Goal: Task Accomplishment & Management: Complete application form

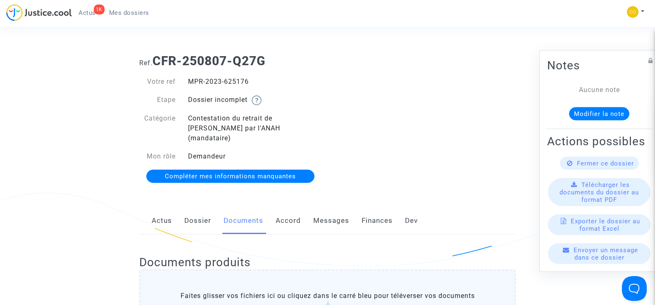
click at [441, 150] on div "Ref. CFR-250807-Q27G Votre ref MPR-2023-625176 Etape Dossier incomplet Catégori…" at bounding box center [327, 119] width 389 height 143
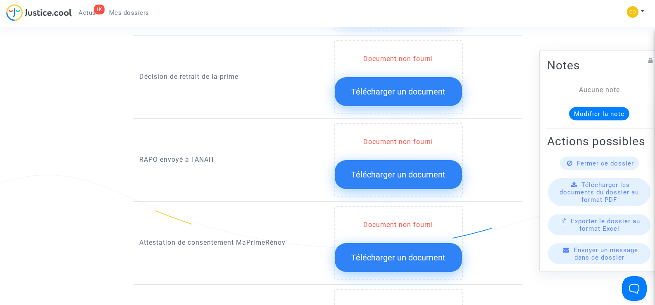
scroll to position [744, 0]
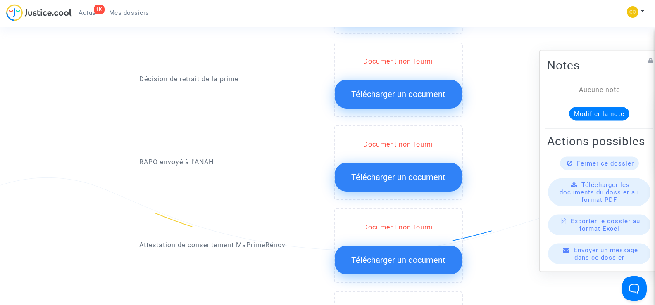
click at [419, 246] on button "Télécharger un document" at bounding box center [398, 260] width 127 height 29
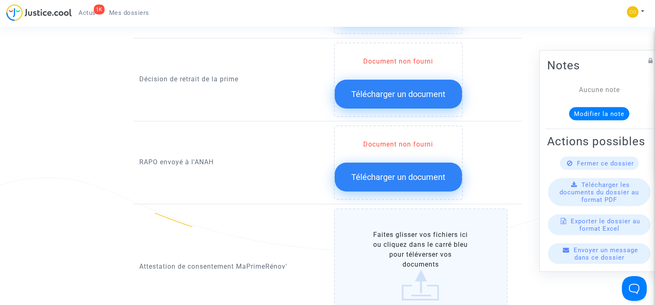
click at [386, 269] on label "Faites glisser vos fichiers ici ou cliquez dans le carré bleu pour téléverser v…" at bounding box center [421, 266] width 174 height 114
click at [0, 0] on input "Faites glisser vos fichiers ici ou cliquez dans le carré bleu pour téléverser v…" at bounding box center [0, 0] width 0 height 0
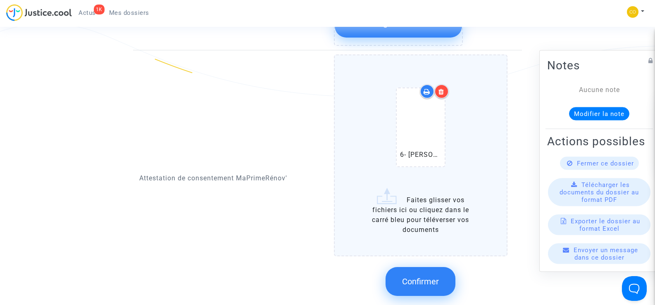
scroll to position [992, 0]
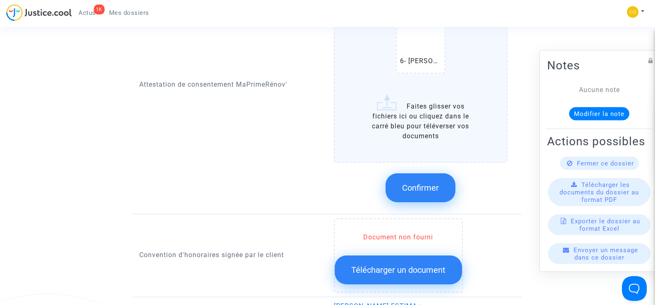
click at [435, 183] on span "Confirmer" at bounding box center [420, 188] width 37 height 10
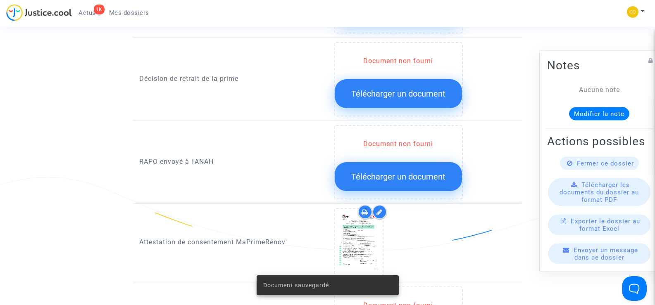
scroll to position [744, 0]
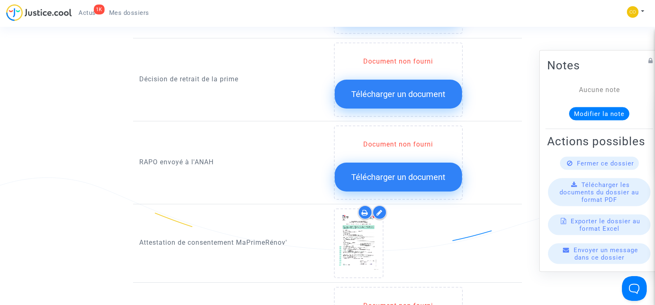
click at [410, 172] on span "Télécharger un document" at bounding box center [398, 177] width 94 height 10
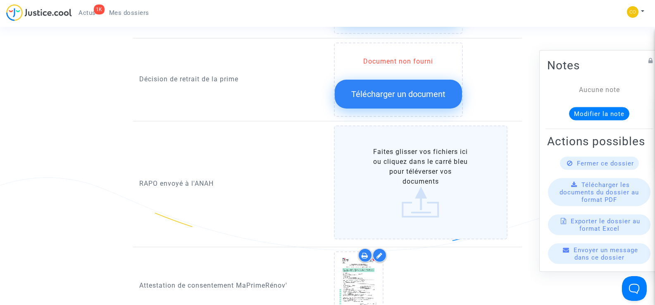
click at [423, 167] on label "Faites glisser vos fichiers ici ou cliquez dans le carré bleu pour téléverser v…" at bounding box center [421, 183] width 174 height 114
click at [0, 0] on input "Faites glisser vos fichiers ici ou cliquez dans le carré bleu pour téléverser v…" at bounding box center [0, 0] width 0 height 0
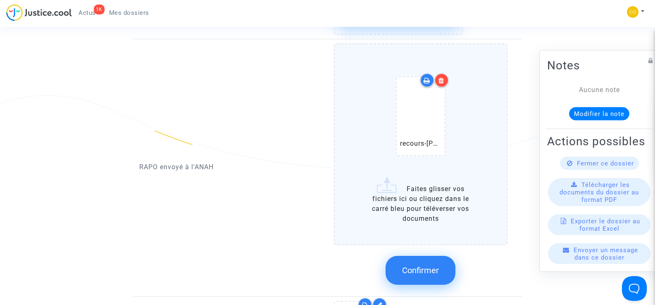
scroll to position [827, 0]
click at [439, 265] on span "Confirmer" at bounding box center [420, 270] width 37 height 10
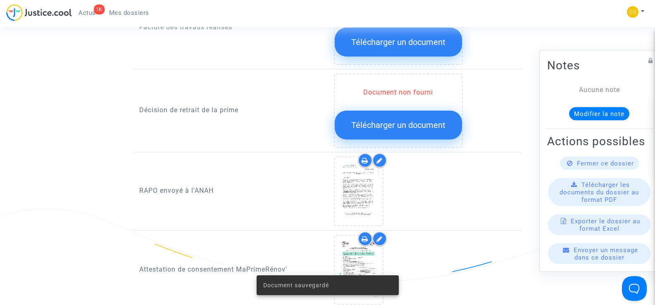
scroll to position [661, 0]
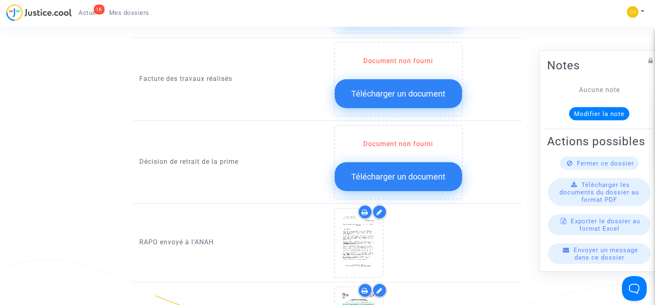
click at [412, 172] on span "Télécharger un document" at bounding box center [398, 177] width 94 height 10
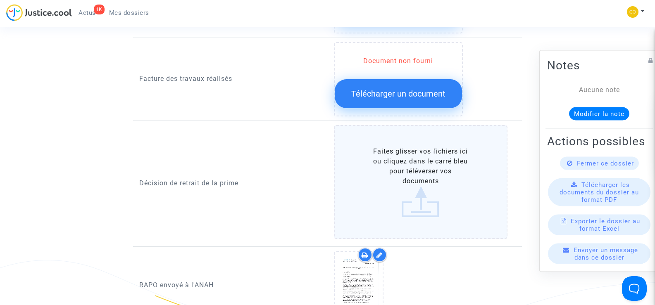
click at [423, 176] on label "Faites glisser vos fichiers ici ou cliquez dans le carré bleu pour téléverser v…" at bounding box center [421, 182] width 174 height 114
click at [0, 0] on input "Faites glisser vos fichiers ici ou cliquez dans le carré bleu pour téléverser v…" at bounding box center [0, 0] width 0 height 0
click at [419, 166] on label "Faites glisser vos fichiers ici ou cliquez dans le carré bleu pour téléverser v…" at bounding box center [421, 182] width 174 height 114
click at [0, 0] on input "Faites glisser vos fichiers ici ou cliquez dans le carré bleu pour téléverser v…" at bounding box center [0, 0] width 0 height 0
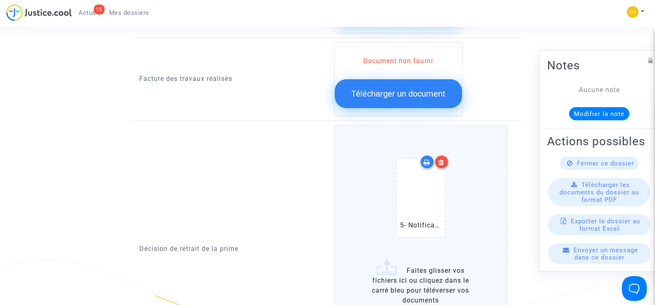
scroll to position [785, 0]
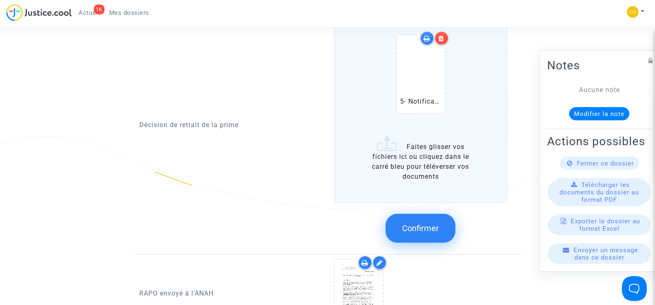
click at [414, 224] on span "Confirmer" at bounding box center [420, 229] width 37 height 10
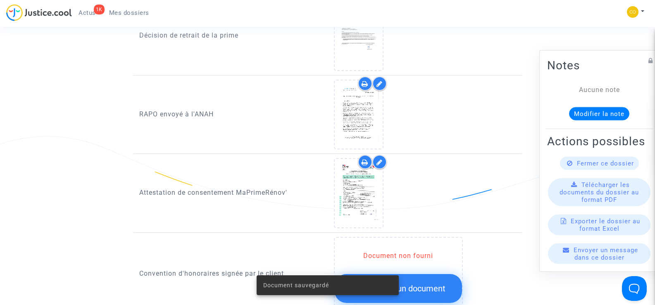
scroll to position [992, 0]
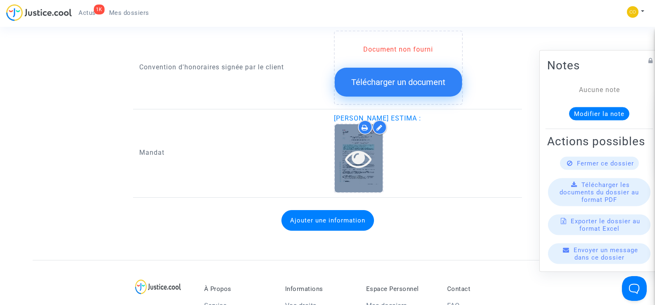
click at [365, 165] on div at bounding box center [359, 158] width 48 height 68
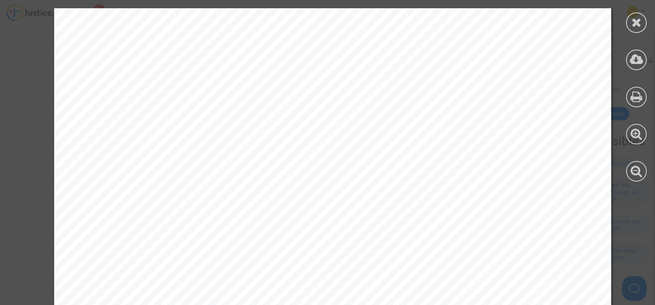
scroll to position [0, 0]
click at [638, 25] on icon at bounding box center [637, 22] width 10 height 12
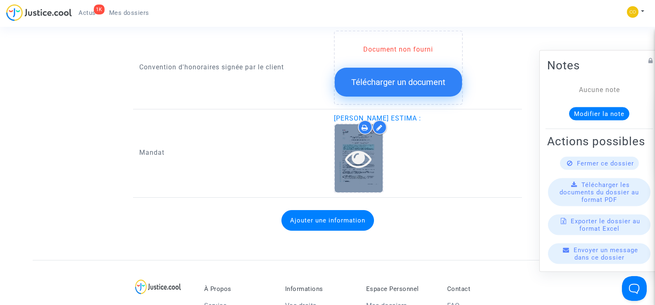
click at [365, 150] on icon at bounding box center [358, 159] width 27 height 26
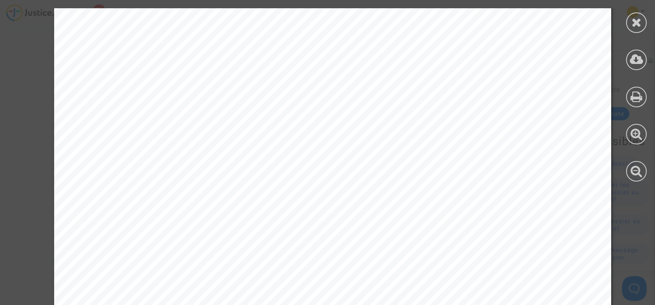
scroll to position [1295, 0]
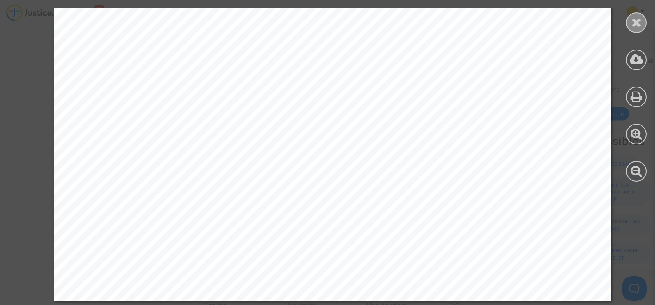
click at [634, 27] on icon at bounding box center [637, 22] width 10 height 12
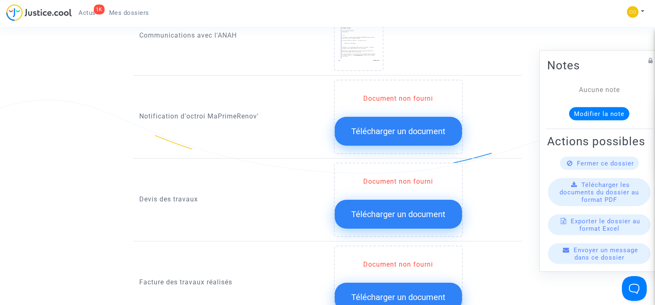
scroll to position [455, 0]
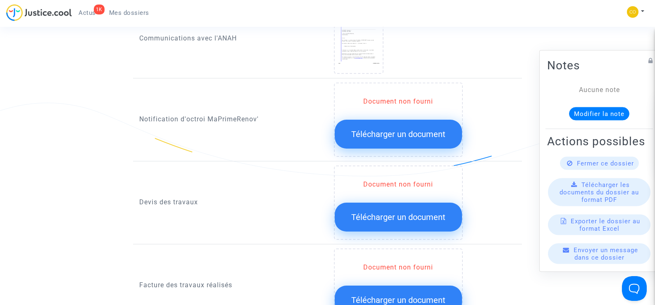
click at [410, 296] on span "Télécharger un document" at bounding box center [398, 301] width 94 height 10
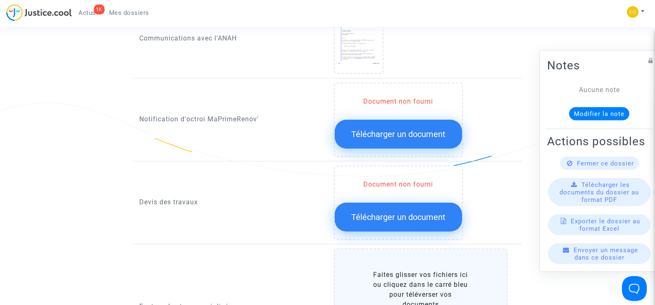
scroll to position [537, 0]
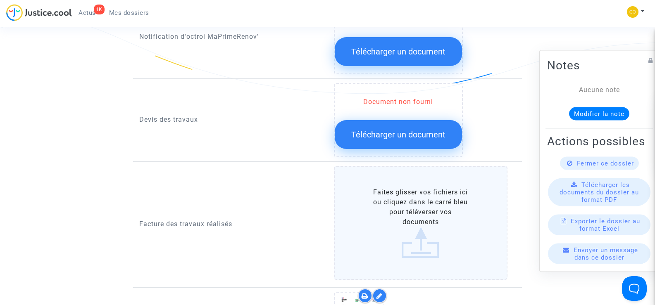
click at [408, 203] on label "Faites glisser vos fichiers ici ou cliquez dans le carré bleu pour téléverser v…" at bounding box center [421, 223] width 174 height 114
click at [0, 0] on input "Faites glisser vos fichiers ici ou cliquez dans le carré bleu pour téléverser v…" at bounding box center [0, 0] width 0 height 0
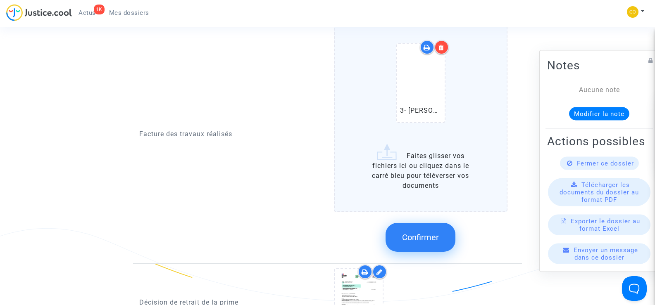
scroll to position [703, 0]
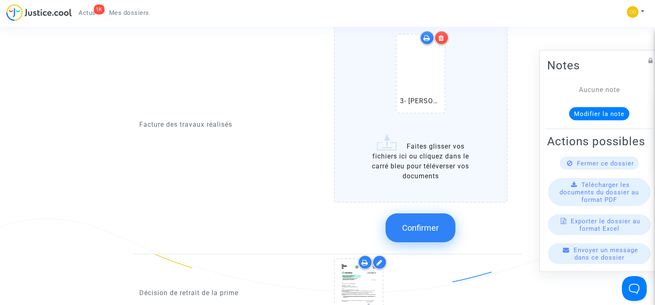
click at [417, 223] on span "Confirmer" at bounding box center [420, 228] width 37 height 10
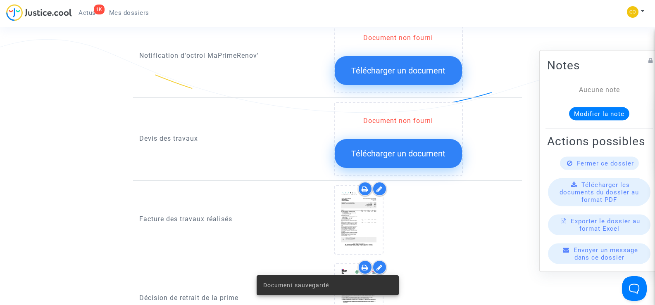
scroll to position [496, 0]
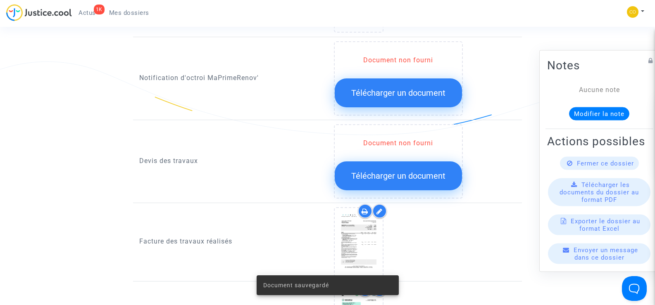
click at [402, 171] on span "Télécharger un document" at bounding box center [398, 176] width 94 height 10
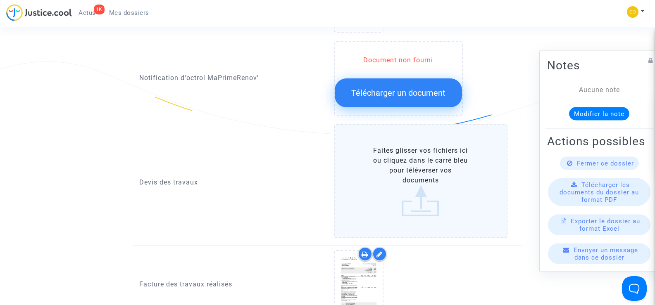
click at [414, 173] on label "Faites glisser vos fichiers ici ou cliquez dans le carré bleu pour téléverser v…" at bounding box center [421, 181] width 174 height 114
click at [0, 0] on input "Faites glisser vos fichiers ici ou cliquez dans le carré bleu pour téléverser v…" at bounding box center [0, 0] width 0 height 0
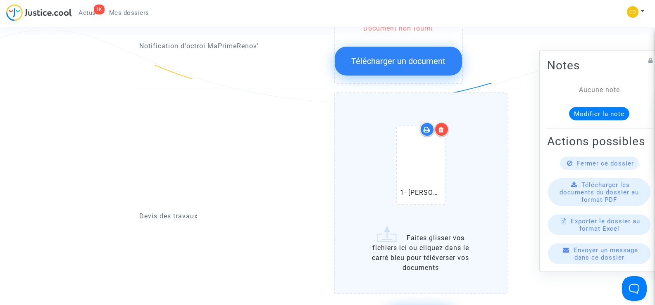
scroll to position [579, 0]
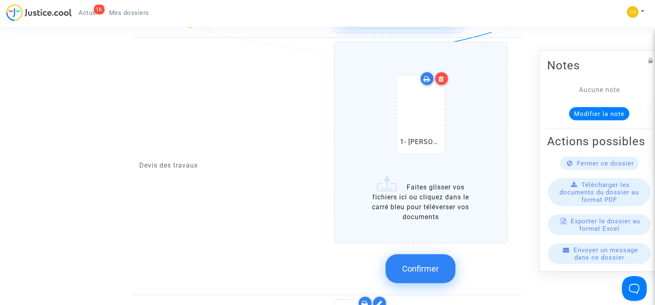
click at [406, 264] on span "Confirmer" at bounding box center [420, 269] width 37 height 10
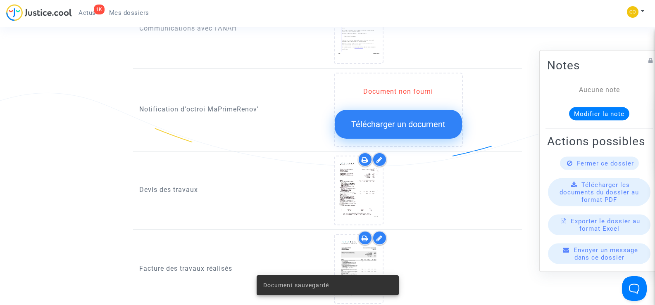
scroll to position [413, 0]
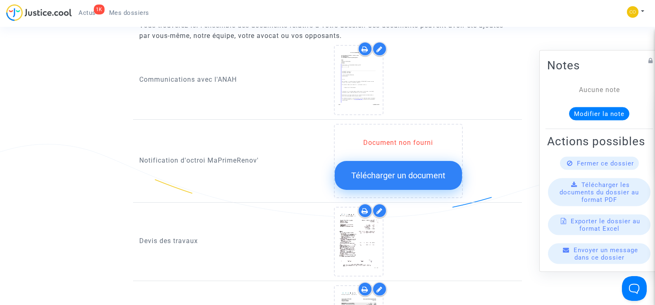
click at [403, 171] on span "Télécharger un document" at bounding box center [398, 176] width 94 height 10
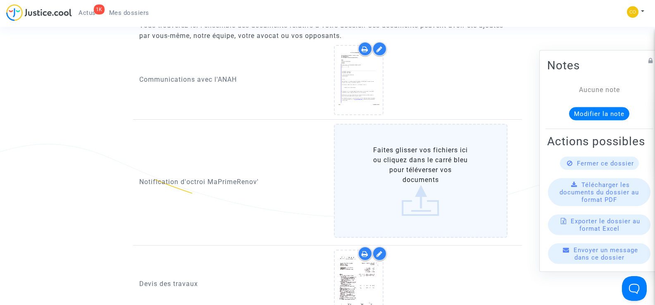
click at [407, 172] on label "Faites glisser vos fichiers ici ou cliquez dans le carré bleu pour téléverser v…" at bounding box center [421, 181] width 174 height 114
click at [0, 0] on input "Faites glisser vos fichiers ici ou cliquez dans le carré bleu pour téléverser v…" at bounding box center [0, 0] width 0 height 0
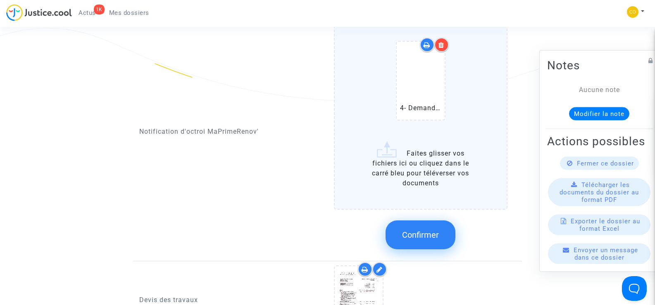
scroll to position [537, 0]
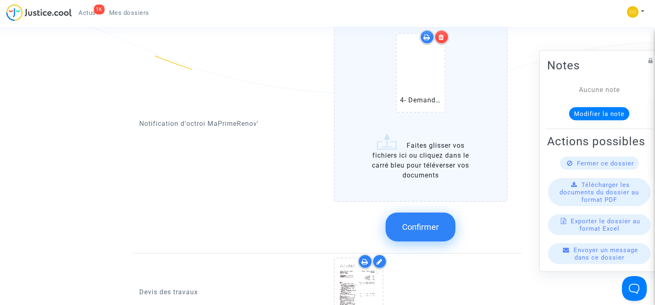
click at [427, 222] on span "Confirmer" at bounding box center [420, 227] width 37 height 10
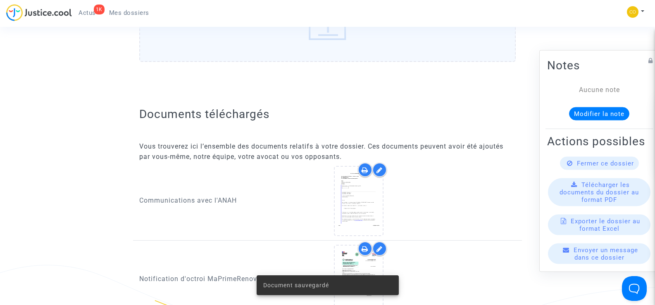
scroll to position [289, 0]
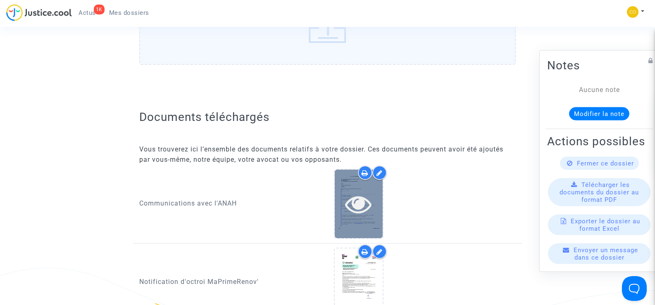
click at [370, 196] on icon at bounding box center [358, 204] width 27 height 26
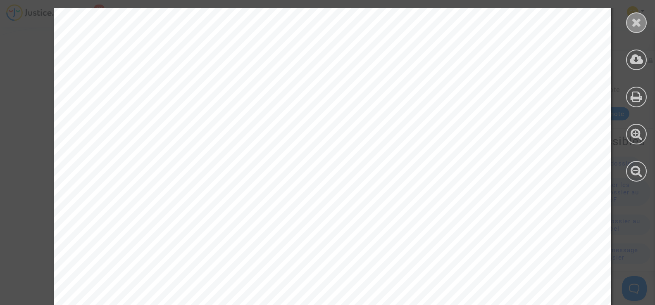
click at [632, 23] on icon at bounding box center [637, 22] width 10 height 12
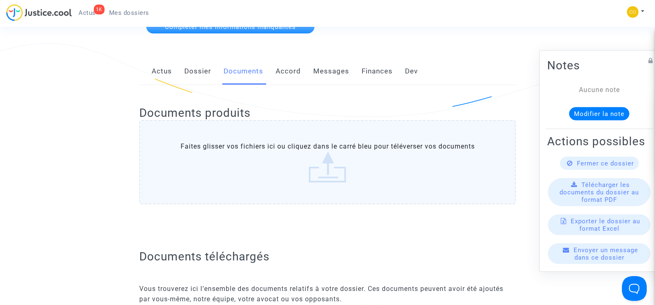
scroll to position [0, 0]
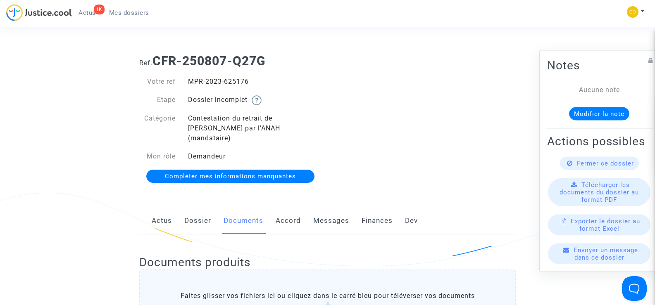
click at [142, 12] on span "Mes dossiers" at bounding box center [129, 12] width 40 height 7
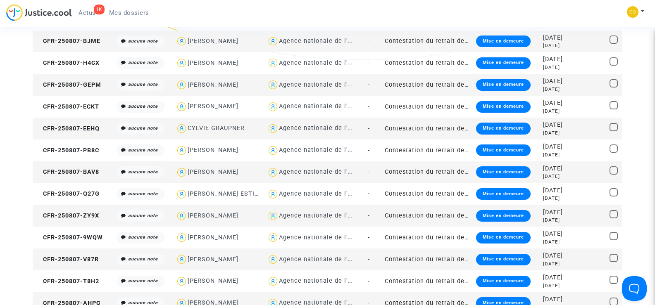
scroll to position [165, 0]
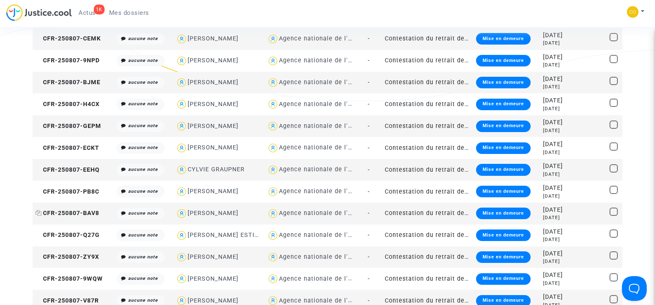
click at [59, 215] on span "CFR-250807-BAV8" at bounding box center [68, 213] width 64 height 7
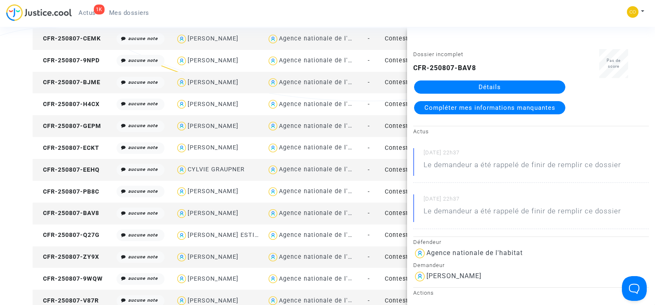
click at [498, 89] on link "Détails" at bounding box center [489, 87] width 151 height 13
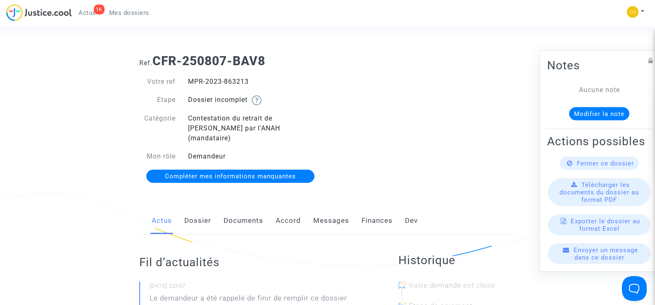
drag, startPoint x: 250, startPoint y: 84, endPoint x: 190, endPoint y: 83, distance: 60.4
click at [190, 83] on div "MPR-2023-863213" at bounding box center [255, 82] width 146 height 10
copy div "MPR-2023-863213"
click at [390, 115] on div "Ref. CFR-250807-BAV8 Votre ref MPR-2023-863213 Etape Dossier incomplet Catégori…" at bounding box center [327, 119] width 389 height 143
drag, startPoint x: 255, startPoint y: 81, endPoint x: 189, endPoint y: 83, distance: 66.2
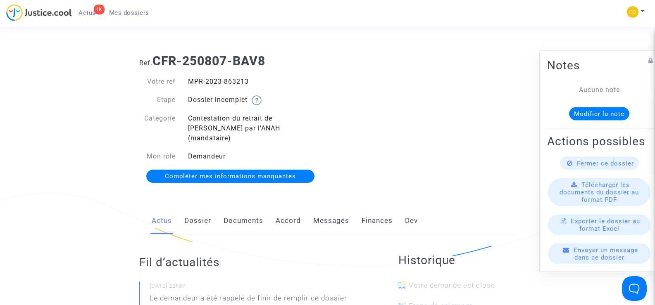
click at [189, 83] on div "MPR-2023-863213" at bounding box center [255, 82] width 146 height 10
copy div "MPR-2023-863213"
click at [357, 107] on div "Ref. CFR-250807-BAV8 Votre ref MPR-2023-863213 Etape Dossier incomplet Catégori…" at bounding box center [327, 119] width 389 height 143
drag, startPoint x: 254, startPoint y: 82, endPoint x: 191, endPoint y: 83, distance: 63.3
click at [191, 83] on div "MPR-2023-863213" at bounding box center [255, 82] width 146 height 10
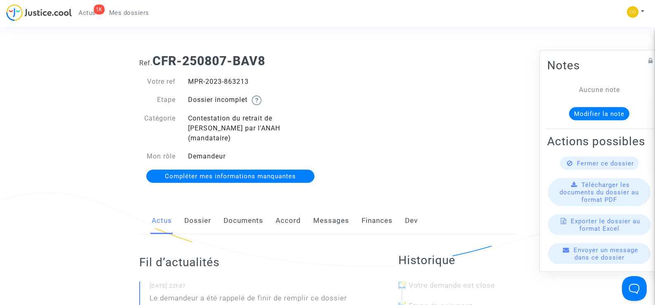
copy div "MPR-2023-863213"
click at [461, 115] on div "Ref. CFR-250807-BAV8 Votre ref MPR-2023-863213 Etape Dossier incomplet Catégori…" at bounding box center [327, 119] width 389 height 143
click at [236, 208] on link "Documents" at bounding box center [244, 221] width 40 height 27
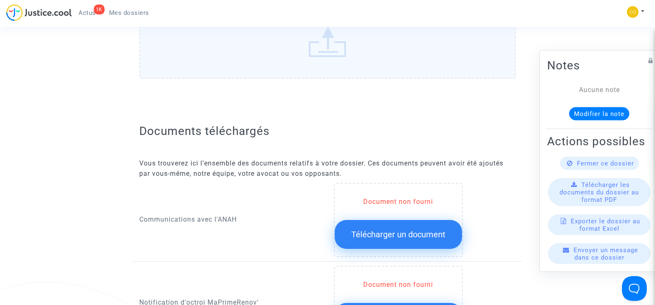
scroll to position [289, 0]
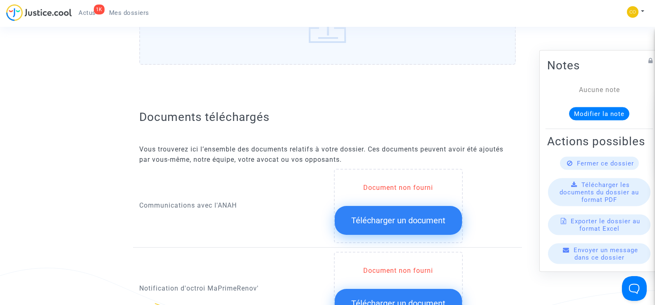
click at [407, 216] on span "Télécharger un document" at bounding box center [398, 221] width 94 height 10
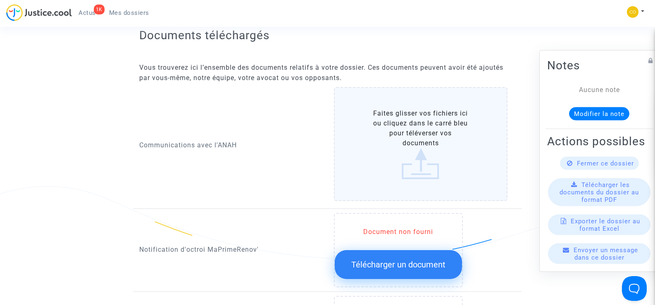
scroll to position [372, 0]
click at [413, 161] on label "Faites glisser vos fichiers ici ou cliquez dans le carré bleu pour téléverser v…" at bounding box center [421, 143] width 174 height 114
click at [0, 0] on input "Faites glisser vos fichiers ici ou cliquez dans le carré bleu pour téléverser v…" at bounding box center [0, 0] width 0 height 0
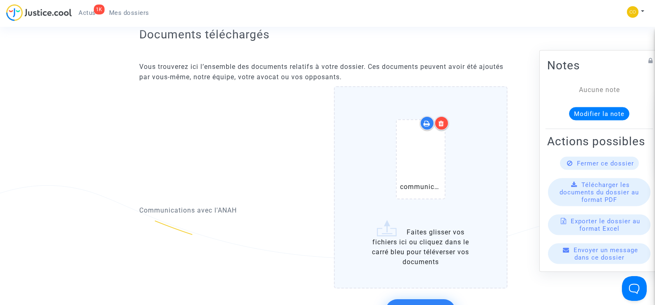
click at [444, 120] on icon at bounding box center [442, 123] width 6 height 7
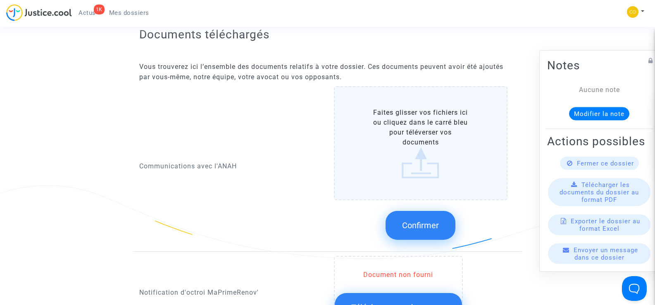
click at [423, 130] on label "Faites glisser vos fichiers ici ou cliquez dans le carré bleu pour téléverser v…" at bounding box center [421, 143] width 174 height 114
click at [0, 0] on input "Faites glisser vos fichiers ici ou cliquez dans le carré bleu pour téléverser v…" at bounding box center [0, 0] width 0 height 0
click at [416, 141] on label "Faites glisser vos fichiers ici ou cliquez dans le carré bleu pour téléverser v…" at bounding box center [421, 143] width 174 height 114
click at [0, 0] on input "Faites glisser vos fichiers ici ou cliquez dans le carré bleu pour téléverser v…" at bounding box center [0, 0] width 0 height 0
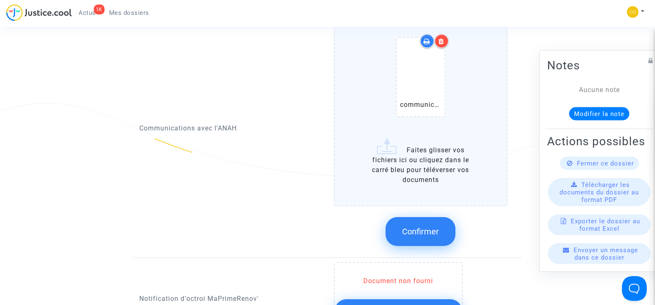
scroll to position [455, 0]
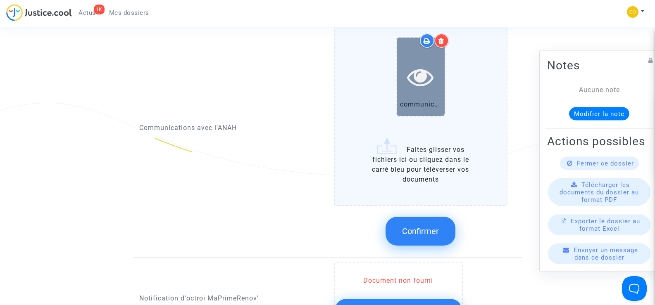
click at [423, 64] on icon at bounding box center [420, 77] width 27 height 26
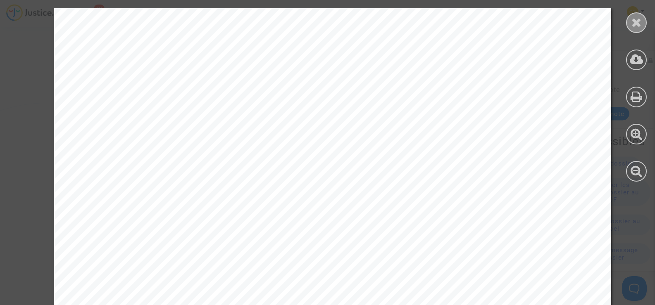
click at [633, 24] on icon at bounding box center [637, 22] width 10 height 12
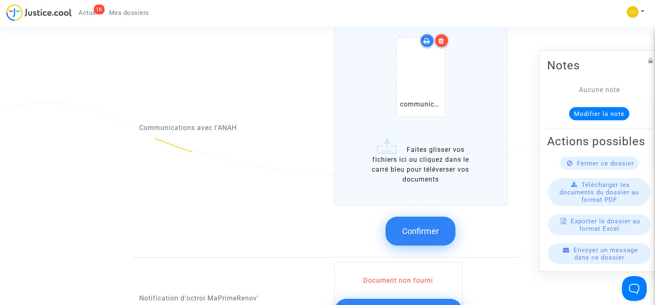
click at [436, 227] on span "Confirmer" at bounding box center [420, 232] width 37 height 10
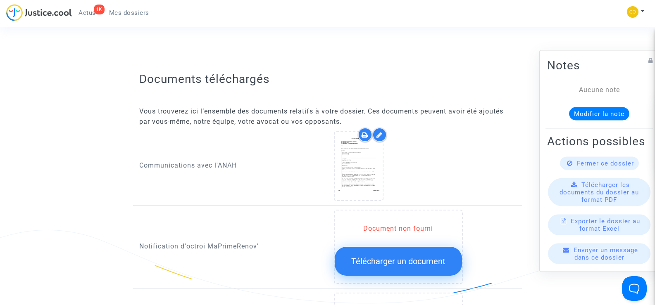
scroll to position [413, 0]
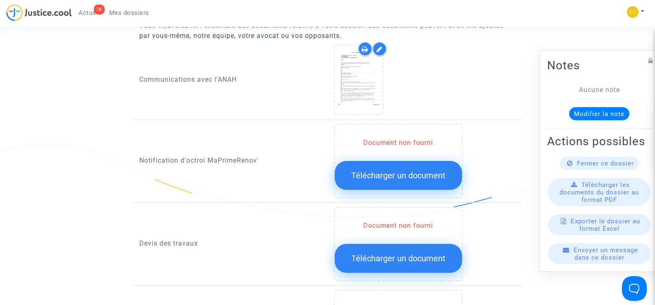
click at [401, 171] on span "Télécharger un document" at bounding box center [398, 176] width 94 height 10
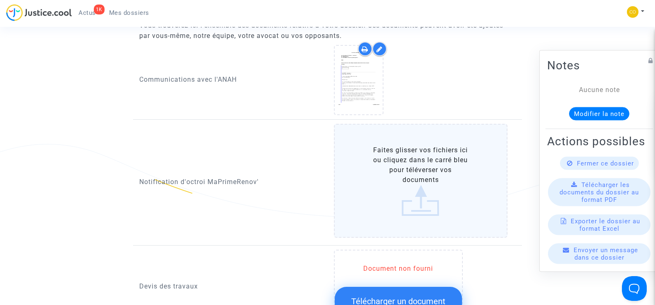
click at [424, 183] on label "Faites glisser vos fichiers ici ou cliquez dans le carré bleu pour téléverser v…" at bounding box center [421, 181] width 174 height 114
click at [0, 0] on input "Faites glisser vos fichiers ici ou cliquez dans le carré bleu pour téléverser v…" at bounding box center [0, 0] width 0 height 0
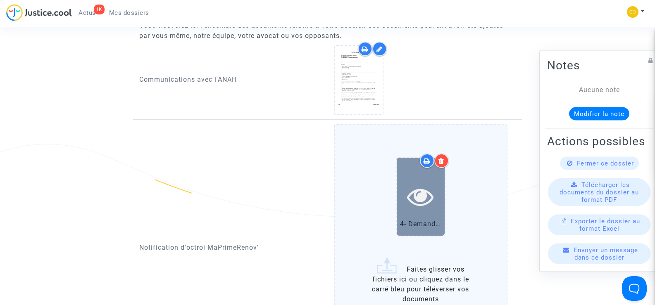
click at [422, 195] on icon at bounding box center [420, 197] width 27 height 26
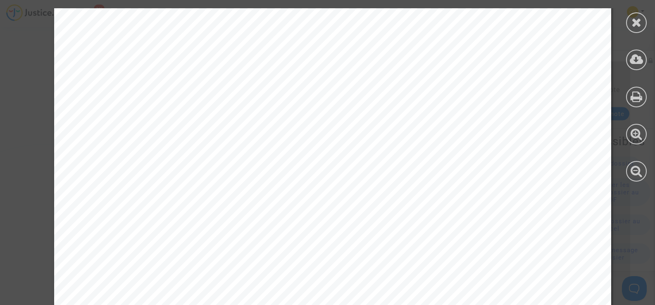
scroll to position [0, 0]
click at [641, 22] on icon at bounding box center [637, 22] width 10 height 12
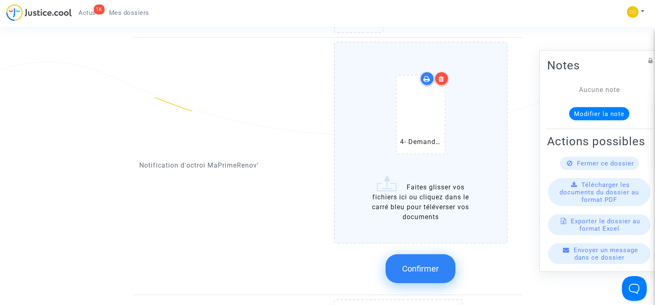
scroll to position [496, 0]
click at [397, 260] on button "Confirmer" at bounding box center [421, 268] width 70 height 29
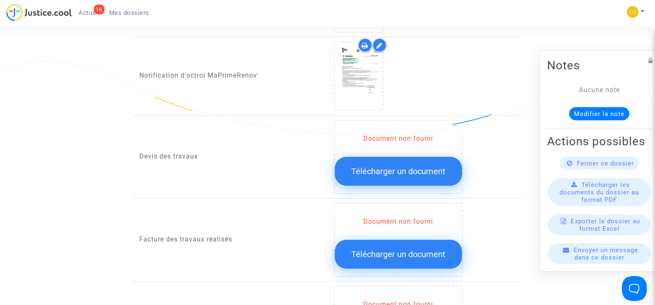
click at [401, 167] on span "Télécharger un document" at bounding box center [398, 172] width 94 height 10
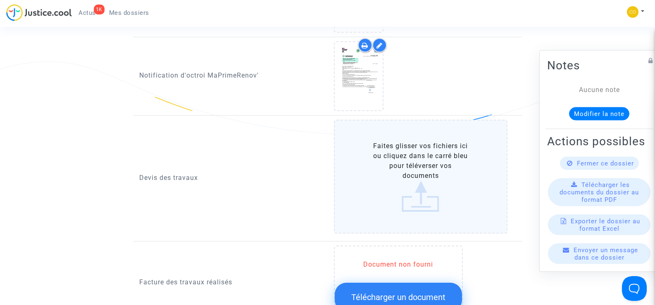
click at [415, 170] on label "Faites glisser vos fichiers ici ou cliquez dans le carré bleu pour téléverser v…" at bounding box center [421, 177] width 174 height 114
click at [0, 0] on input "Faites glisser vos fichiers ici ou cliquez dans le carré bleu pour téléverser v…" at bounding box center [0, 0] width 0 height 0
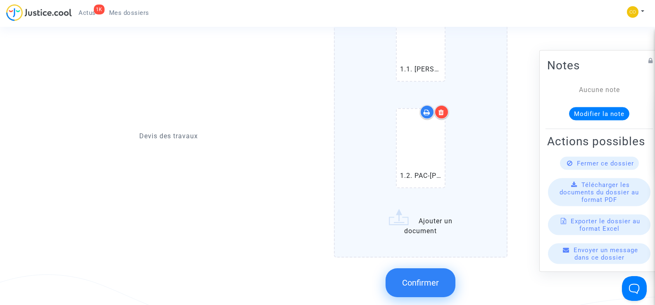
scroll to position [661, 0]
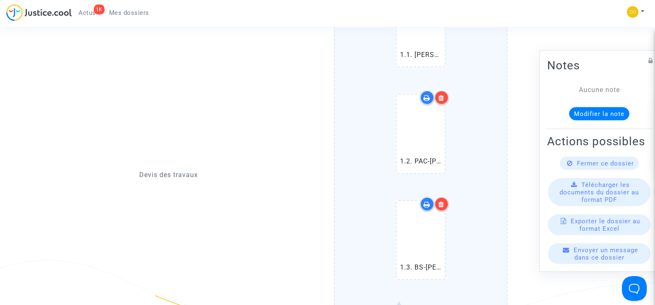
click at [443, 201] on icon at bounding box center [442, 204] width 6 height 7
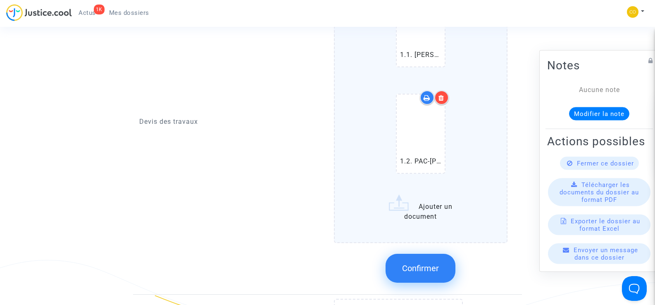
click at [405, 200] on label "1.1. [PERSON_NAME] (1).pdf 1.2. PAC-[PERSON_NAME] (1).pdf Ajouter un document" at bounding box center [421, 99] width 174 height 289
click at [0, 0] on input "1.1. [PERSON_NAME] (1).pdf 1.2. PAC-[PERSON_NAME] (1).pdf Ajouter un document" at bounding box center [0, 0] width 0 height 0
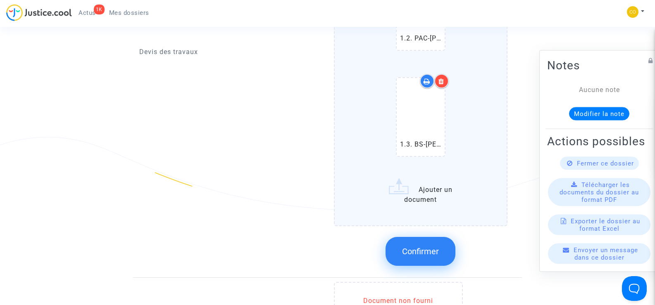
scroll to position [785, 0]
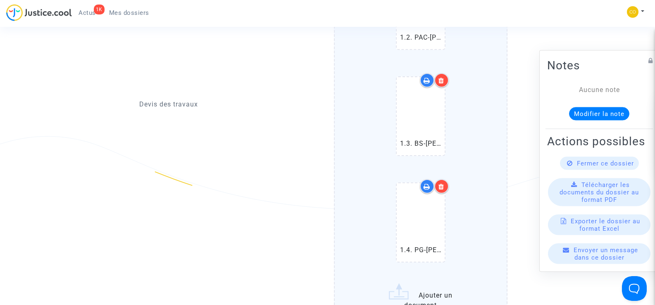
click at [444, 184] on icon at bounding box center [442, 187] width 6 height 7
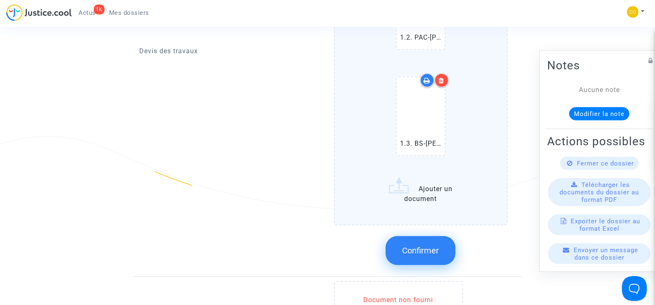
click at [429, 189] on label "1.1. [PERSON_NAME] (1).pdf 1.2. PAC-[PERSON_NAME] (1).pdf 1.3. BS-[PERSON_NAME]…" at bounding box center [421, 28] width 174 height 395
click at [0, 0] on input "1.1. [PERSON_NAME] (1).pdf 1.2. PAC-[PERSON_NAME] (1).pdf 1.3. BS-[PERSON_NAME]…" at bounding box center [0, 0] width 0 height 0
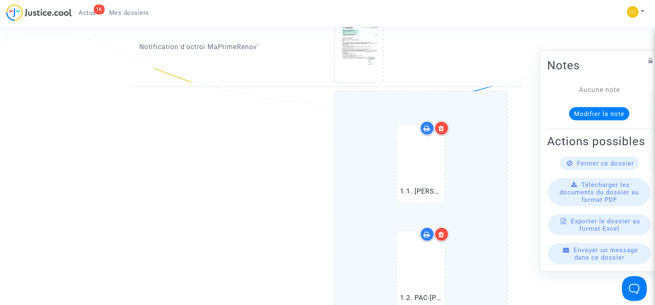
scroll to position [496, 0]
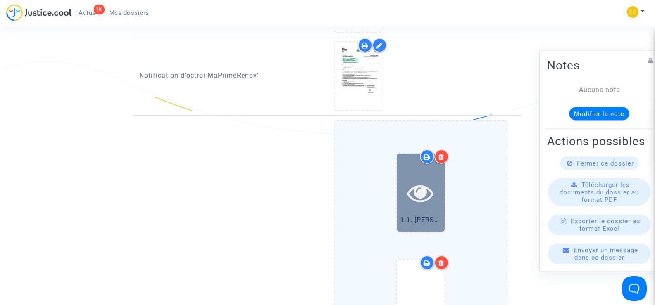
click at [429, 187] on icon at bounding box center [420, 193] width 27 height 26
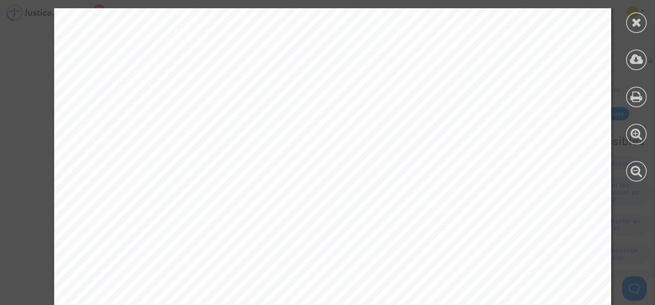
scroll to position [1295, 0]
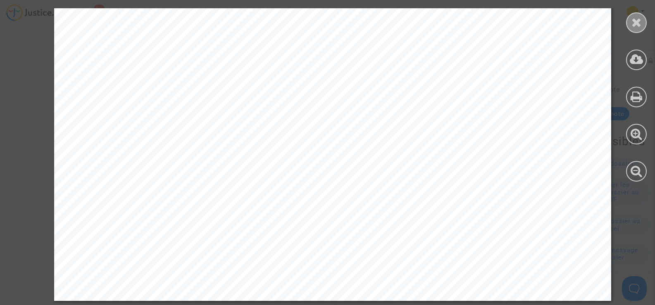
click at [629, 25] on div at bounding box center [636, 22] width 21 height 21
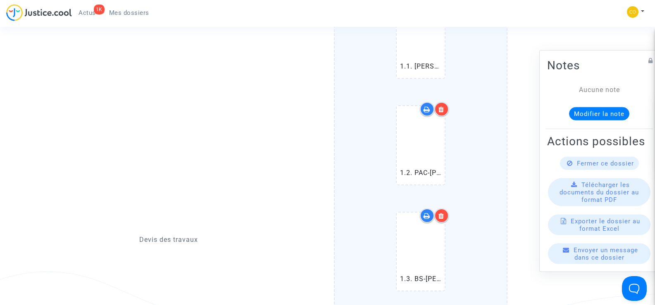
scroll to position [661, 0]
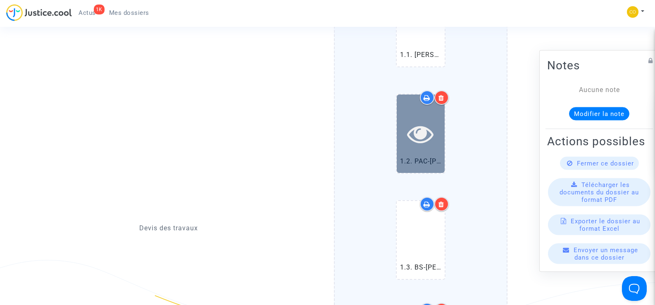
click at [415, 124] on icon at bounding box center [420, 134] width 27 height 26
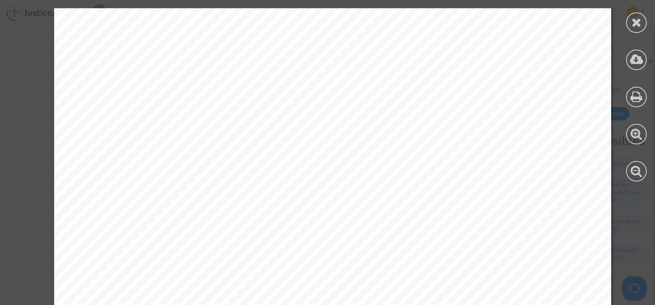
scroll to position [1295, 0]
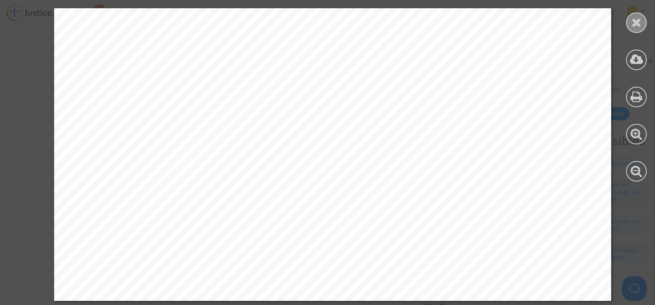
click at [641, 22] on icon at bounding box center [637, 22] width 10 height 12
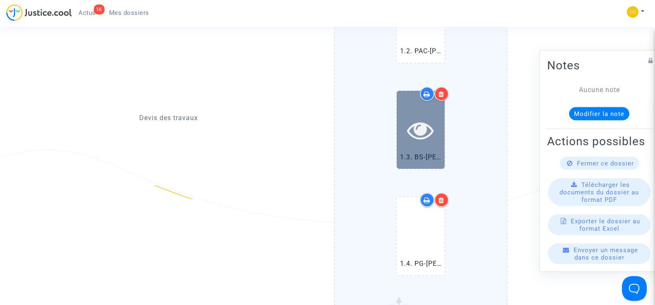
scroll to position [785, 0]
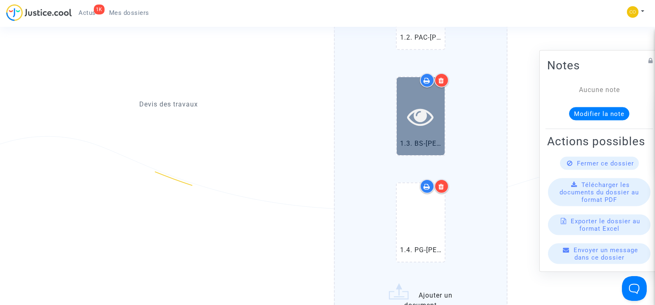
click at [429, 122] on div at bounding box center [421, 116] width 48 height 78
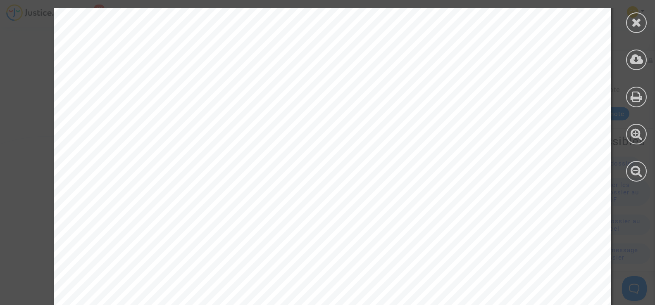
scroll to position [1295, 0]
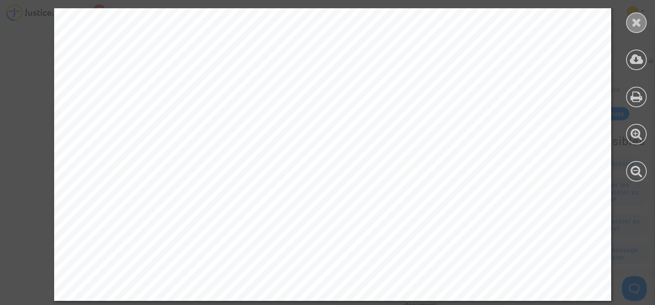
click at [634, 19] on icon at bounding box center [637, 22] width 10 height 12
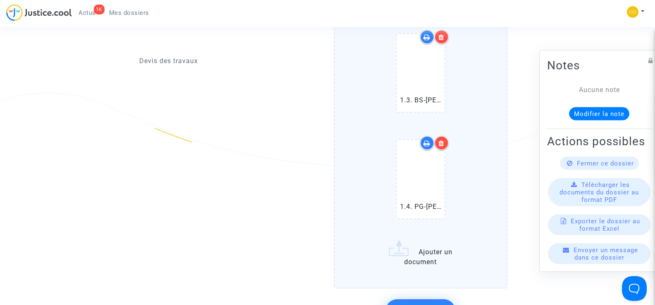
scroll to position [909, 0]
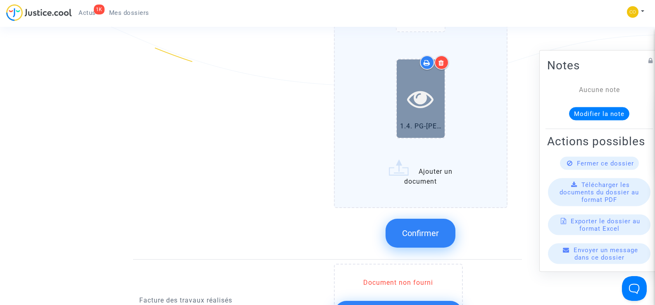
click at [434, 103] on div at bounding box center [421, 99] width 48 height 78
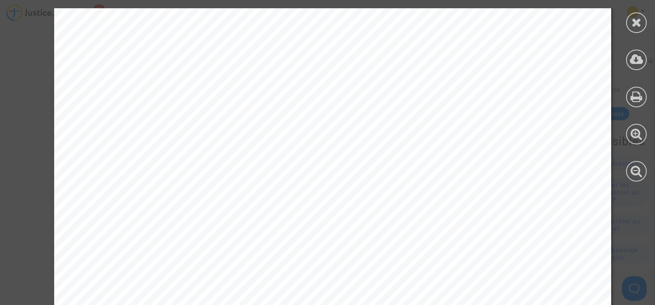
scroll to position [1295, 0]
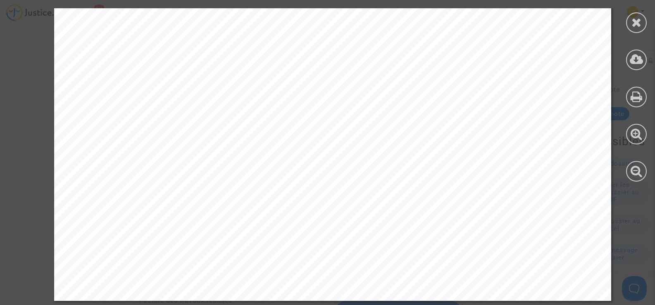
click at [643, 12] on div at bounding box center [636, 95] width 37 height 190
click at [642, 19] on icon at bounding box center [637, 22] width 10 height 12
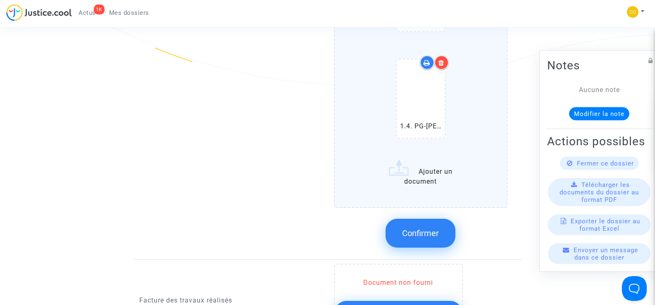
click at [430, 229] on span "Confirmer" at bounding box center [420, 234] width 37 height 10
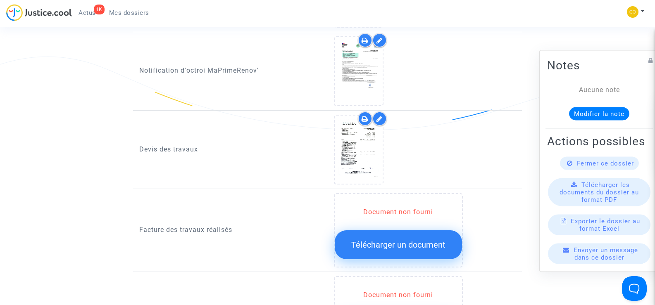
scroll to position [537, 0]
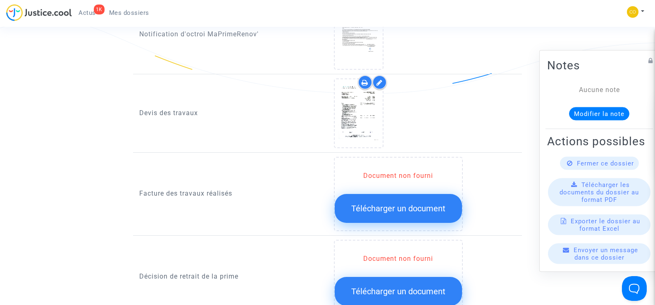
click at [398, 204] on span "Télécharger un document" at bounding box center [398, 209] width 94 height 10
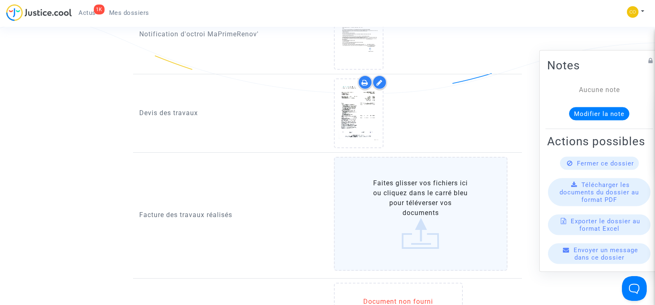
click at [409, 201] on label "Faites glisser vos fichiers ici ou cliquez dans le carré bleu pour téléverser v…" at bounding box center [421, 214] width 174 height 114
click at [0, 0] on input "Faites glisser vos fichiers ici ou cliquez dans le carré bleu pour téléverser v…" at bounding box center [0, 0] width 0 height 0
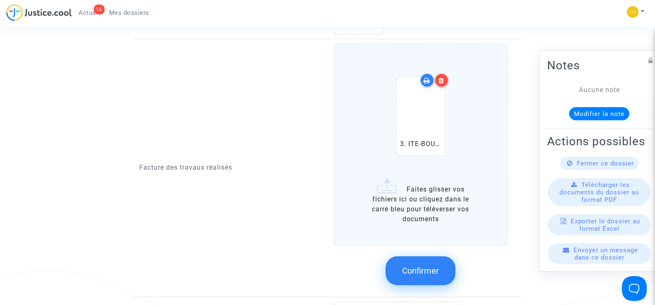
scroll to position [661, 0]
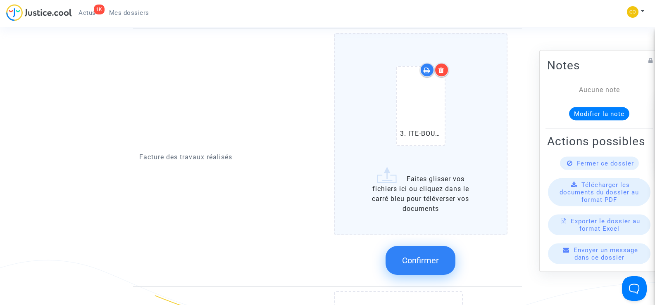
click at [441, 257] on button "Confirmer" at bounding box center [421, 260] width 70 height 29
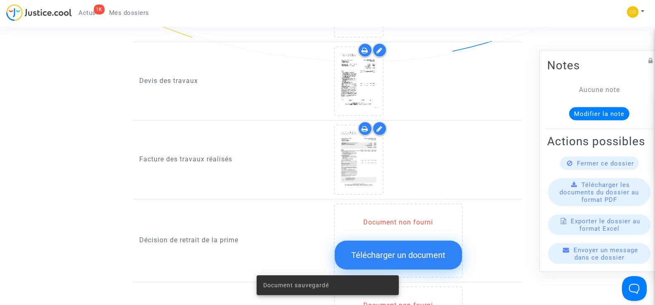
scroll to position [620, 0]
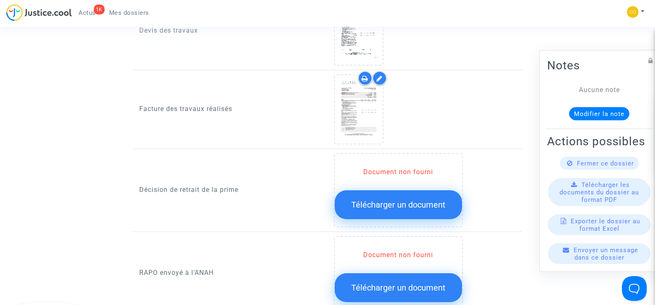
click at [423, 201] on button "Télécharger un document" at bounding box center [398, 205] width 127 height 29
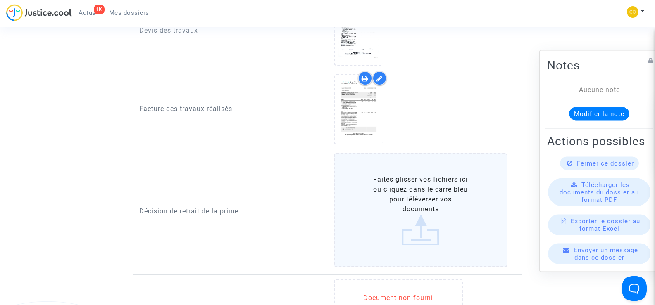
click at [423, 201] on label "Faites glisser vos fichiers ici ou cliquez dans le carré bleu pour téléverser v…" at bounding box center [421, 210] width 174 height 114
click at [0, 0] on input "Faites glisser vos fichiers ici ou cliquez dans le carré bleu pour téléverser v…" at bounding box center [0, 0] width 0 height 0
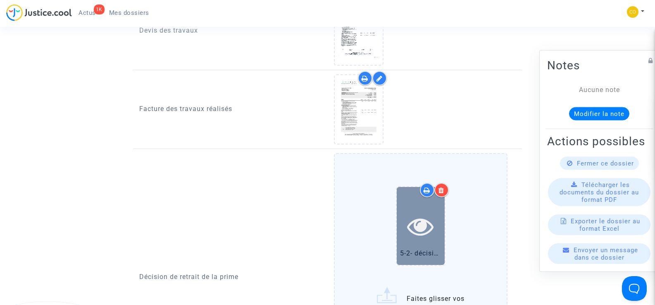
click at [424, 201] on div at bounding box center [421, 226] width 48 height 78
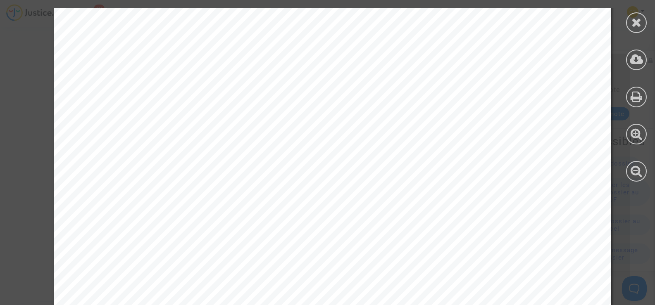
scroll to position [83, 0]
click at [648, 26] on div at bounding box center [636, 95] width 37 height 190
click at [641, 24] on icon at bounding box center [637, 22] width 10 height 12
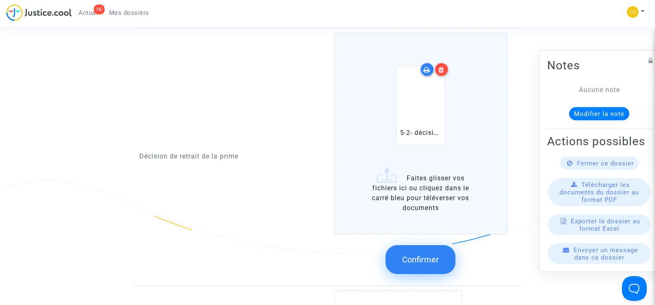
scroll to position [785, 0]
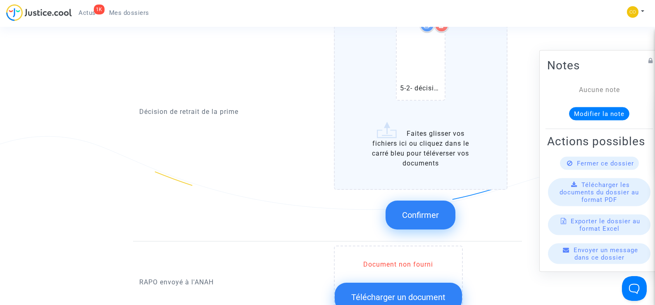
click at [436, 210] on span "Confirmer" at bounding box center [420, 215] width 37 height 10
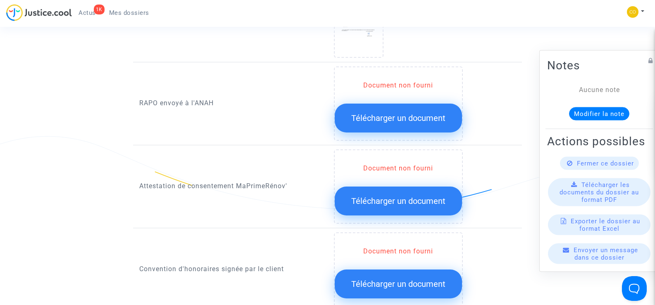
scroll to position [827, 0]
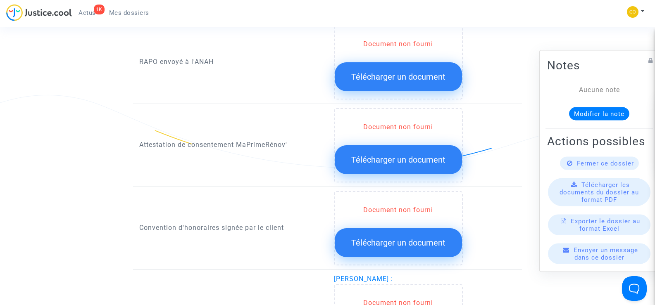
click at [399, 155] on span "Télécharger un document" at bounding box center [398, 160] width 94 height 10
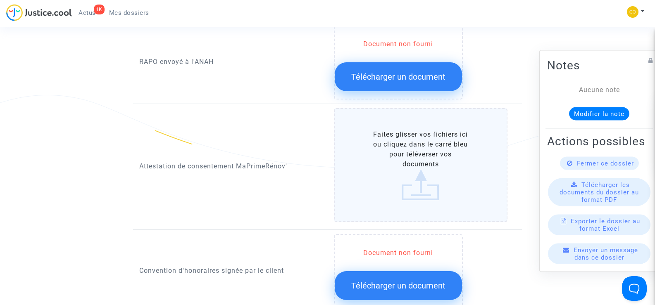
click at [450, 155] on label "Faites glisser vos fichiers ici ou cliquez dans le carré bleu pour téléverser v…" at bounding box center [421, 165] width 174 height 114
click at [0, 0] on input "Faites glisser vos fichiers ici ou cliquez dans le carré bleu pour téléverser v…" at bounding box center [0, 0] width 0 height 0
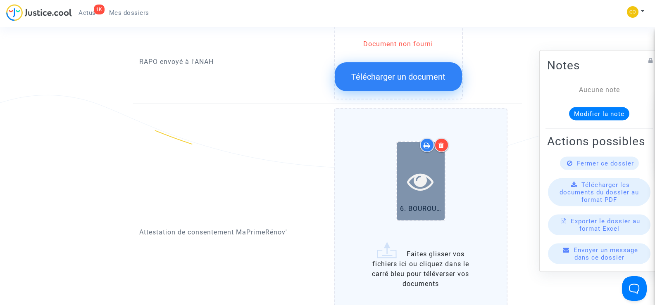
click at [431, 169] on icon at bounding box center [420, 181] width 27 height 26
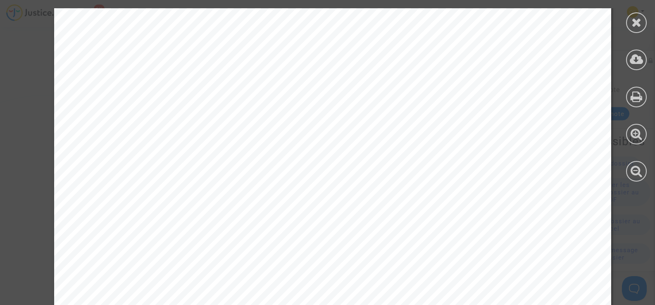
scroll to position [1033, 0]
click at [630, 26] on div at bounding box center [636, 22] width 21 height 21
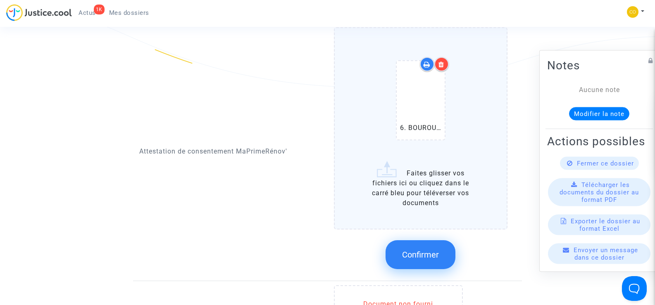
scroll to position [909, 0]
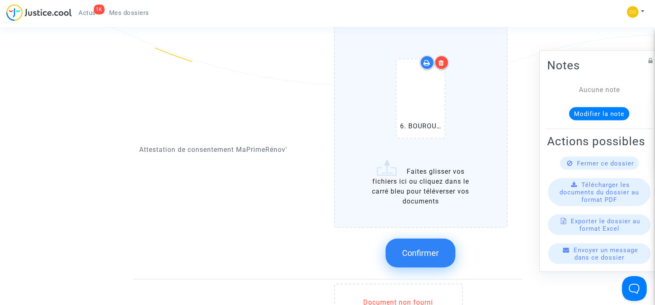
click at [438, 248] on span "Confirmer" at bounding box center [420, 253] width 37 height 10
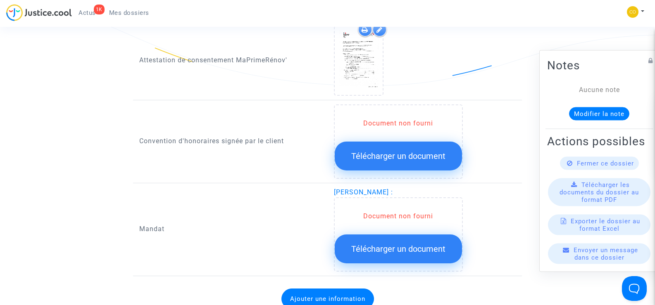
click at [410, 244] on span "Télécharger un document" at bounding box center [398, 249] width 94 height 10
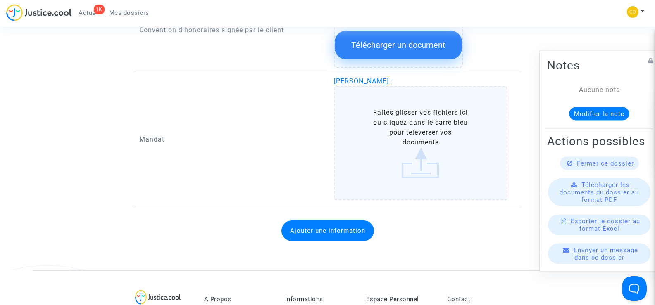
scroll to position [1033, 0]
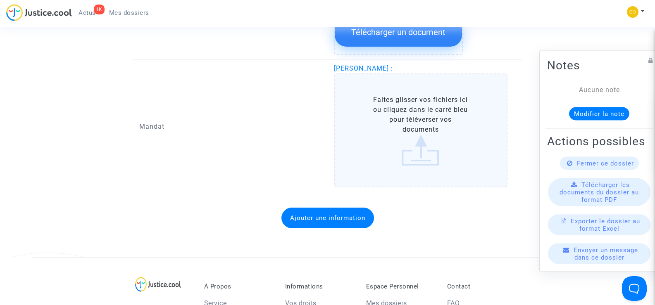
click at [419, 116] on label "Faites glisser vos fichiers ici ou cliquez dans le carré bleu pour téléverser v…" at bounding box center [421, 131] width 174 height 114
click at [0, 0] on input "Faites glisser vos fichiers ici ou cliquez dans le carré bleu pour téléverser v…" at bounding box center [0, 0] width 0 height 0
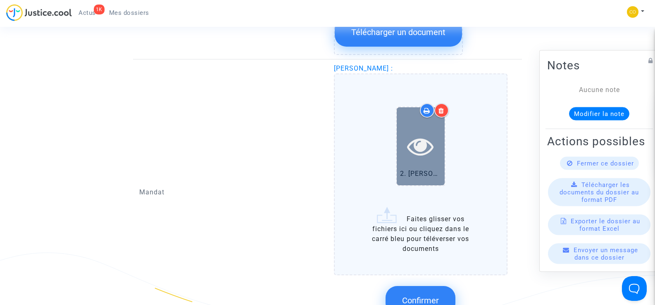
click at [416, 133] on icon at bounding box center [420, 146] width 27 height 26
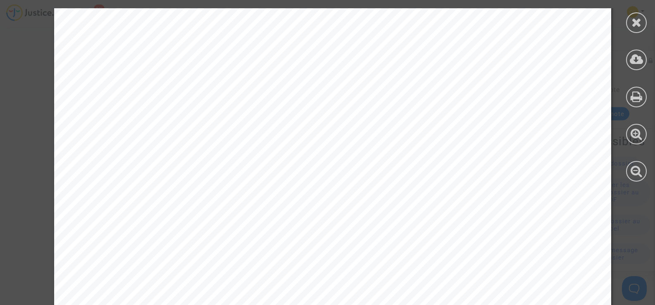
scroll to position [1295, 0]
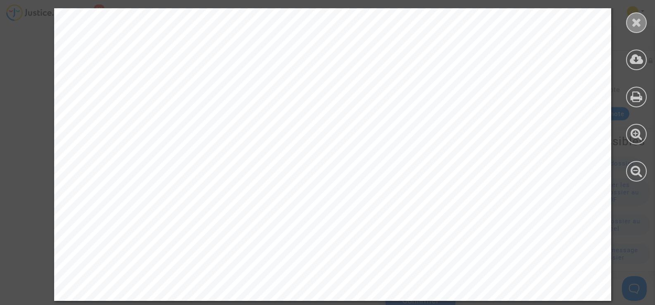
click at [640, 17] on icon at bounding box center [637, 22] width 10 height 12
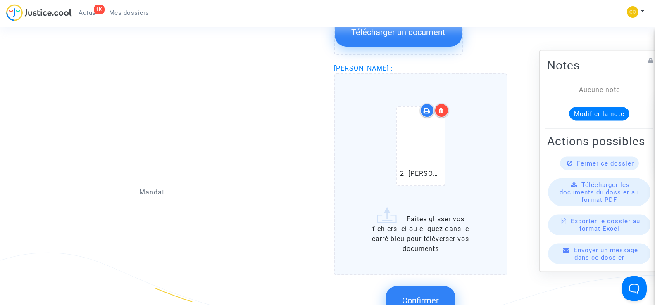
scroll to position [1157, 0]
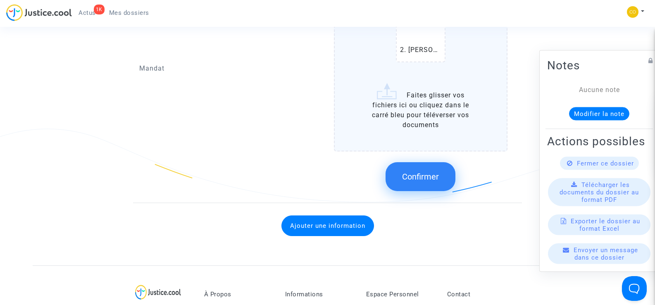
click at [415, 172] on span "Confirmer" at bounding box center [420, 177] width 37 height 10
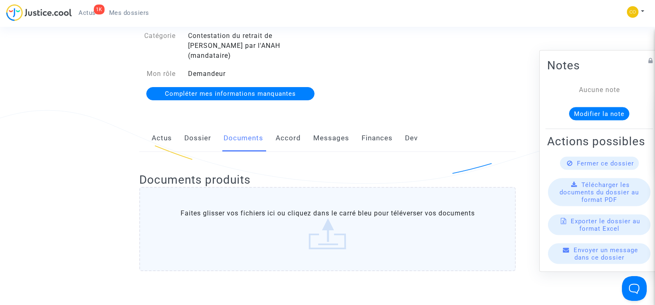
scroll to position [0, 0]
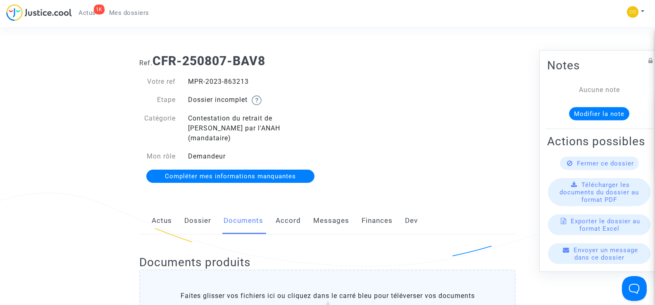
drag, startPoint x: 252, startPoint y: 79, endPoint x: 188, endPoint y: 80, distance: 63.7
click at [188, 80] on div "MPR-2023-863213" at bounding box center [255, 82] width 146 height 10
copy div "MPR-2023-863213"
click at [486, 150] on div "Ref. CFR-250807-BAV8 Votre ref MPR-2023-863213 Etape Dossier incomplet Catégori…" at bounding box center [327, 119] width 389 height 143
drag, startPoint x: 126, startPoint y: 10, endPoint x: 227, endPoint y: 14, distance: 101.0
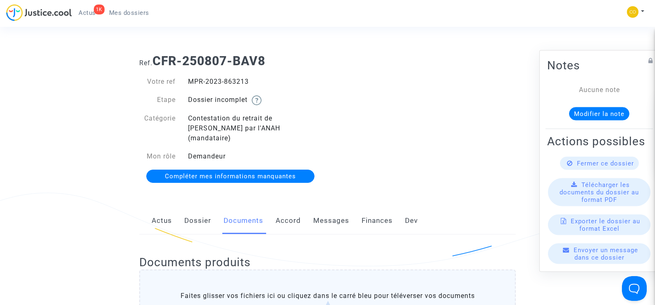
click at [126, 10] on span "Mes dossiers" at bounding box center [129, 12] width 40 height 7
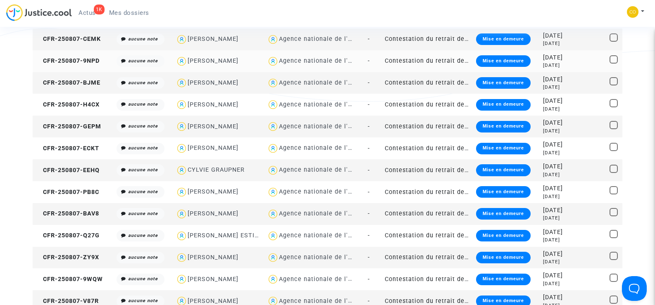
scroll to position [165, 0]
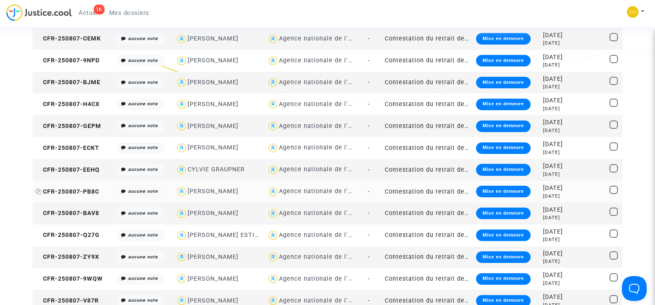
click at [68, 188] on span "CFR-250807-PB8C" at bounding box center [68, 191] width 64 height 7
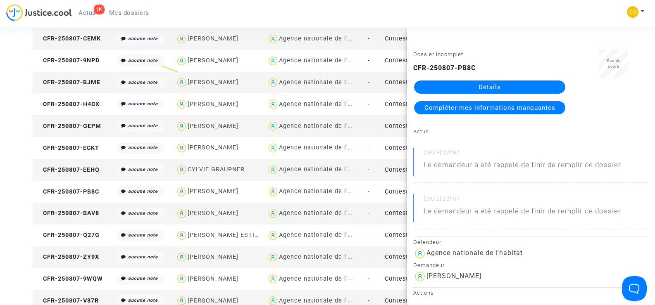
click at [496, 86] on link "Détails" at bounding box center [489, 87] width 151 height 13
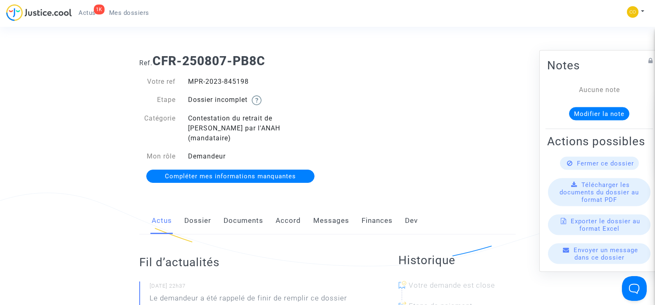
click at [240, 215] on link "Documents" at bounding box center [244, 221] width 40 height 27
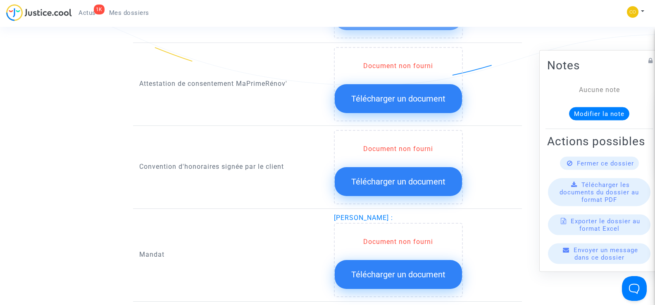
scroll to position [951, 0]
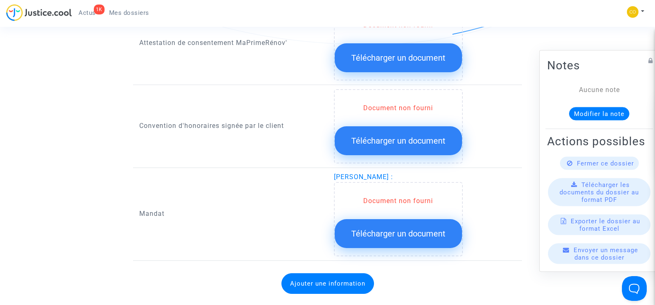
drag, startPoint x: 401, startPoint y: 164, endPoint x: 333, endPoint y: 165, distance: 68.2
click at [333, 172] on div "[PERSON_NAME] : Document non fourni Télécharger un document" at bounding box center [425, 214] width 195 height 84
copy span "[PERSON_NAME]"
click at [290, 136] on div "Convention d'honoraires signée par le client" at bounding box center [230, 126] width 195 height 74
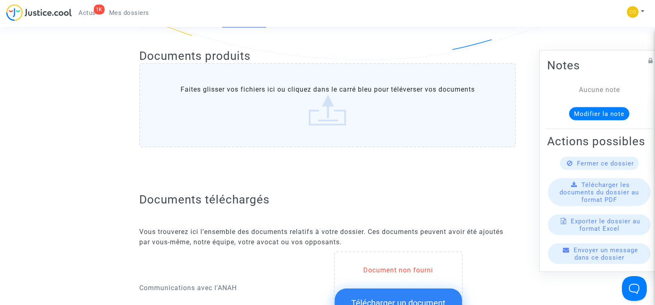
scroll to position [0, 0]
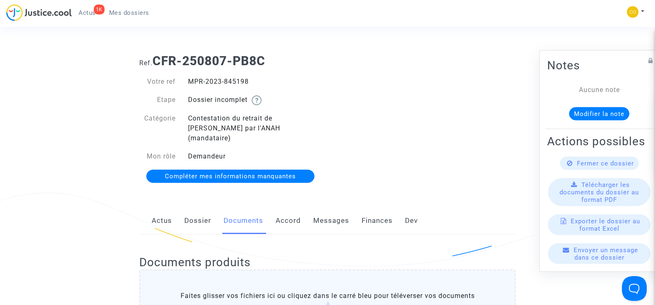
drag, startPoint x: 249, startPoint y: 81, endPoint x: 181, endPoint y: 81, distance: 68.2
click at [181, 81] on div "Votre ref MPR-2023-845198" at bounding box center [230, 82] width 195 height 10
copy div "MPR-2023-845198"
click at [425, 148] on div "Ref. CFR-250807-PB8C Votre ref MPR-2023-845198 Etape Dossier incomplet Catégori…" at bounding box center [327, 119] width 389 height 143
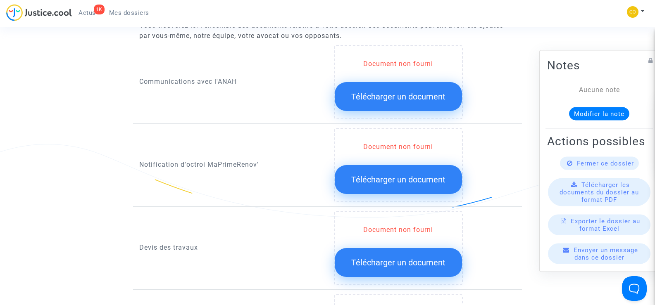
scroll to position [207, 0]
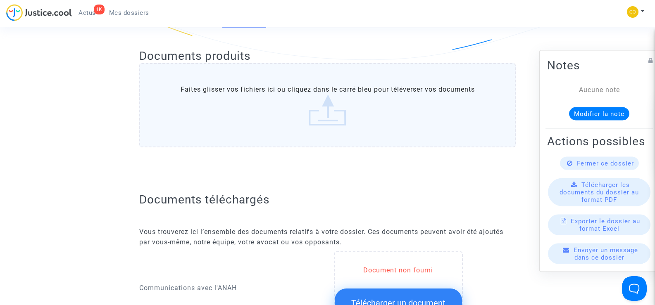
click at [135, 9] on span "Mes dossiers" at bounding box center [129, 12] width 40 height 7
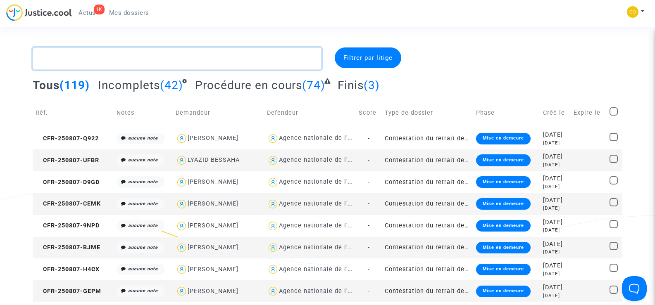
click at [90, 59] on textarea at bounding box center [177, 59] width 289 height 22
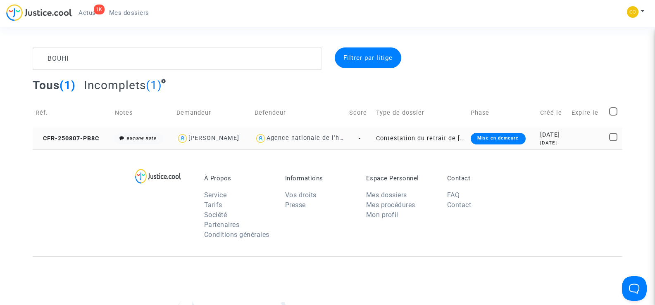
click at [234, 136] on div "[PERSON_NAME]" at bounding box center [213, 138] width 51 height 7
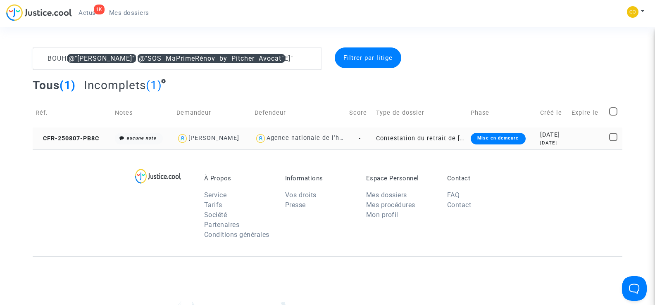
click at [234, 136] on div "[PERSON_NAME]" at bounding box center [213, 138] width 51 height 7
type textarea "BOUHI"
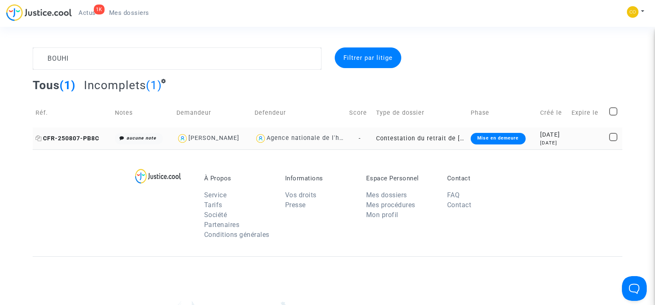
click at [85, 137] on span "CFR-250807-PB8C" at bounding box center [68, 138] width 64 height 7
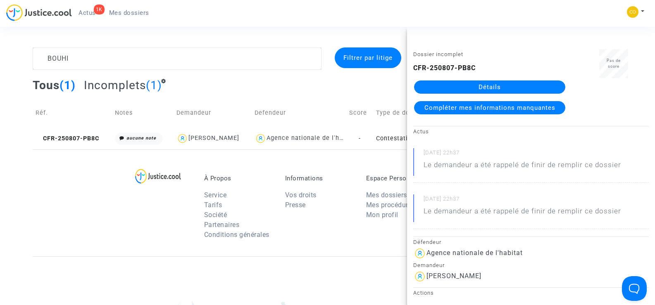
click at [475, 89] on link "Détails" at bounding box center [489, 87] width 151 height 13
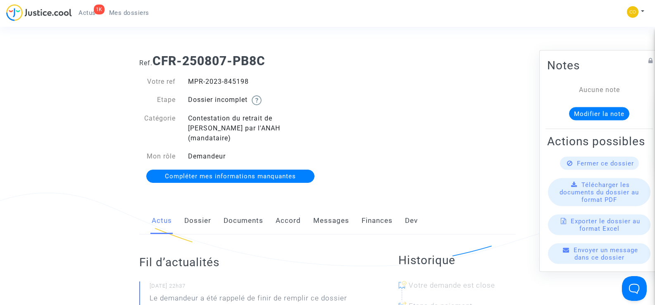
drag, startPoint x: 248, startPoint y: 78, endPoint x: 185, endPoint y: 74, distance: 63.4
click at [185, 74] on div "Votre ref MPR-2023-845198 Etape Dossier incomplet Catégorie Contestation du ret…" at bounding box center [230, 130] width 195 height 122
copy div "MPR-2023-845198"
click at [433, 165] on div "Ref. CFR-250807-PB8C Votre ref MPR-2023-845198 Etape Dossier incomplet Catégori…" at bounding box center [327, 119] width 389 height 143
drag, startPoint x: 255, startPoint y: 81, endPoint x: 188, endPoint y: 78, distance: 67.4
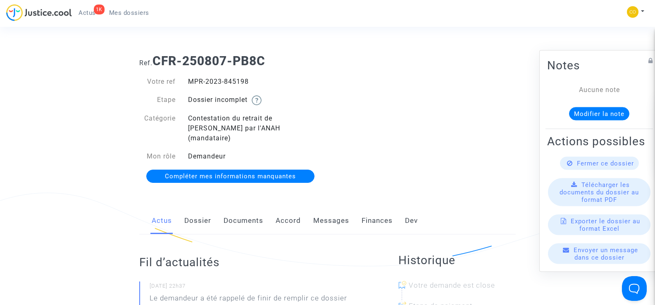
click at [188, 78] on div "MPR-2023-845198" at bounding box center [255, 82] width 146 height 10
copy div "MPR-2023-845198"
click at [444, 126] on div "Ref. CFR-250807-PB8C Votre ref MPR-2023-845198 Etape Dossier incomplet Catégori…" at bounding box center [327, 119] width 389 height 143
click at [247, 212] on link "Documents" at bounding box center [244, 221] width 40 height 27
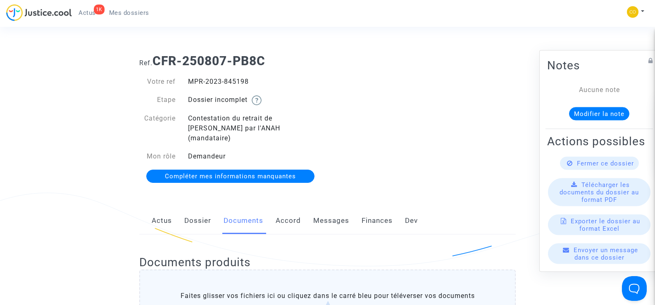
click at [367, 93] on div "Ref. CFR-250807-PB8C Votre ref MPR-2023-845198 Etape Dossier incomplet Catégori…" at bounding box center [327, 119] width 389 height 143
drag, startPoint x: 251, startPoint y: 80, endPoint x: 190, endPoint y: 78, distance: 61.6
click at [190, 78] on div "MPR-2023-845198" at bounding box center [255, 82] width 146 height 10
copy div "MPR-2023-845198"
click at [391, 122] on div "Ref. CFR-250807-PB8C Votre ref MPR-2023-845198 Etape Dossier incomplet Catégori…" at bounding box center [327, 119] width 389 height 143
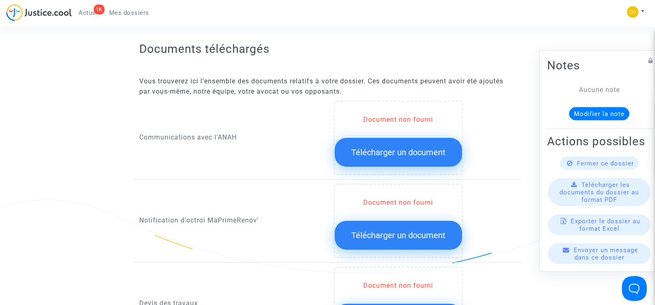
scroll to position [372, 0]
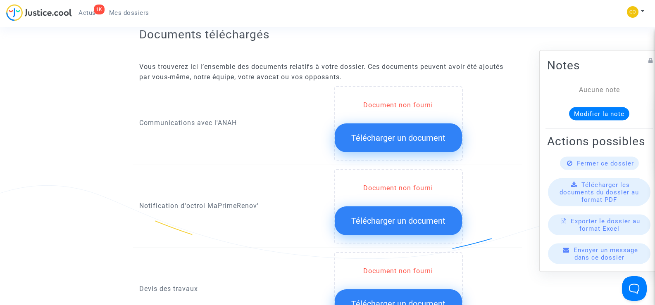
click at [384, 216] on span "Télécharger un document" at bounding box center [398, 221] width 94 height 10
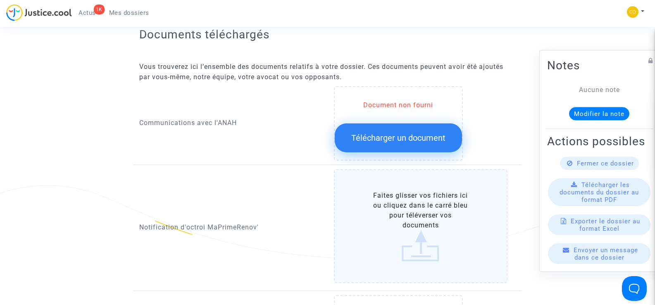
click at [419, 217] on label "Faites glisser vos fichiers ici ou cliquez dans le carré bleu pour téléverser v…" at bounding box center [421, 226] width 174 height 114
click at [0, 0] on input "Faites glisser vos fichiers ici ou cliquez dans le carré bleu pour téléverser v…" at bounding box center [0, 0] width 0 height 0
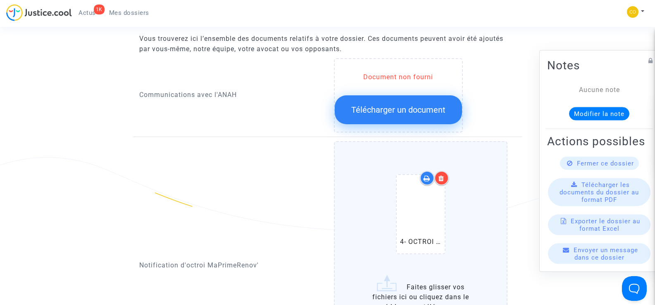
scroll to position [455, 0]
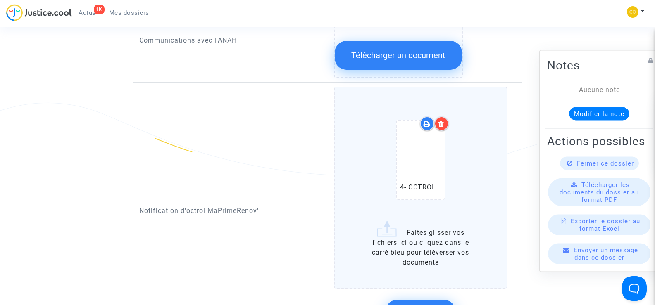
click at [446, 117] on div at bounding box center [441, 124] width 14 height 14
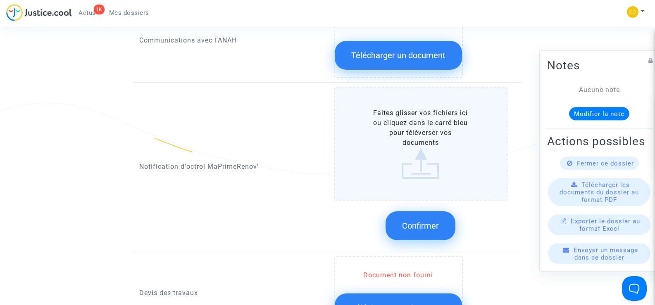
click at [415, 136] on label "Faites glisser vos fichiers ici ou cliquez dans le carré bleu pour téléverser v…" at bounding box center [421, 144] width 174 height 114
click at [0, 0] on input "Faites glisser vos fichiers ici ou cliquez dans le carré bleu pour téléverser v…" at bounding box center [0, 0] width 0 height 0
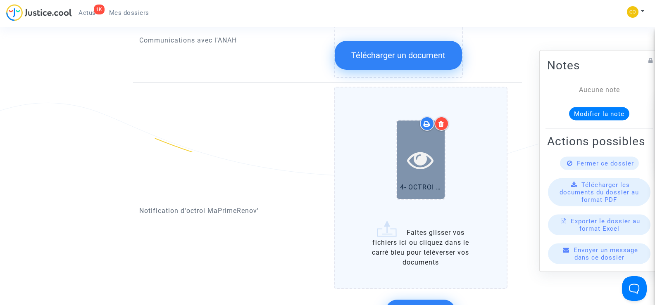
click at [413, 153] on icon at bounding box center [420, 160] width 27 height 26
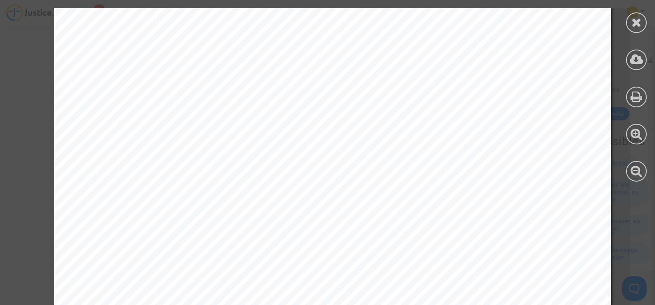
scroll to position [165, 0]
click at [637, 26] on icon at bounding box center [637, 22] width 10 height 12
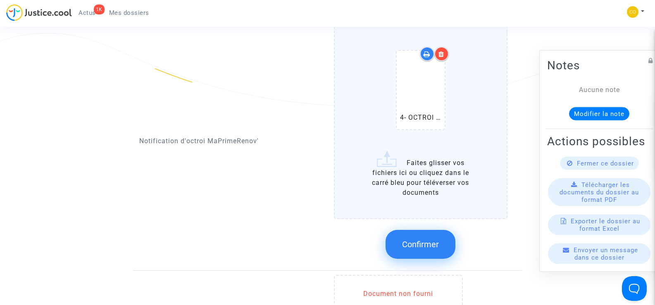
scroll to position [579, 0]
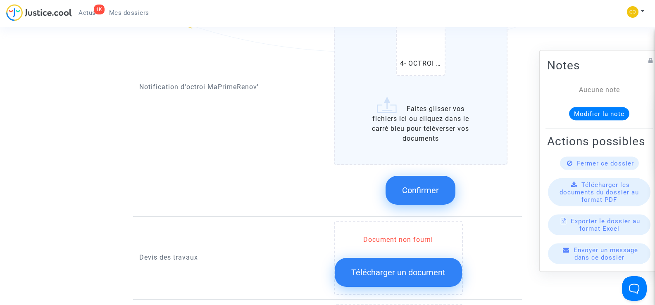
click at [439, 180] on button "Confirmer" at bounding box center [421, 190] width 70 height 29
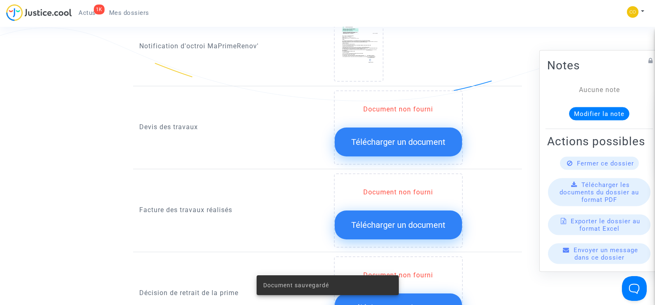
scroll to position [455, 0]
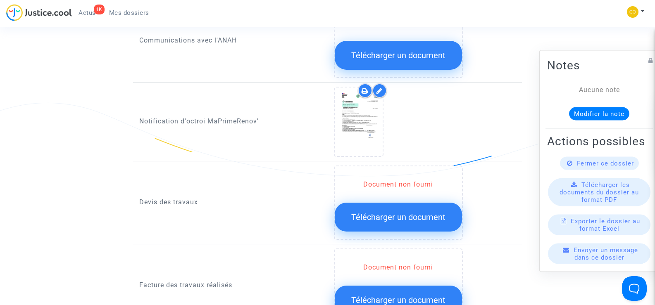
click at [413, 212] on span "Télécharger un document" at bounding box center [398, 217] width 94 height 10
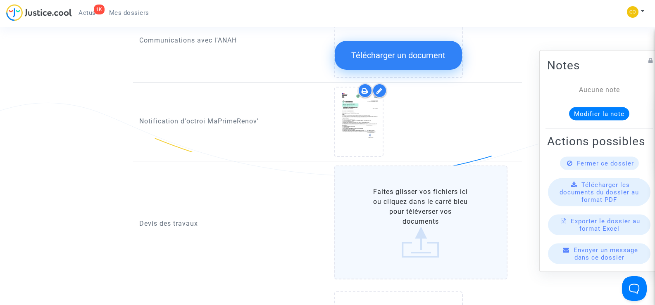
click at [423, 195] on label "Faites glisser vos fichiers ici ou cliquez dans le carré bleu pour téléverser v…" at bounding box center [421, 223] width 174 height 114
click at [0, 0] on input "Faites glisser vos fichiers ici ou cliquez dans le carré bleu pour téléverser v…" at bounding box center [0, 0] width 0 height 0
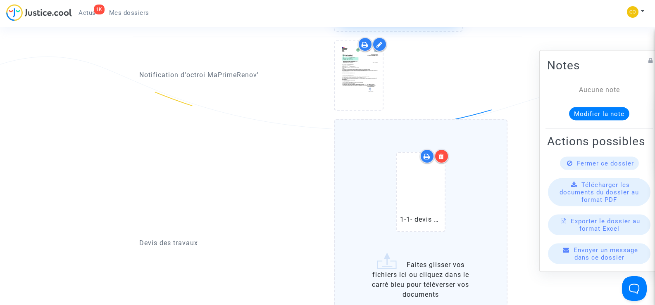
scroll to position [537, 0]
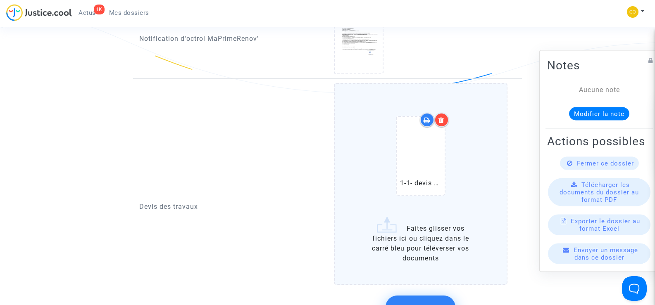
click at [436, 241] on label "1-1- devis PAC -[PERSON_NAME] (1) (1).pdf Faites glisser vos fichiers ici ou cl…" at bounding box center [421, 184] width 174 height 202
click at [0, 0] on input "1-1- devis PAC -[PERSON_NAME] (1) (1).pdf Faites glisser vos fichiers ici ou cl…" at bounding box center [0, 0] width 0 height 0
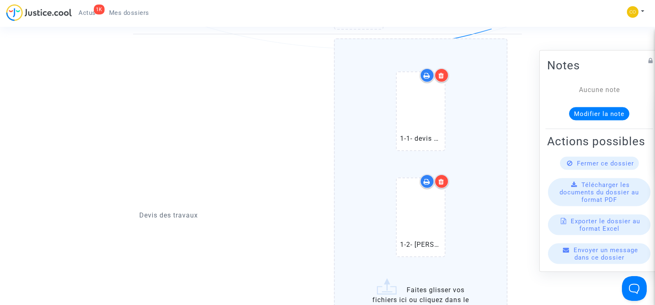
scroll to position [661, 0]
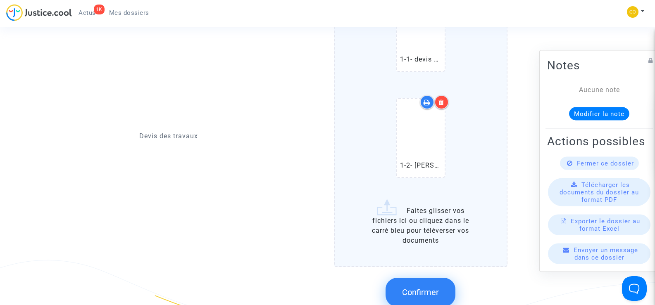
click at [420, 224] on label "1-1- devis PAC -[PERSON_NAME] (1) (1).pdf 1-2- [PERSON_NAME] (1).pdf Faites gli…" at bounding box center [421, 113] width 174 height 309
click at [0, 0] on input "1-1- devis PAC -[PERSON_NAME] (1) (1).pdf 1-2- [PERSON_NAME] (1).pdf Faites gli…" at bounding box center [0, 0] width 0 height 0
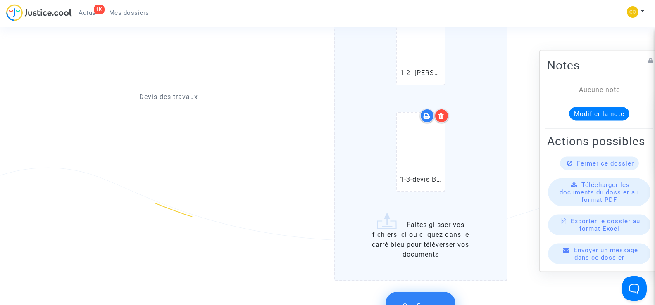
scroll to position [785, 0]
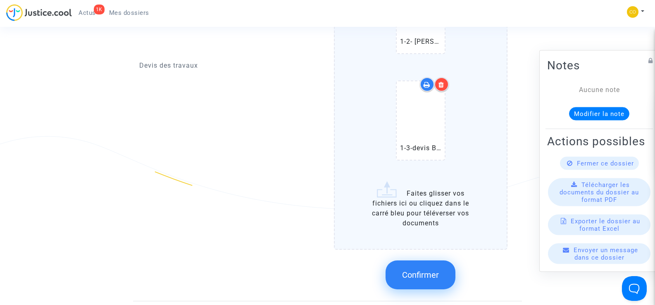
click at [419, 271] on button "Confirmer" at bounding box center [421, 275] width 70 height 29
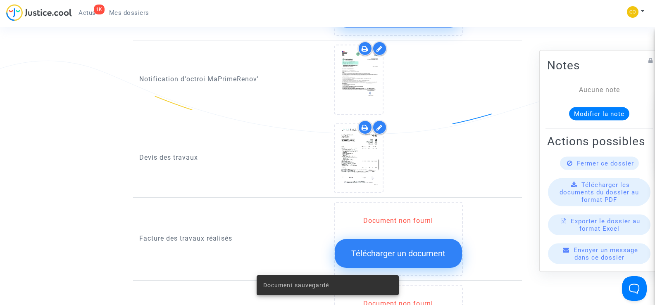
scroll to position [496, 0]
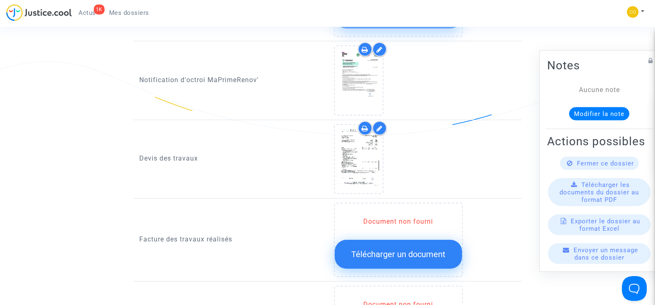
click at [400, 250] on span "Télécharger un document" at bounding box center [398, 255] width 94 height 10
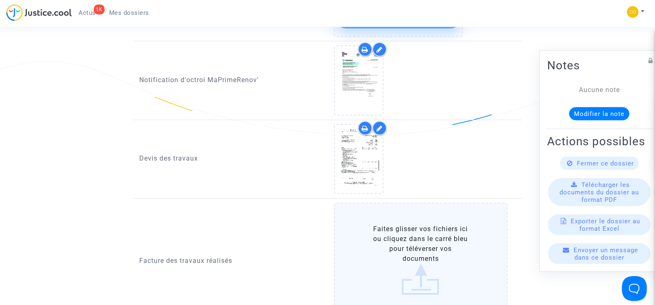
click at [425, 240] on label "Faites glisser vos fichiers ici ou cliquez dans le carré bleu pour téléverser v…" at bounding box center [421, 260] width 174 height 114
click at [0, 0] on input "Faites glisser vos fichiers ici ou cliquez dans le carré bleu pour téléverser v…" at bounding box center [0, 0] width 0 height 0
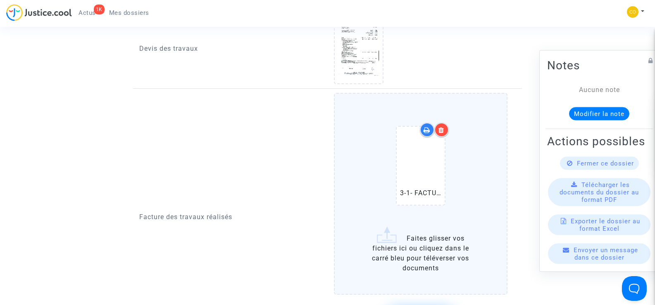
scroll to position [620, 0]
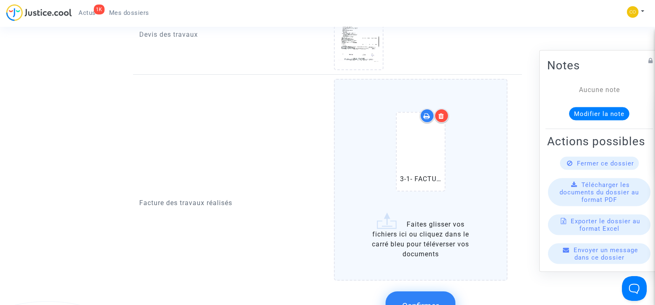
click at [443, 237] on label "3-1- FACTURE ITE-[PERSON_NAME]-facture (1).pdf Faites glisser vos fichiers ici …" at bounding box center [421, 180] width 174 height 202
click at [0, 0] on input "3-1- FACTURE ITE-[PERSON_NAME]-facture (1).pdf Faites glisser vos fichiers ici …" at bounding box center [0, 0] width 0 height 0
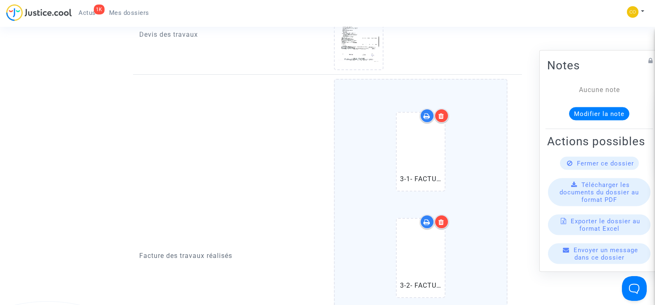
scroll to position [744, 0]
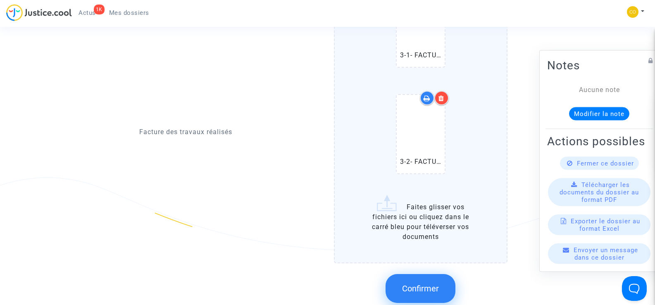
click at [434, 284] on span "Confirmer" at bounding box center [420, 289] width 37 height 10
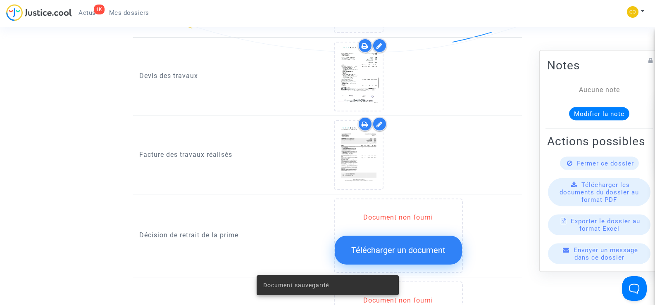
scroll to position [661, 0]
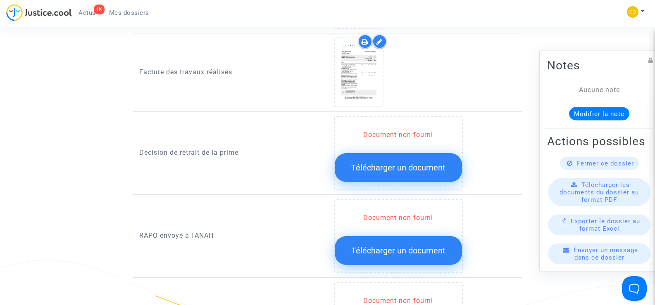
click at [409, 163] on span "Télécharger un document" at bounding box center [398, 168] width 94 height 10
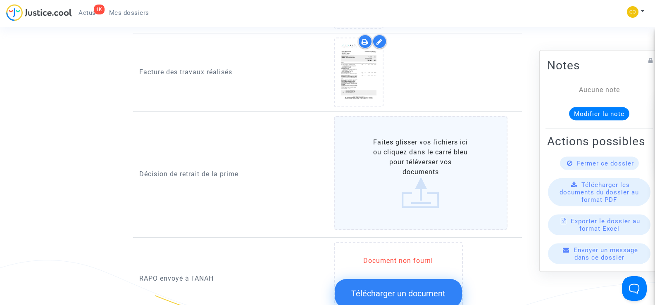
click at [417, 185] on label "Faites glisser vos fichiers ici ou cliquez dans le carré bleu pour téléverser v…" at bounding box center [421, 173] width 174 height 114
click at [0, 0] on input "Faites glisser vos fichiers ici ou cliquez dans le carré bleu pour téléverser v…" at bounding box center [0, 0] width 0 height 0
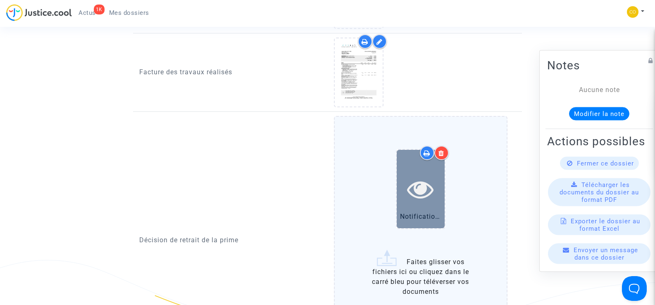
click at [429, 188] on icon at bounding box center [420, 189] width 27 height 26
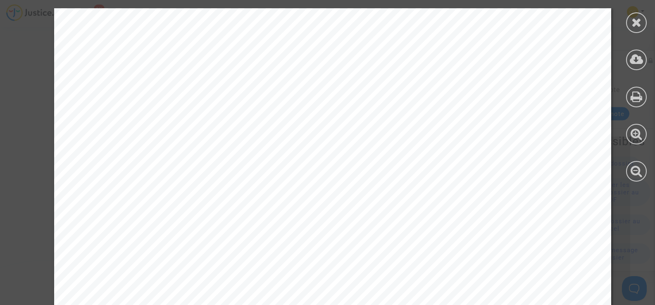
scroll to position [0, 0]
click at [634, 29] on div at bounding box center [636, 22] width 21 height 21
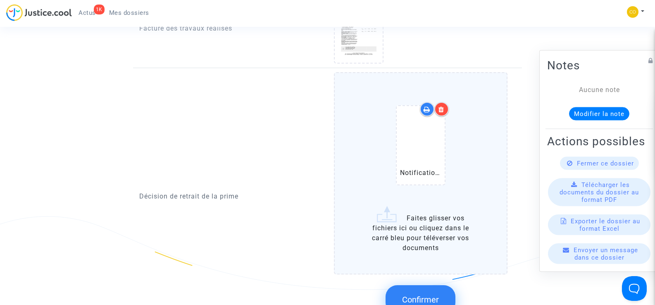
scroll to position [744, 0]
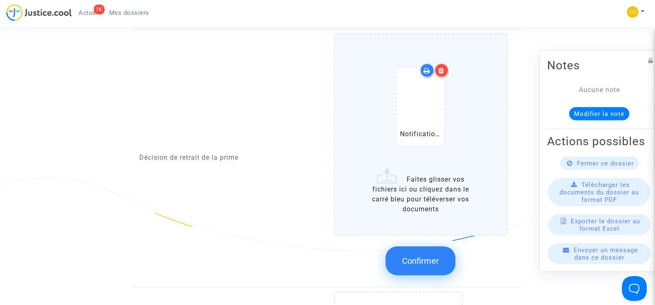
drag, startPoint x: 428, startPoint y: 244, endPoint x: 391, endPoint y: 260, distance: 40.2
click at [427, 247] on button "Confirmer" at bounding box center [421, 261] width 70 height 29
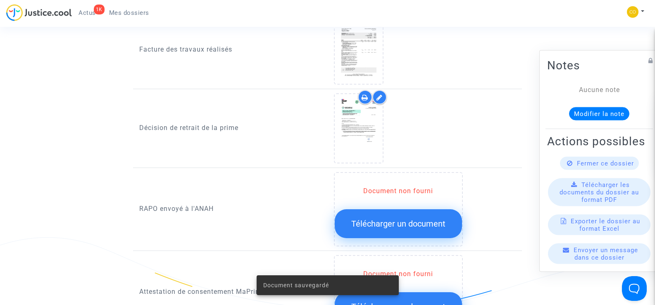
scroll to position [661, 0]
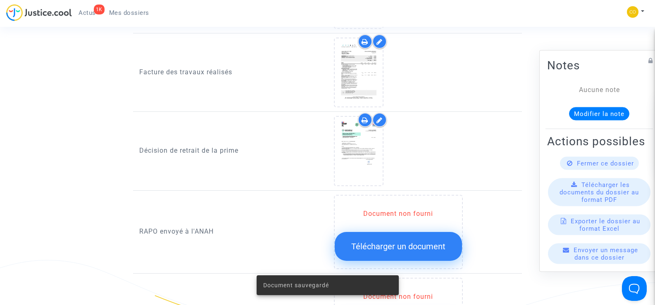
click at [415, 246] on button "Télécharger un document" at bounding box center [398, 246] width 127 height 29
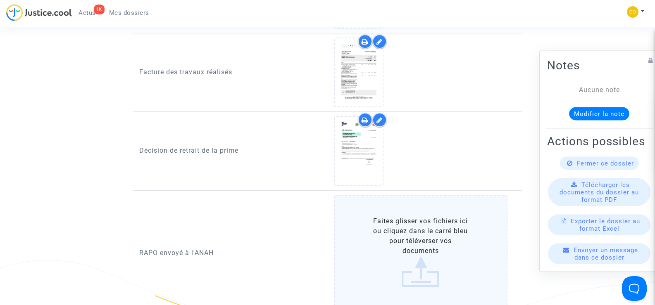
click at [428, 239] on label "Faites glisser vos fichiers ici ou cliquez dans le carré bleu pour téléverser v…" at bounding box center [421, 252] width 174 height 114
click at [0, 0] on input "Faites glisser vos fichiers ici ou cliquez dans le carré bleu pour téléverser v…" at bounding box center [0, 0] width 0 height 0
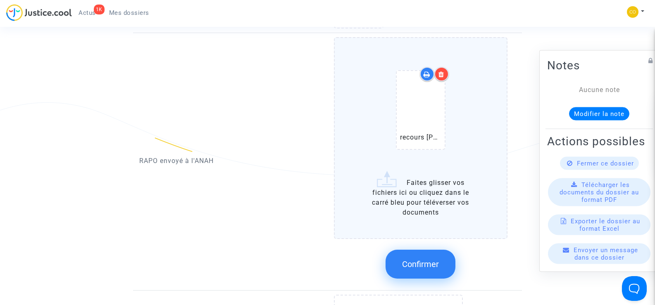
scroll to position [868, 0]
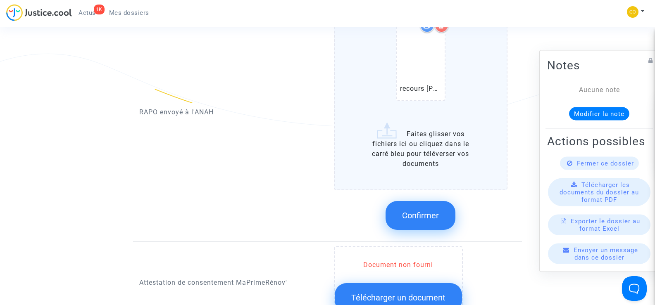
click at [427, 211] on span "Confirmer" at bounding box center [420, 216] width 37 height 10
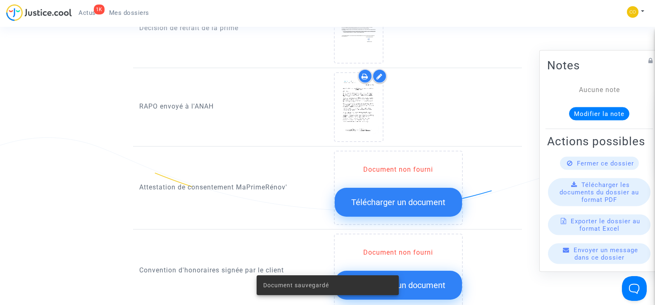
scroll to position [744, 0]
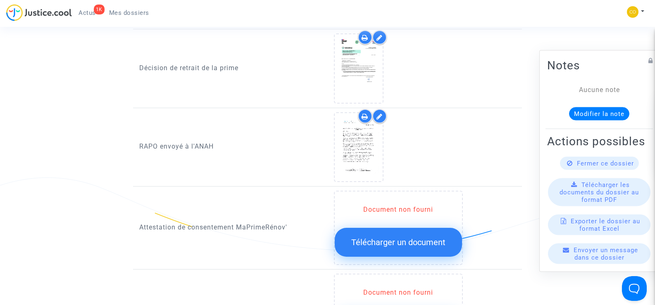
click at [381, 238] on span "Télécharger un document" at bounding box center [398, 243] width 94 height 10
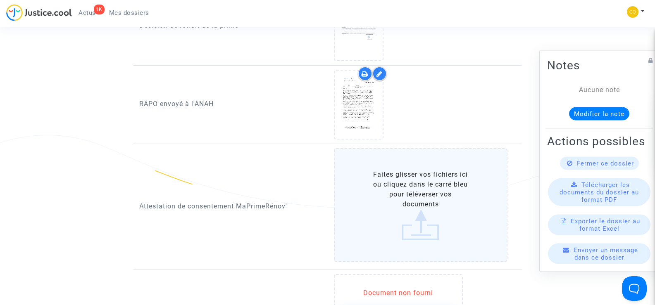
scroll to position [827, 0]
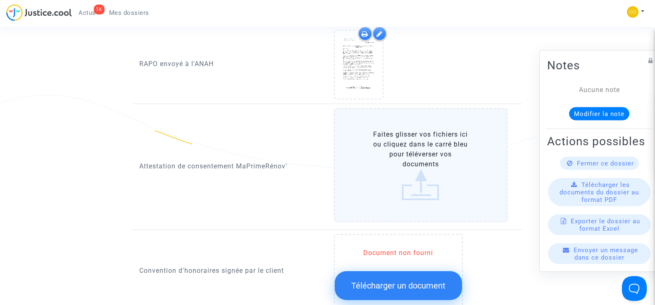
click at [413, 170] on label "Faites glisser vos fichiers ici ou cliquez dans le carré bleu pour téléverser v…" at bounding box center [421, 165] width 174 height 114
click at [0, 0] on input "Faites glisser vos fichiers ici ou cliquez dans le carré bleu pour téléverser v…" at bounding box center [0, 0] width 0 height 0
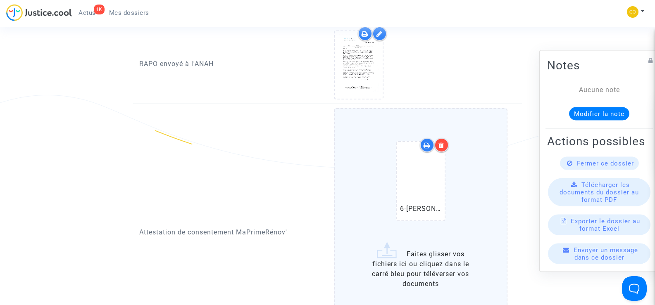
click at [438, 138] on div at bounding box center [441, 145] width 14 height 14
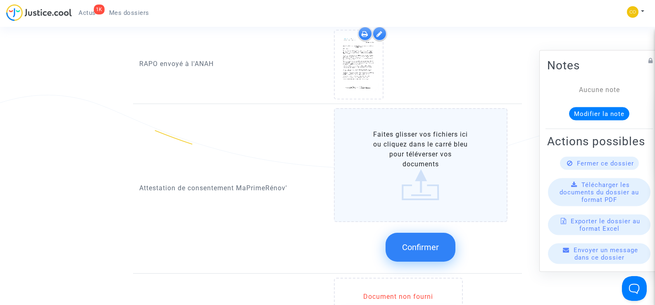
click at [429, 157] on label "Faites glisser vos fichiers ici ou cliquez dans le carré bleu pour téléverser v…" at bounding box center [421, 165] width 174 height 114
click at [0, 0] on input "Faites glisser vos fichiers ici ou cliquez dans le carré bleu pour téléverser v…" at bounding box center [0, 0] width 0 height 0
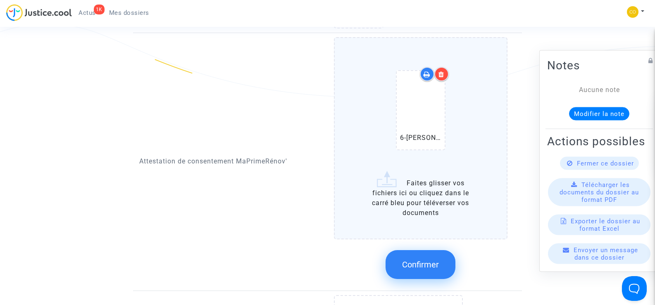
scroll to position [909, 0]
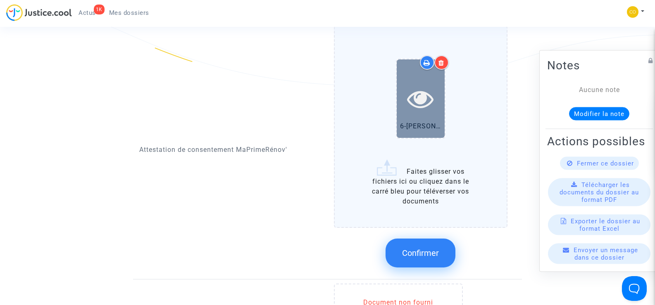
click at [426, 96] on icon at bounding box center [420, 99] width 27 height 26
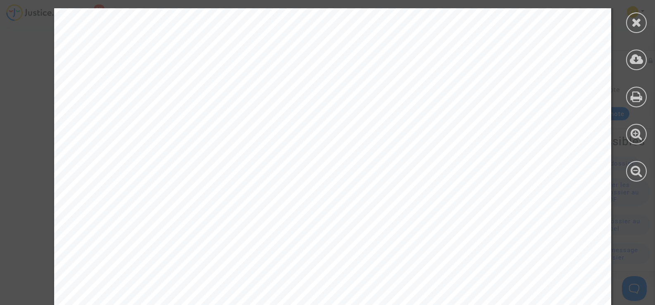
scroll to position [1116, 0]
click at [643, 19] on div at bounding box center [636, 22] width 21 height 21
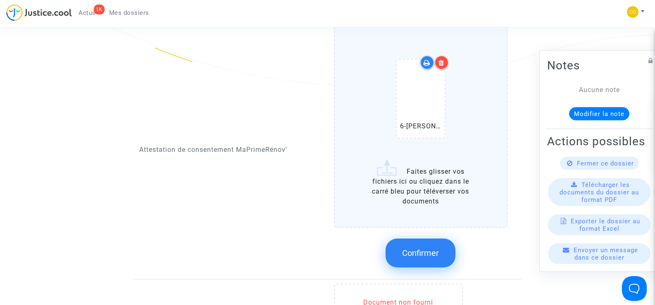
click at [444, 241] on button "Confirmer" at bounding box center [421, 253] width 70 height 29
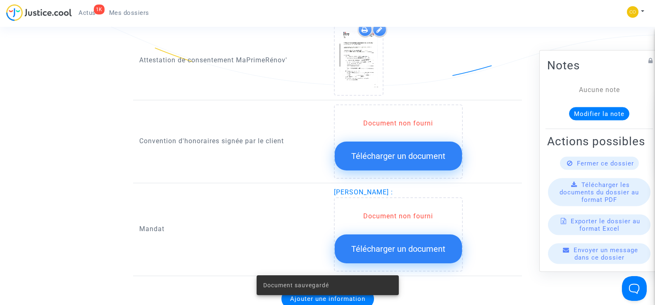
click at [414, 244] on span "Télécharger un document" at bounding box center [398, 249] width 94 height 10
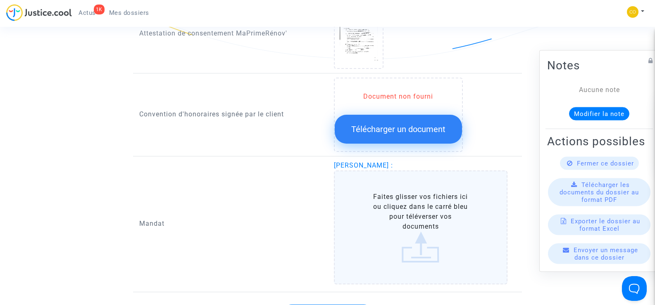
scroll to position [951, 0]
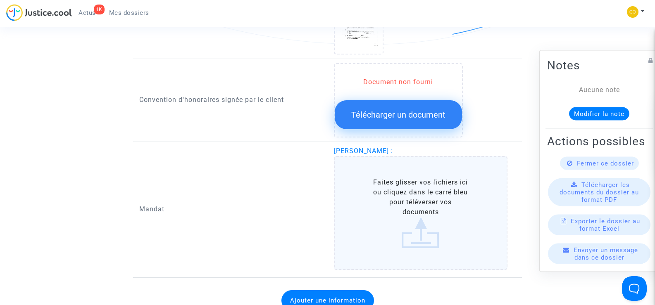
click at [412, 221] on label "Faites glisser vos fichiers ici ou cliquez dans le carré bleu pour téléverser v…" at bounding box center [421, 213] width 174 height 114
click at [0, 0] on input "Faites glisser vos fichiers ici ou cliquez dans le carré bleu pour téléverser v…" at bounding box center [0, 0] width 0 height 0
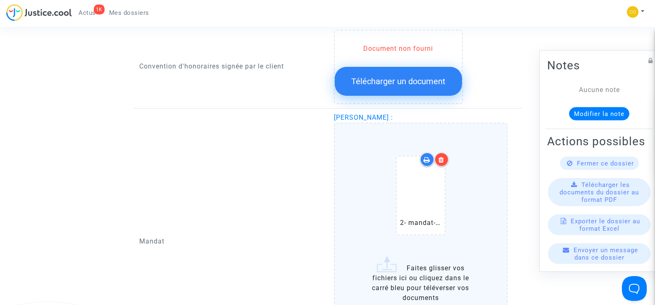
scroll to position [1033, 0]
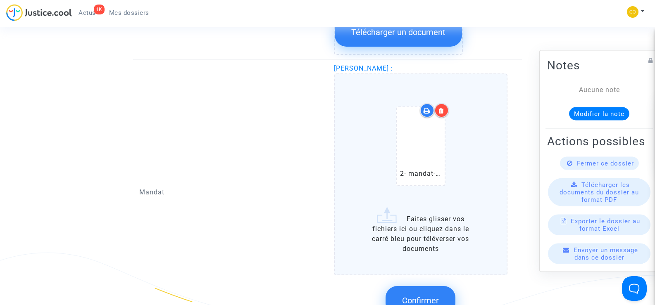
click at [415, 296] on span "Confirmer" at bounding box center [420, 301] width 37 height 10
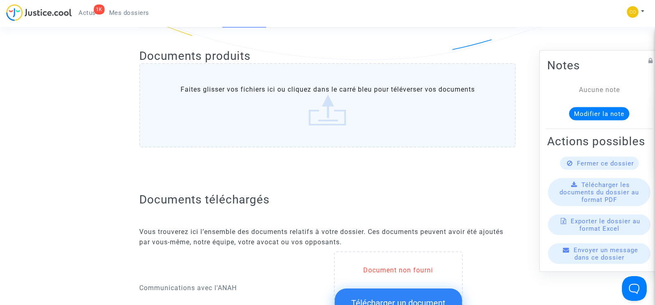
scroll to position [0, 0]
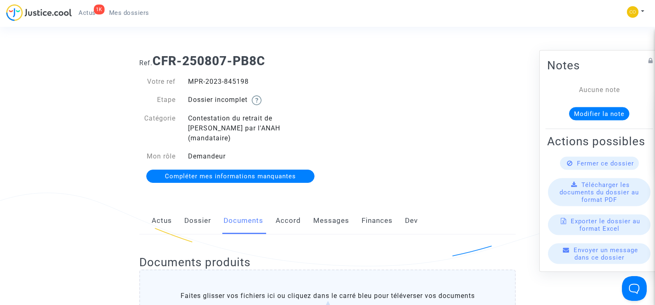
drag, startPoint x: 263, startPoint y: 84, endPoint x: 189, endPoint y: 80, distance: 74.1
click at [189, 80] on div "MPR-2023-845198" at bounding box center [255, 82] width 146 height 10
copy div "MPR-2023-845198"
click at [485, 138] on div "Ref. CFR-250807-PB8C Votre ref MPR-2023-845198 Etape Dossier incomplet Catégori…" at bounding box center [327, 119] width 389 height 143
drag, startPoint x: 250, startPoint y: 81, endPoint x: 189, endPoint y: 75, distance: 61.9
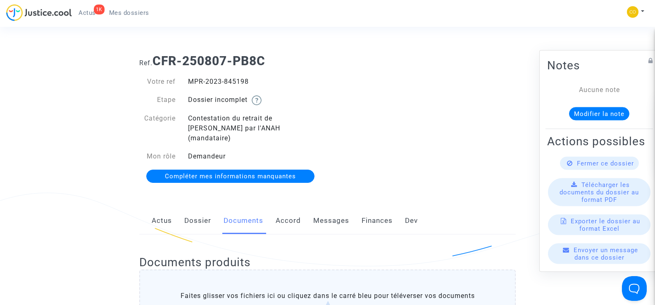
click at [189, 75] on div "Votre ref MPR-2023-845198 Etape Dossier incomplet Catégorie Contestation du ret…" at bounding box center [230, 130] width 195 height 122
click at [432, 167] on div "Ref. CFR-250807-PB8C Votre ref MPR-2023-845198 Etape Dossier incomplet Catégori…" at bounding box center [327, 119] width 389 height 143
click at [133, 13] on span "Mes dossiers" at bounding box center [129, 12] width 40 height 7
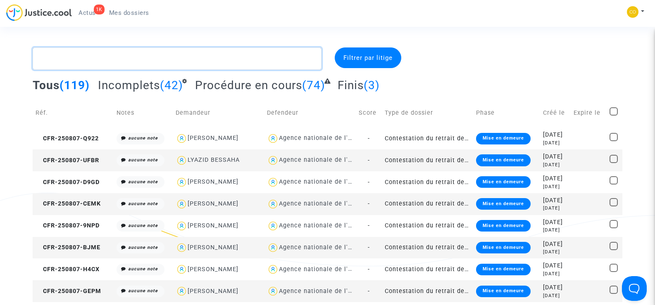
click at [76, 60] on textarea at bounding box center [177, 59] width 289 height 22
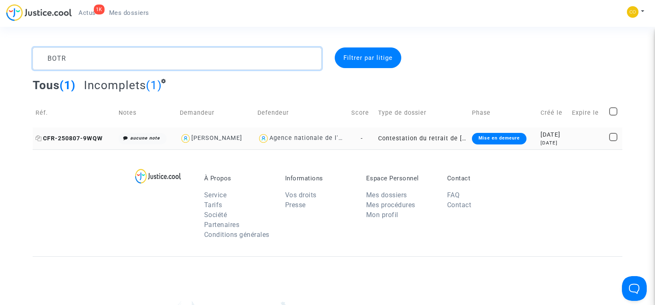
type textarea "BOTR"
click at [62, 135] on span "CFR-250807-9WQW" at bounding box center [69, 138] width 67 height 7
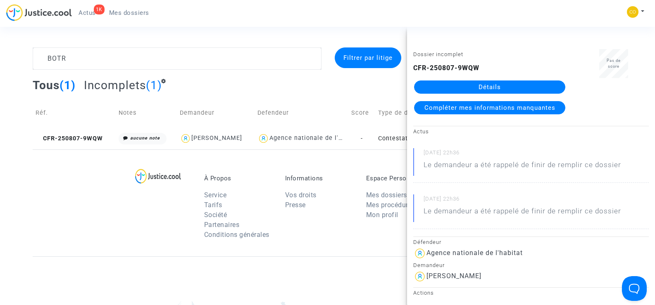
click at [514, 90] on link "Détails" at bounding box center [489, 87] width 151 height 13
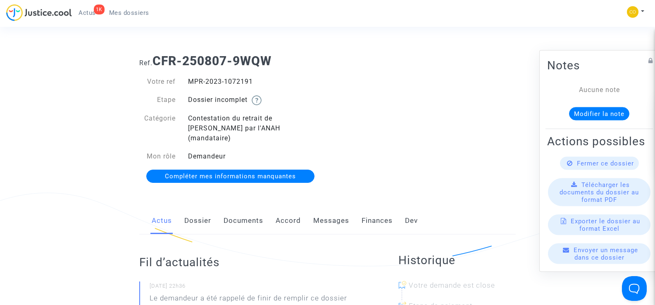
click at [232, 211] on link "Documents" at bounding box center [244, 221] width 40 height 27
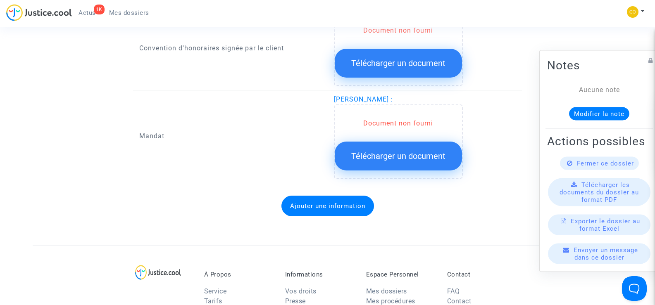
scroll to position [992, 0]
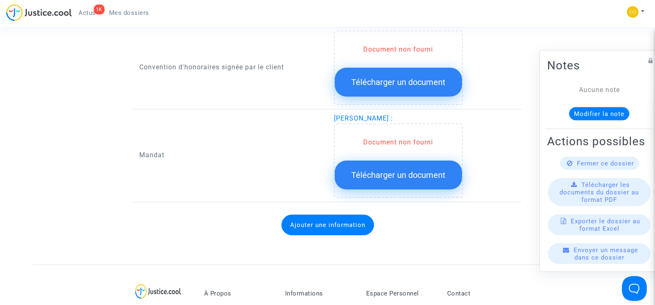
click at [394, 170] on span "Télécharger un document" at bounding box center [398, 175] width 94 height 10
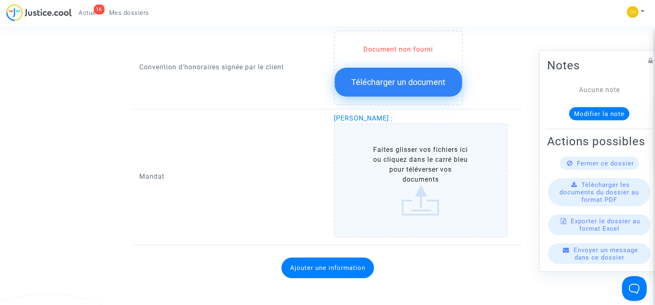
click at [403, 164] on label "Faites glisser vos fichiers ici ou cliquez dans le carré bleu pour téléverser v…" at bounding box center [421, 181] width 174 height 114
click at [0, 0] on input "Faites glisser vos fichiers ici ou cliquez dans le carré bleu pour téléverser v…" at bounding box center [0, 0] width 0 height 0
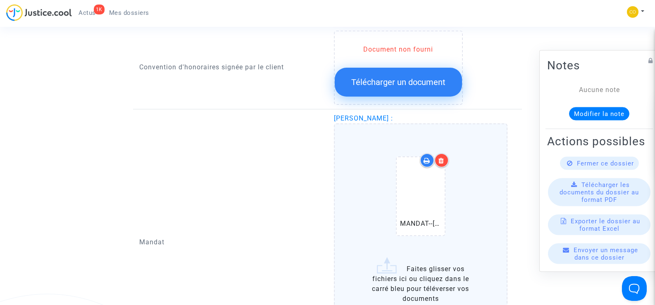
scroll to position [1075, 0]
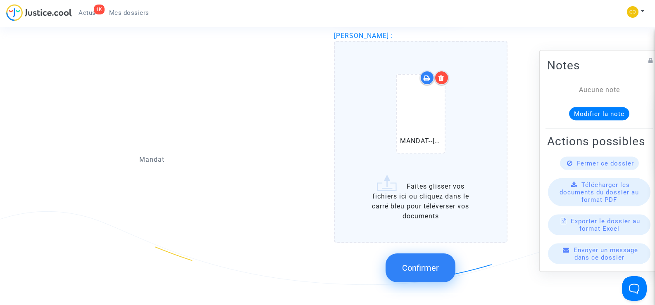
click at [426, 263] on span "Confirmer" at bounding box center [420, 268] width 37 height 10
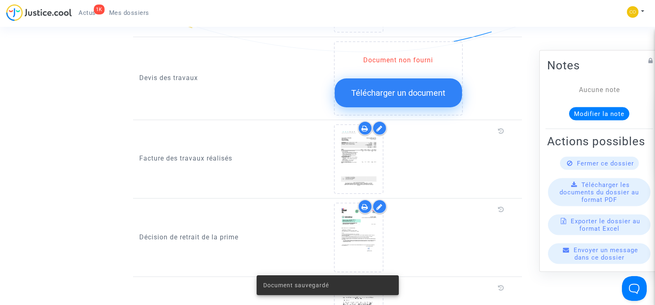
scroll to position [579, 0]
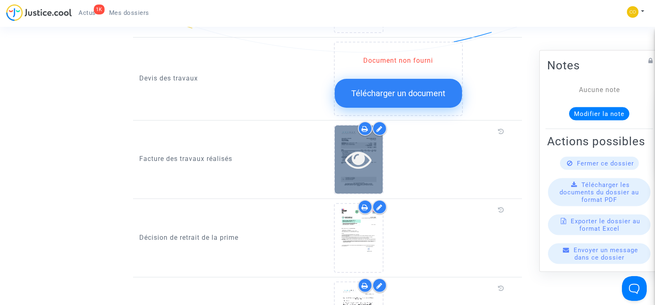
click at [373, 162] on div at bounding box center [359, 159] width 48 height 26
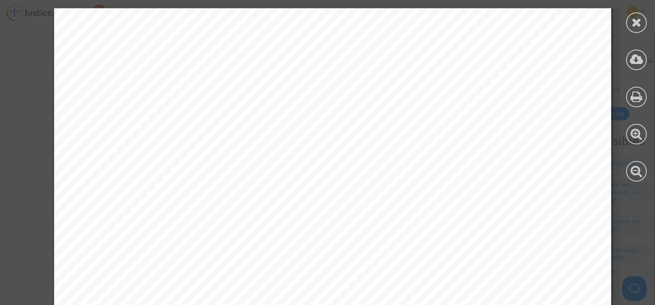
scroll to position [0, 0]
click at [637, 19] on icon at bounding box center [637, 22] width 10 height 12
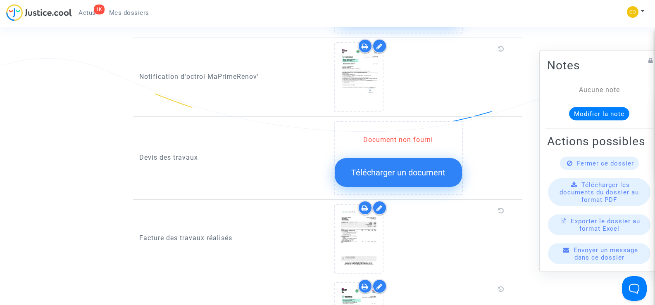
scroll to position [496, 0]
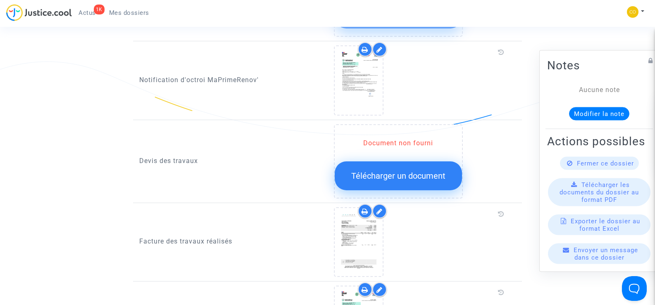
click at [390, 172] on button "Télécharger un document" at bounding box center [398, 176] width 127 height 29
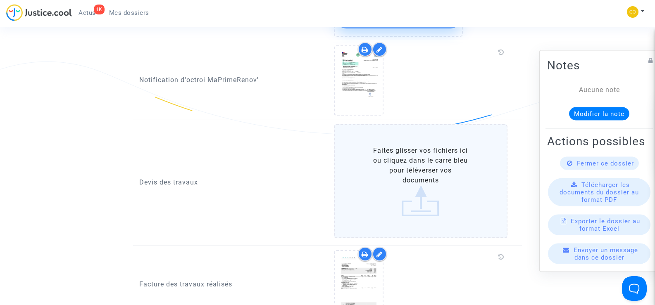
click at [417, 163] on label "Faites glisser vos fichiers ici ou cliquez dans le carré bleu pour téléverser v…" at bounding box center [421, 181] width 174 height 114
click at [0, 0] on input "Faites glisser vos fichiers ici ou cliquez dans le carré bleu pour téléverser v…" at bounding box center [0, 0] width 0 height 0
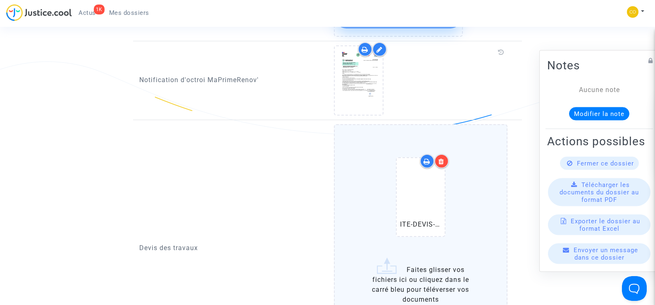
click at [441, 158] on icon at bounding box center [442, 161] width 6 height 7
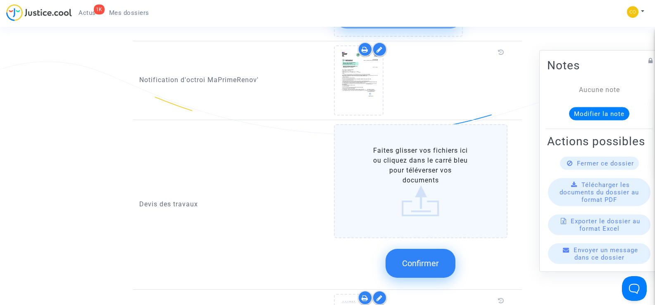
click at [422, 183] on label "Faites glisser vos fichiers ici ou cliquez dans le carré bleu pour téléverser v…" at bounding box center [421, 181] width 174 height 114
click at [0, 0] on input "Faites glisser vos fichiers ici ou cliquez dans le carré bleu pour téléverser v…" at bounding box center [0, 0] width 0 height 0
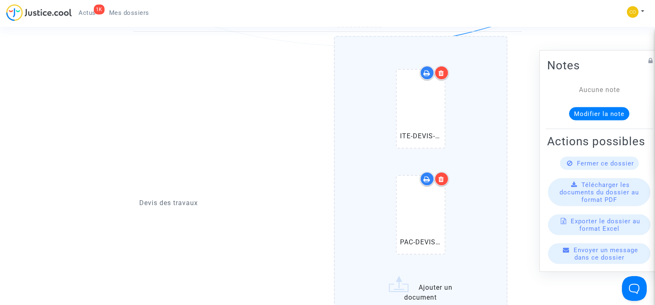
scroll to position [579, 0]
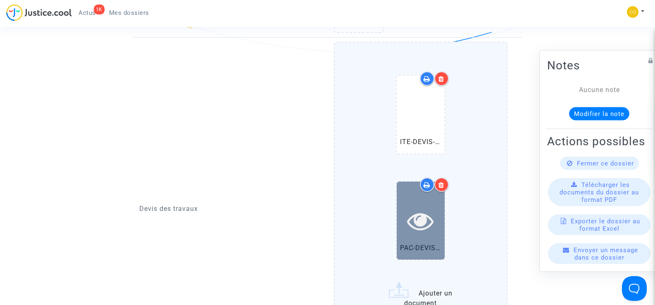
click at [413, 217] on icon at bounding box center [420, 221] width 27 height 26
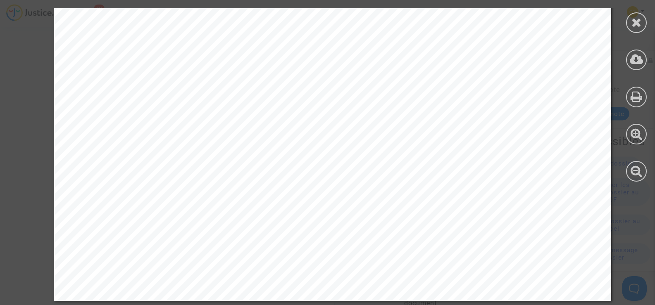
scroll to position [1295, 0]
click at [639, 23] on icon at bounding box center [637, 22] width 10 height 12
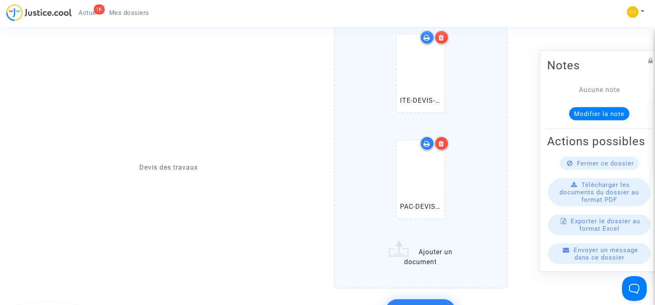
scroll to position [703, 0]
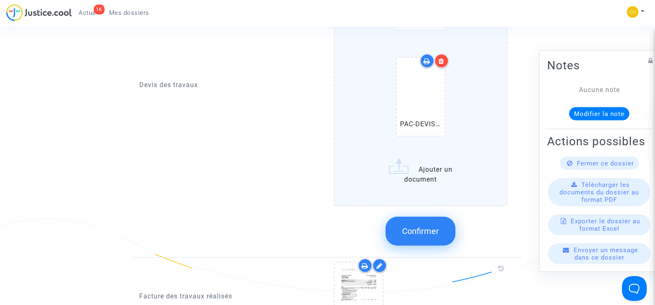
click at [427, 227] on span "Confirmer" at bounding box center [420, 232] width 37 height 10
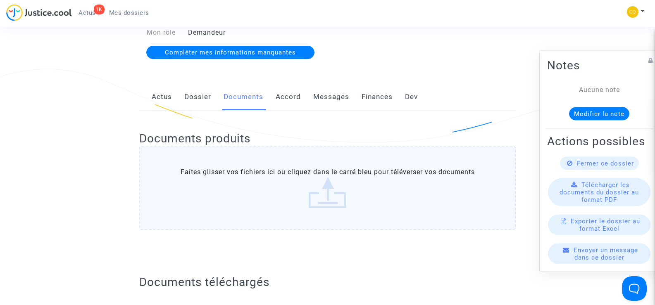
scroll to position [0, 0]
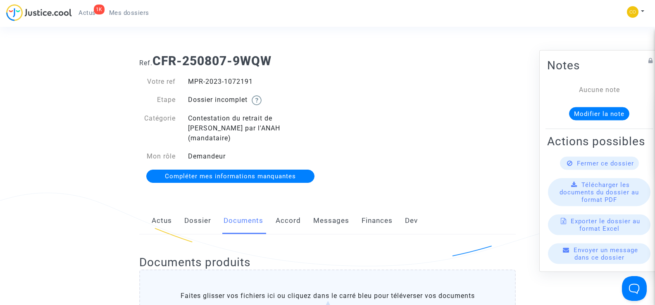
drag, startPoint x: 255, startPoint y: 82, endPoint x: 188, endPoint y: 82, distance: 67.0
click at [188, 82] on div "MPR-2023-1072191" at bounding box center [255, 82] width 146 height 10
click at [431, 140] on div "Ref. CFR-250807-9WQW Votre ref MPR-2023-1072191 Etape Dossier incomplet Catégor…" at bounding box center [327, 119] width 389 height 143
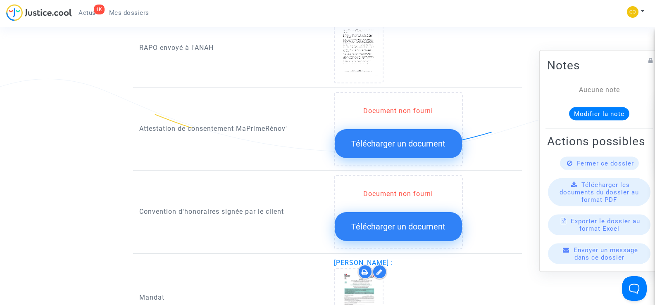
scroll to position [827, 0]
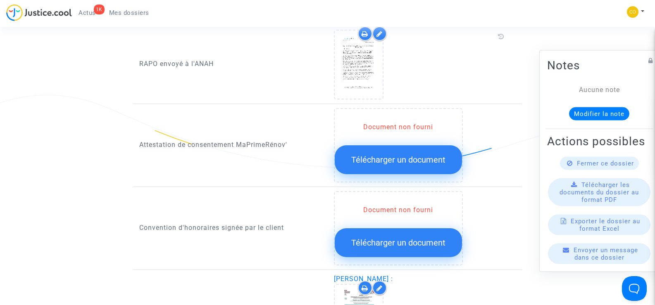
click at [390, 155] on span "Télécharger un document" at bounding box center [398, 160] width 94 height 10
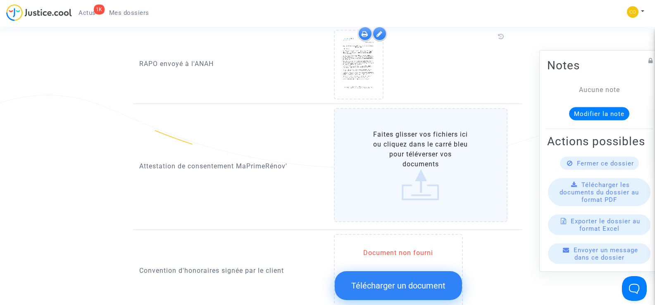
click at [407, 155] on label "Faites glisser vos fichiers ici ou cliquez dans le carré bleu pour téléverser v…" at bounding box center [421, 165] width 174 height 114
click at [0, 0] on input "Faites glisser vos fichiers ici ou cliquez dans le carré bleu pour téléverser v…" at bounding box center [0, 0] width 0 height 0
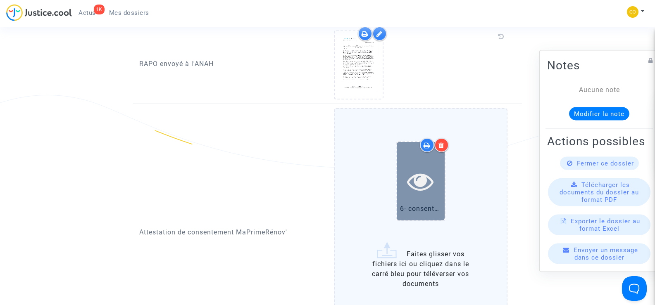
click at [413, 172] on icon at bounding box center [420, 181] width 27 height 26
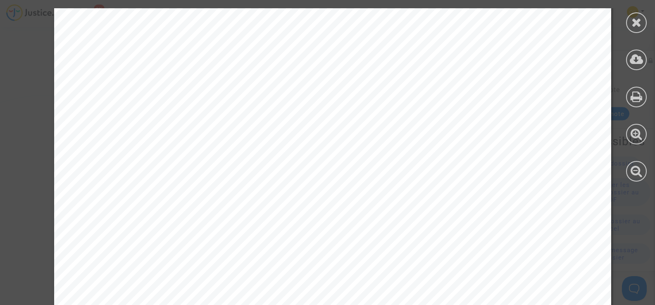
scroll to position [1157, 0]
click at [632, 24] on icon at bounding box center [637, 22] width 10 height 12
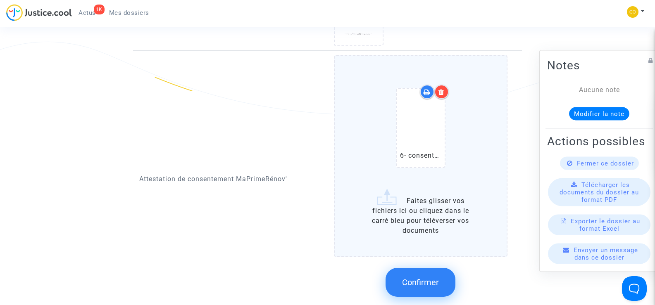
scroll to position [992, 0]
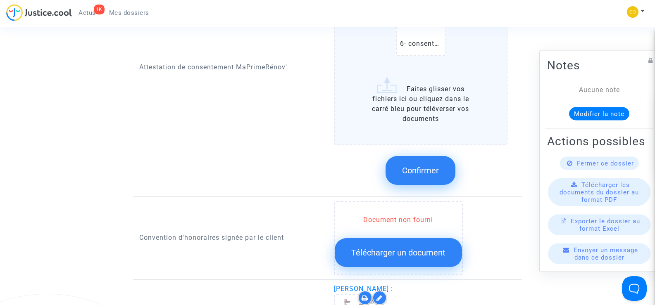
click at [433, 167] on button "Confirmer" at bounding box center [421, 170] width 70 height 29
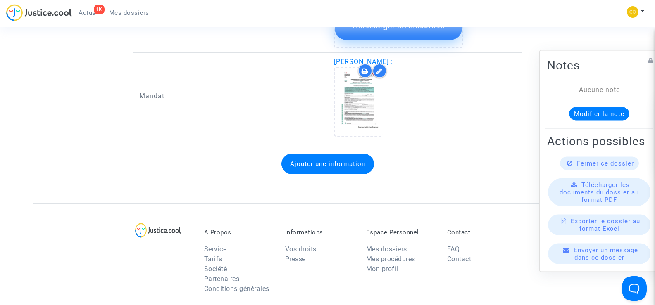
scroll to position [1075, 0]
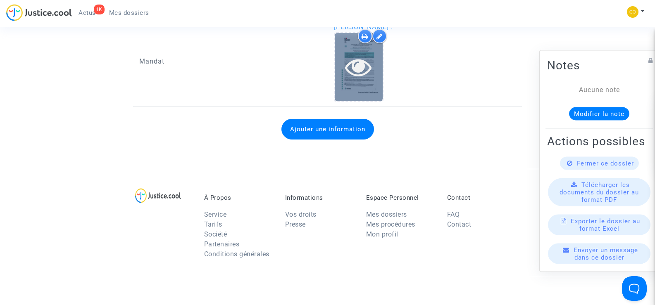
click at [356, 67] on icon at bounding box center [358, 67] width 27 height 26
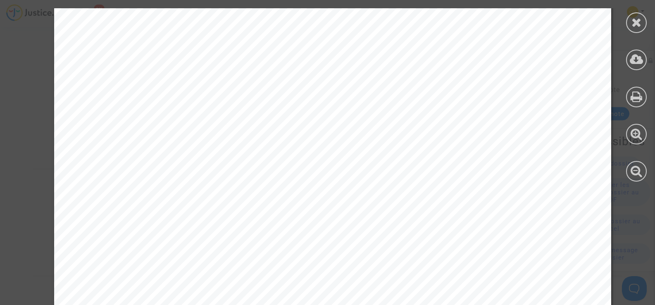
scroll to position [1240, 0]
click at [629, 27] on div at bounding box center [636, 22] width 21 height 21
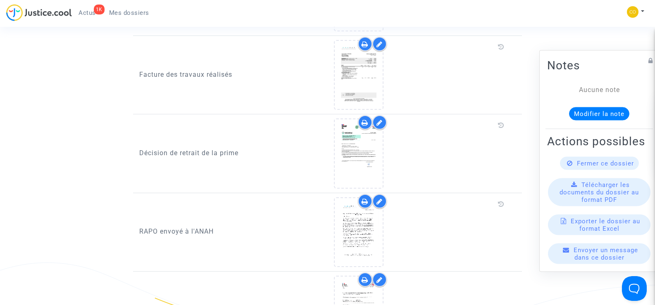
scroll to position [703, 0]
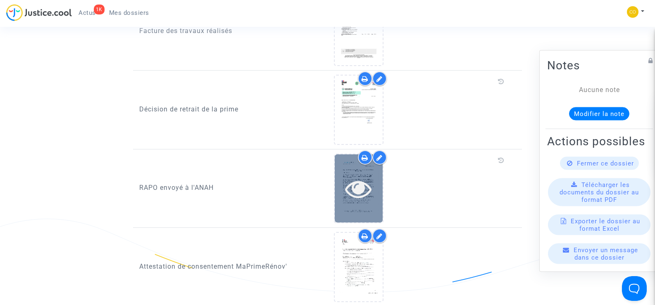
click at [353, 186] on icon at bounding box center [358, 189] width 27 height 26
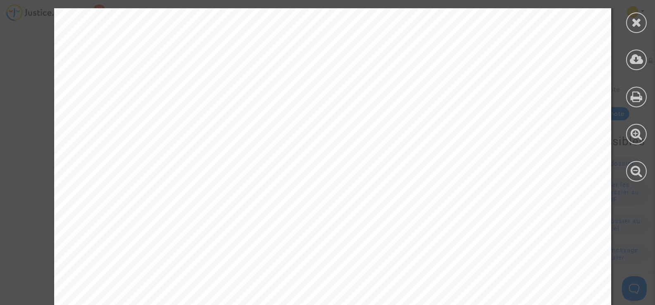
scroll to position [1240, 0]
click at [636, 25] on icon at bounding box center [637, 22] width 10 height 12
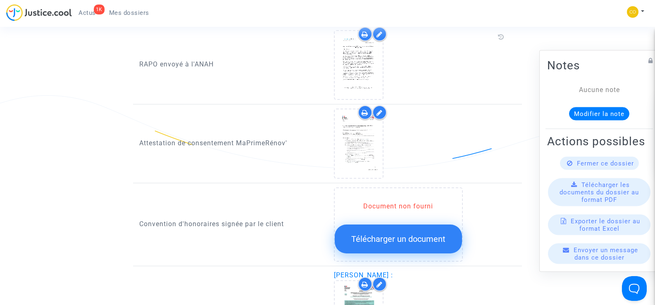
scroll to position [868, 0]
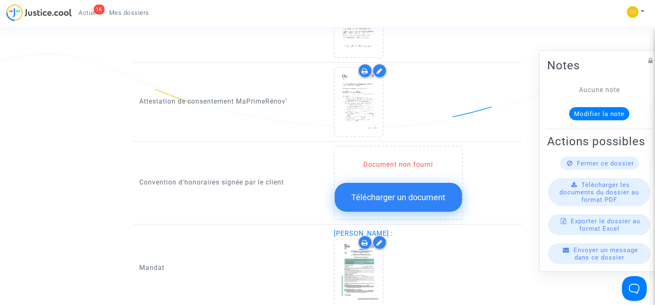
click at [379, 68] on icon at bounding box center [380, 71] width 6 height 7
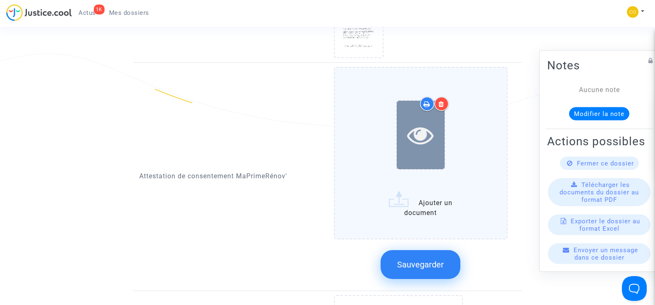
click at [425, 132] on icon at bounding box center [420, 135] width 27 height 26
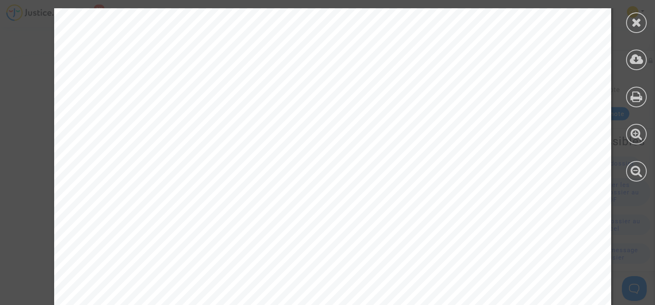
scroll to position [0, 0]
click at [635, 21] on icon at bounding box center [637, 22] width 10 height 12
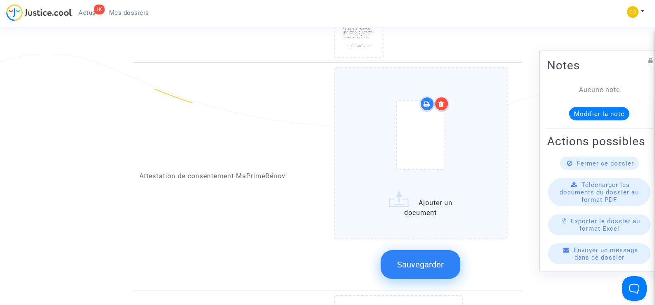
click at [418, 261] on button "Sauvegarder" at bounding box center [421, 264] width 80 height 29
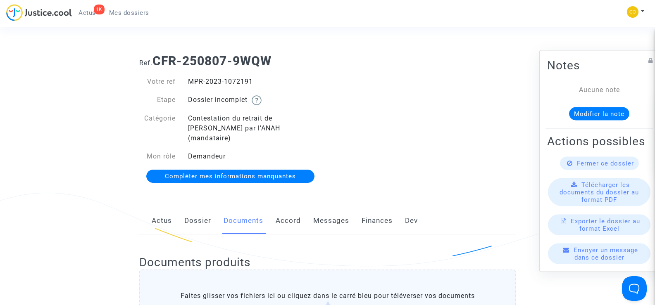
drag, startPoint x: 256, startPoint y: 79, endPoint x: 180, endPoint y: 81, distance: 76.5
click at [180, 81] on div "Votre ref MPR-2023-1072191" at bounding box center [230, 82] width 195 height 10
click at [420, 159] on div "Ref. CFR-250807-9WQW Votre ref MPR-2023-1072191 Etape Dossier incomplet Catégor…" at bounding box center [327, 119] width 389 height 143
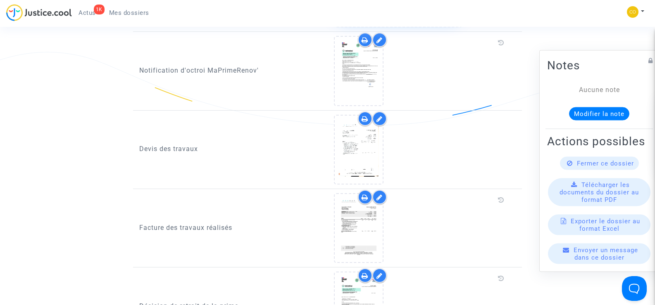
scroll to position [579, 0]
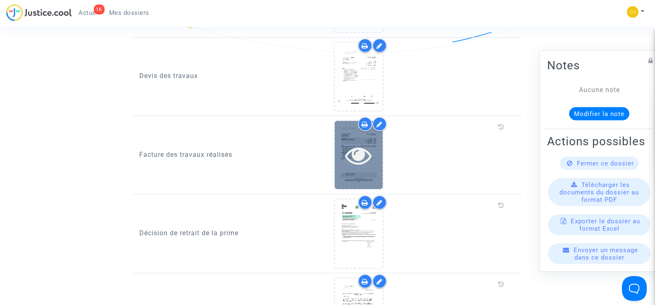
click at [360, 146] on icon at bounding box center [358, 155] width 27 height 26
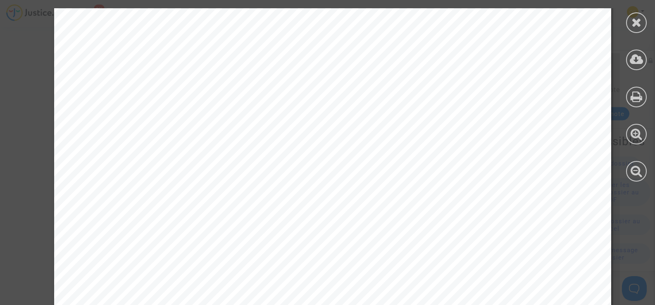
scroll to position [54, 0]
drag, startPoint x: 533, startPoint y: 160, endPoint x: 565, endPoint y: 160, distance: 31.8
click at [565, 160] on span "13 191,00" at bounding box center [557, 160] width 37 height 7
click at [627, 22] on div at bounding box center [636, 22] width 21 height 21
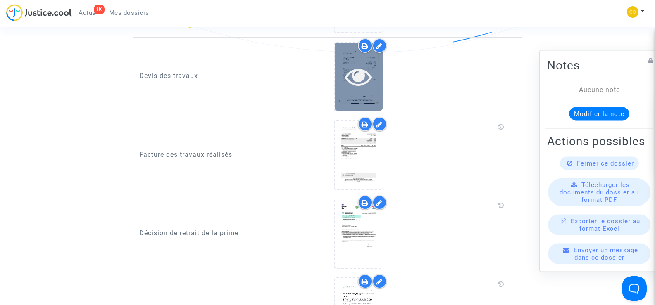
click at [370, 67] on icon at bounding box center [358, 76] width 27 height 26
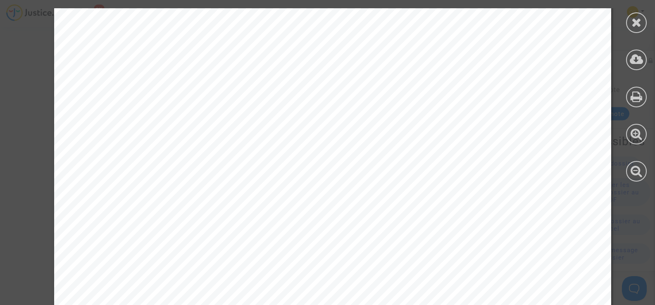
scroll to position [2880, 0]
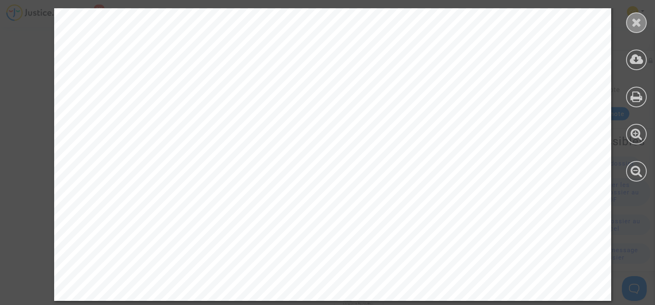
click at [636, 27] on icon at bounding box center [637, 22] width 10 height 12
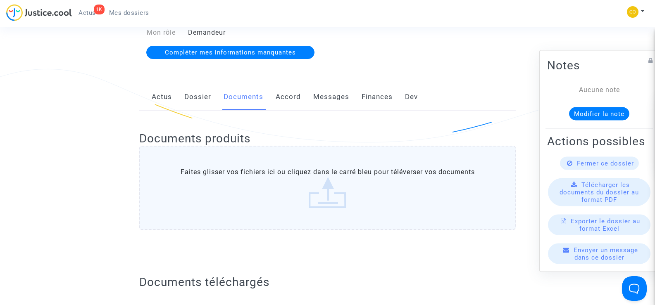
scroll to position [0, 0]
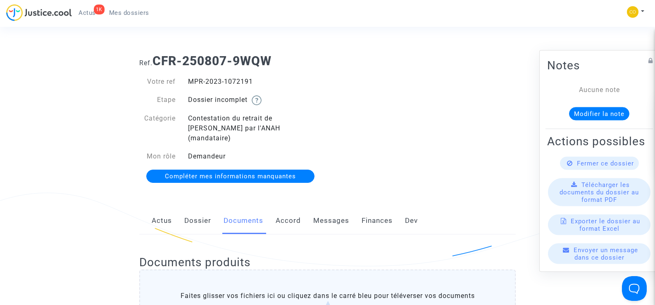
click at [125, 12] on span "Mes dossiers" at bounding box center [129, 12] width 40 height 7
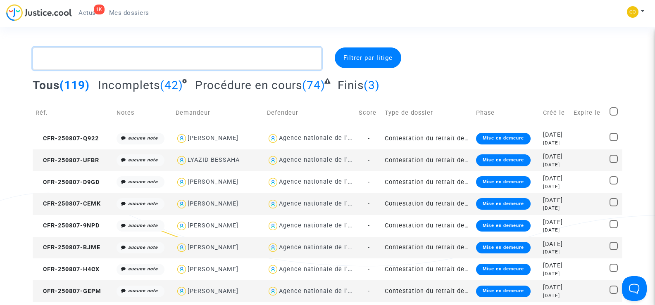
click at [104, 58] on textarea at bounding box center [177, 59] width 289 height 22
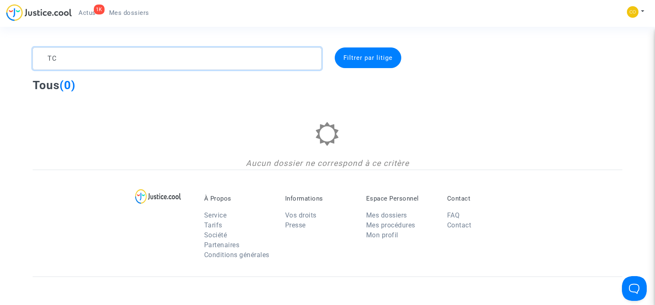
type textarea "T"
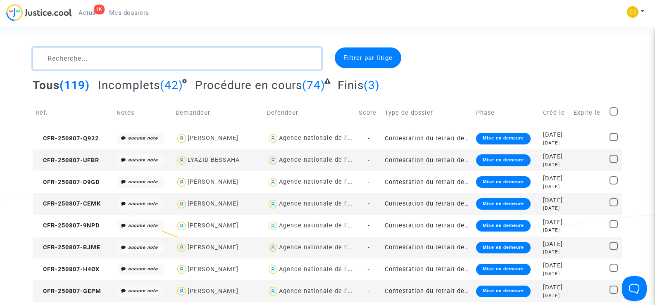
click at [77, 62] on textarea at bounding box center [177, 59] width 289 height 22
paste textarea "[PERSON_NAME]"
type textarea "[PERSON_NAME]"
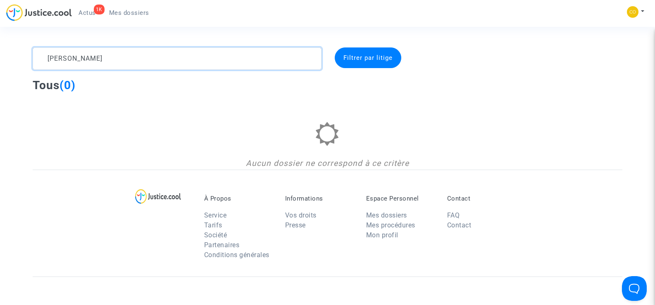
drag, startPoint x: 130, startPoint y: 55, endPoint x: 48, endPoint y: 59, distance: 81.9
click at [48, 60] on textarea at bounding box center [177, 59] width 289 height 22
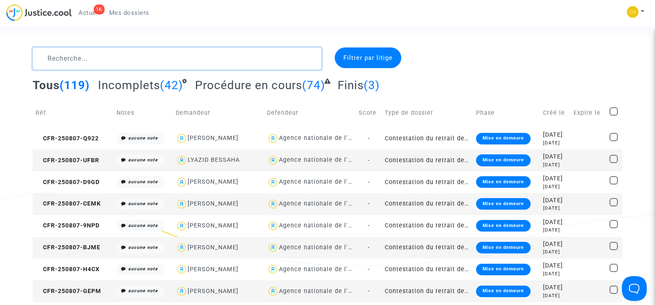
click at [94, 60] on textarea at bounding box center [177, 59] width 289 height 22
paste textarea "TCHICAYA"
type textarea "TCHICAYA"
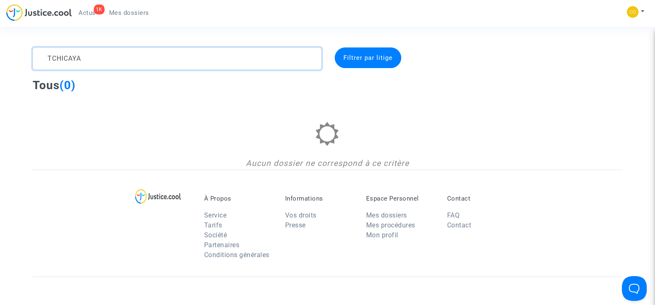
drag, startPoint x: 104, startPoint y: 60, endPoint x: 46, endPoint y: 57, distance: 57.6
click at [46, 57] on textarea at bounding box center [177, 59] width 289 height 22
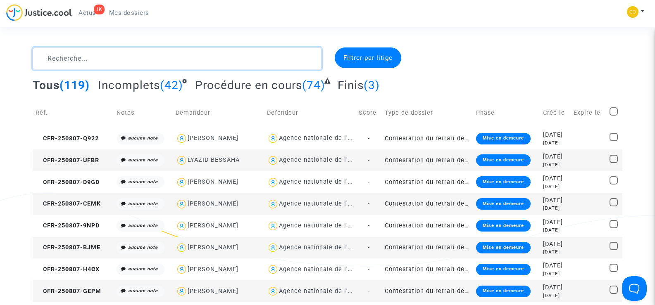
click at [47, 59] on textarea at bounding box center [177, 59] width 289 height 22
paste textarea "LE STRAT"
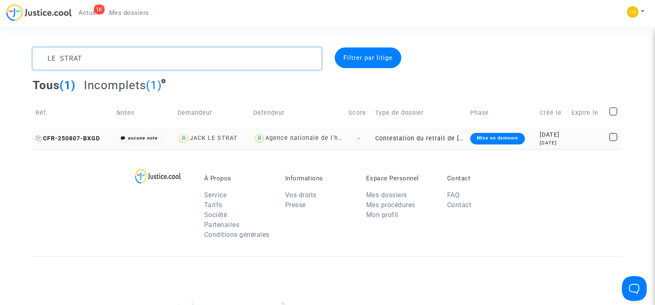
type textarea "LE STRAT"
click at [73, 140] on span "CFR-250807-BXGD" at bounding box center [68, 138] width 64 height 7
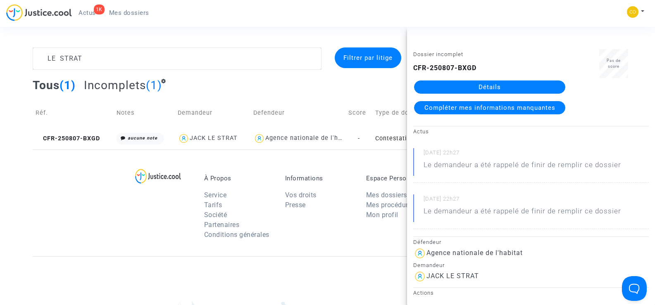
click at [505, 87] on link "Détails" at bounding box center [489, 87] width 151 height 13
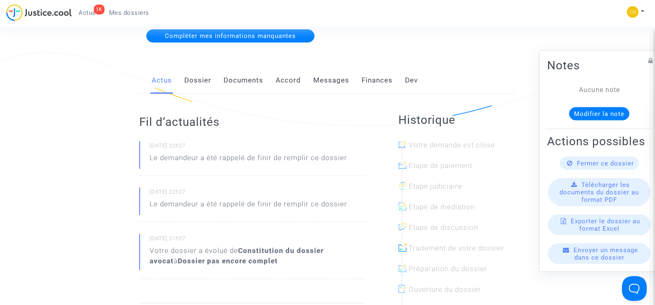
scroll to position [165, 0]
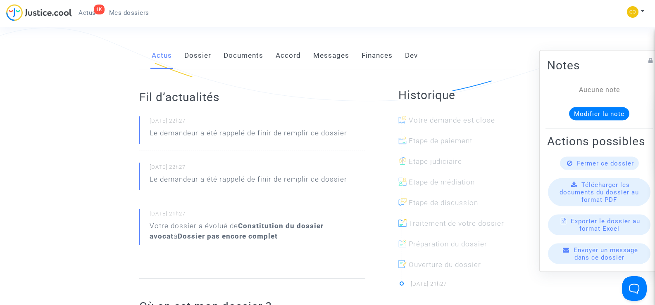
click at [236, 48] on link "Documents" at bounding box center [244, 55] width 40 height 27
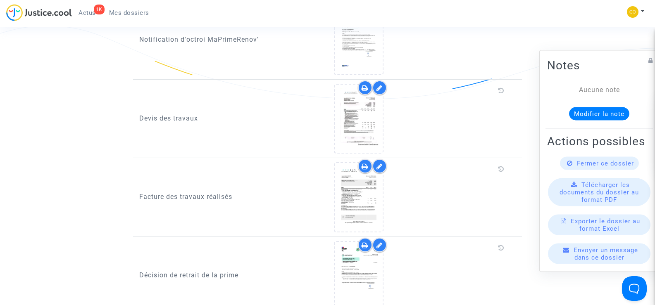
scroll to position [537, 0]
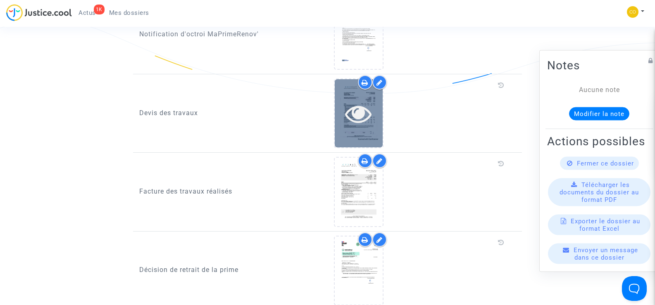
click at [367, 113] on icon at bounding box center [358, 113] width 27 height 26
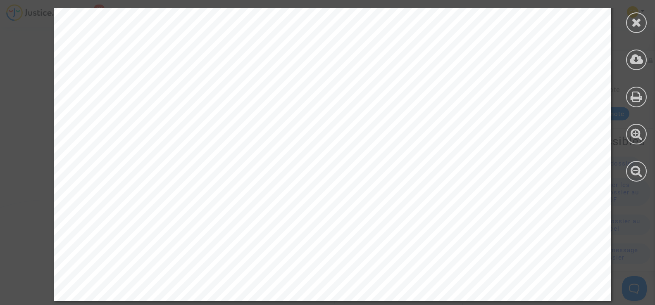
scroll to position [827, 0]
click at [633, 24] on icon at bounding box center [637, 22] width 10 height 12
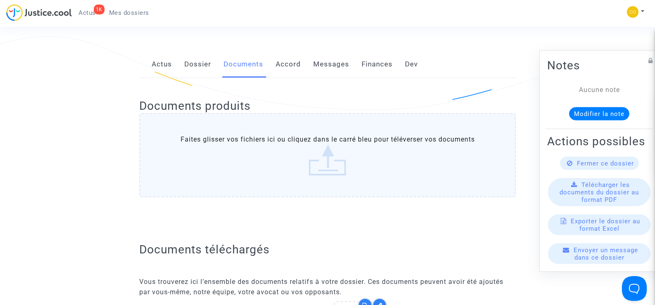
scroll to position [0, 0]
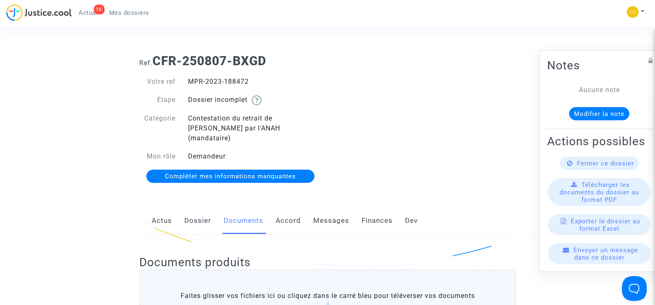
click at [374, 143] on div "Ref. CFR-250807-BXGD Votre ref MPR-2023-188472 Etape Dossier incomplet Catégori…" at bounding box center [327, 119] width 389 height 143
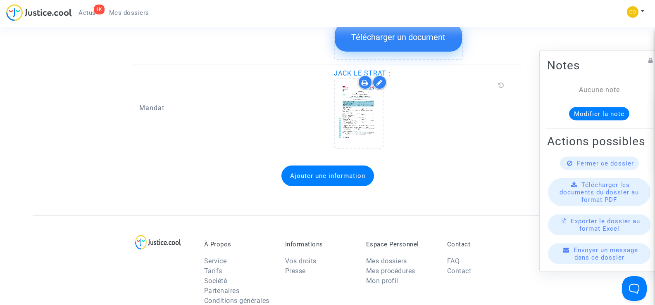
scroll to position [909, 0]
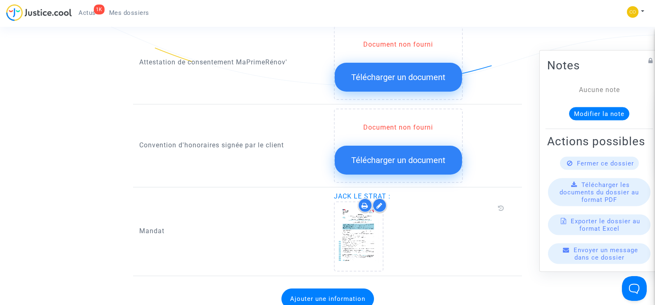
drag, startPoint x: 353, startPoint y: 187, endPoint x: 384, endPoint y: 187, distance: 30.6
click at [384, 193] on span "JACK LE STRAT :" at bounding box center [362, 197] width 57 height 8
click at [239, 230] on div "Mandat" at bounding box center [230, 232] width 195 height 80
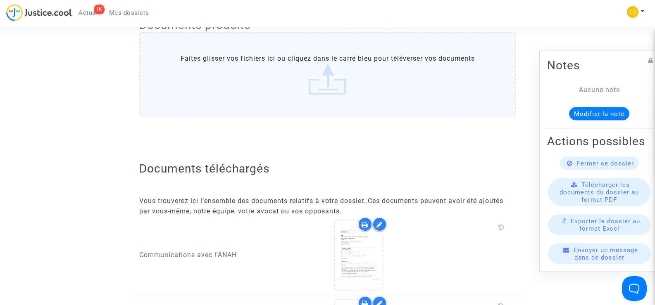
scroll to position [83, 0]
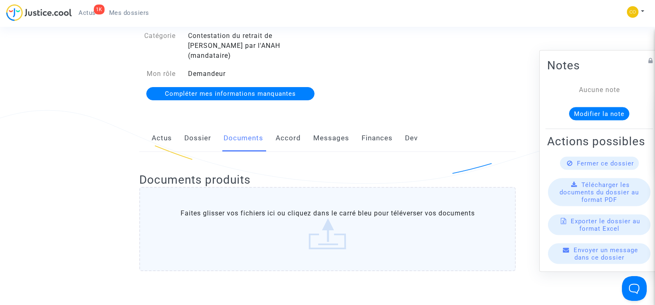
click at [127, 16] on span "Mes dossiers" at bounding box center [129, 12] width 40 height 7
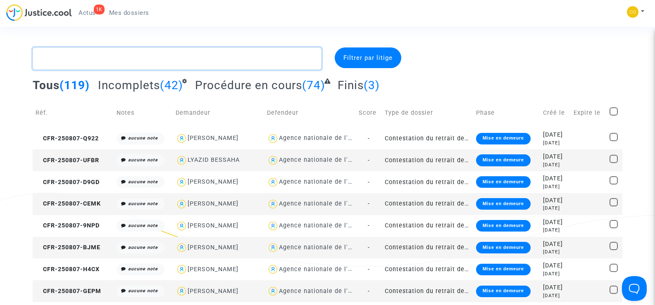
click at [86, 63] on textarea at bounding box center [177, 59] width 289 height 22
paste textarea "[PERSON_NAME]"
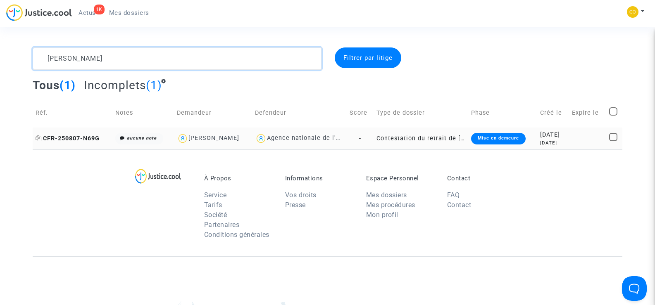
type textarea "[PERSON_NAME]"
click at [58, 137] on span "CFR-250807-N69G" at bounding box center [68, 138] width 64 height 7
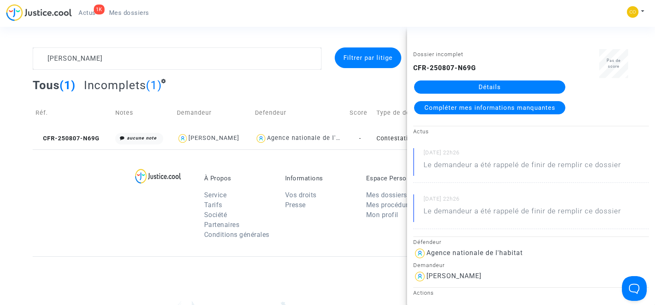
click at [512, 88] on link "Détails" at bounding box center [489, 87] width 151 height 13
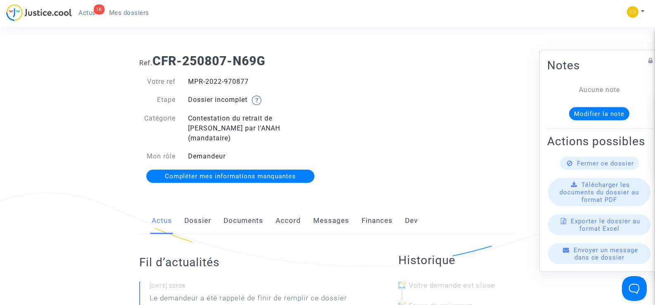
click at [248, 215] on link "Documents" at bounding box center [244, 221] width 40 height 27
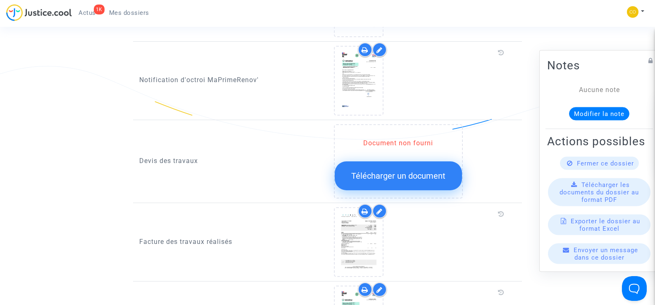
scroll to position [496, 0]
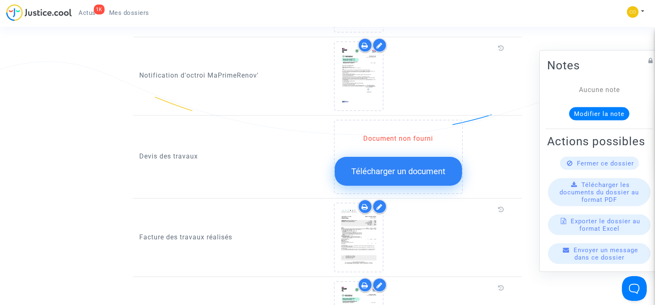
click at [391, 167] on span "Télécharger un document" at bounding box center [398, 172] width 94 height 10
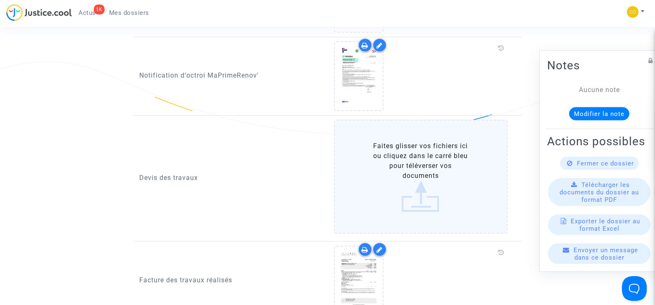
click at [413, 164] on label "Faites glisser vos fichiers ici ou cliquez dans le carré bleu pour téléverser v…" at bounding box center [421, 177] width 174 height 114
click at [0, 0] on input "Faites glisser vos fichiers ici ou cliquez dans le carré bleu pour téléverser v…" at bounding box center [0, 0] width 0 height 0
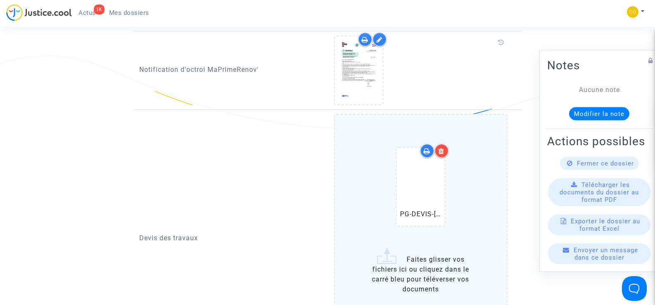
scroll to position [579, 0]
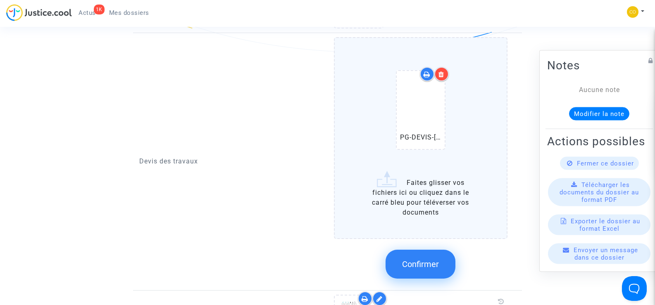
click at [398, 191] on label "PG-DEVIS-[PERSON_NAME].pdf Faites glisser vos fichiers ici ou cliquez dans le c…" at bounding box center [421, 138] width 174 height 202
click at [0, 0] on input "PG-DEVIS-[PERSON_NAME].pdf Faites glisser vos fichiers ici ou cliquez dans le c…" at bounding box center [0, 0] width 0 height 0
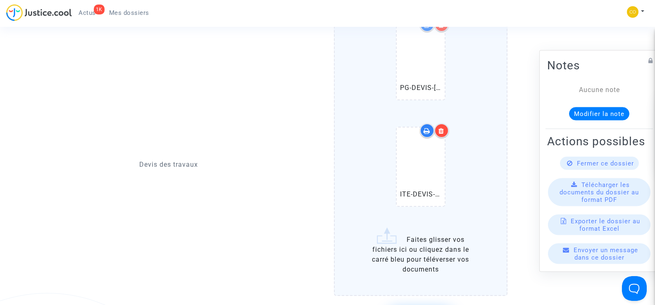
scroll to position [703, 0]
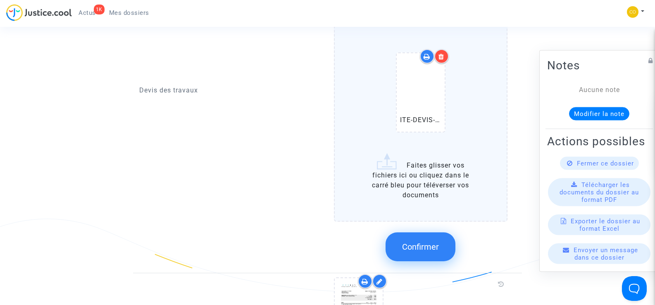
click at [409, 242] on span "Confirmer" at bounding box center [420, 247] width 37 height 10
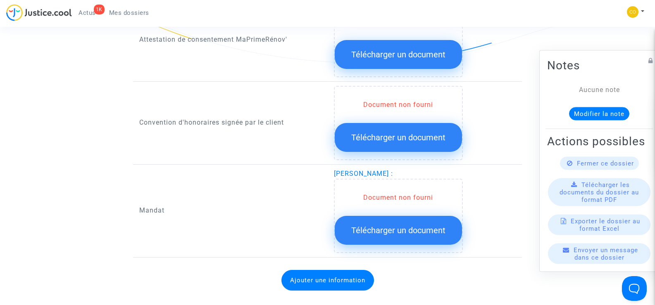
scroll to position [951, 0]
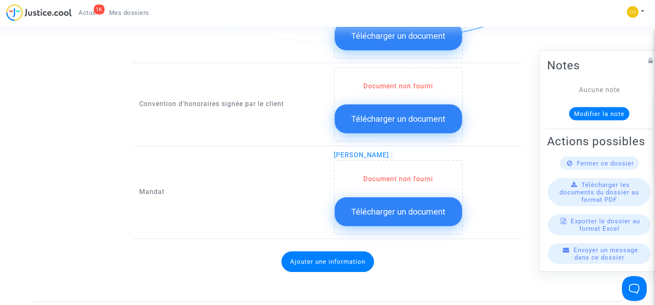
click at [390, 207] on span "Télécharger un document" at bounding box center [398, 212] width 94 height 10
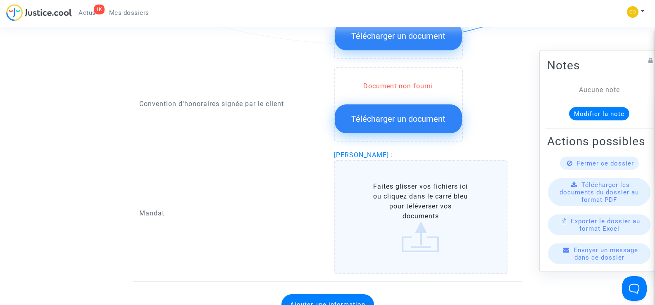
click at [396, 201] on label "Faites glisser vos fichiers ici ou cliquez dans le carré bleu pour téléverser v…" at bounding box center [421, 217] width 174 height 114
click at [0, 0] on input "Faites glisser vos fichiers ici ou cliquez dans le carré bleu pour téléverser v…" at bounding box center [0, 0] width 0 height 0
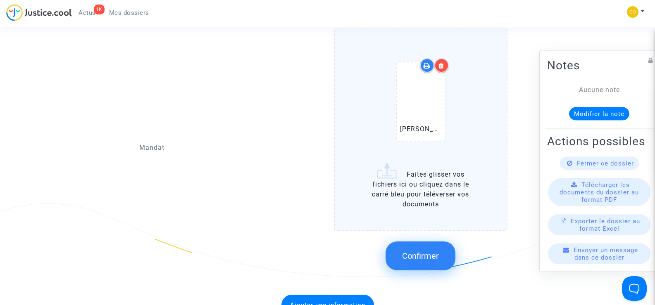
scroll to position [1116, 0]
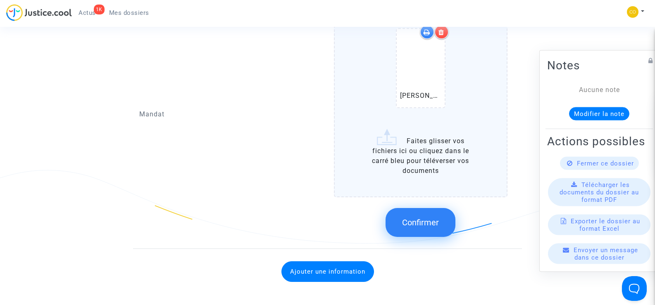
click at [434, 218] on span "Confirmer" at bounding box center [420, 223] width 37 height 10
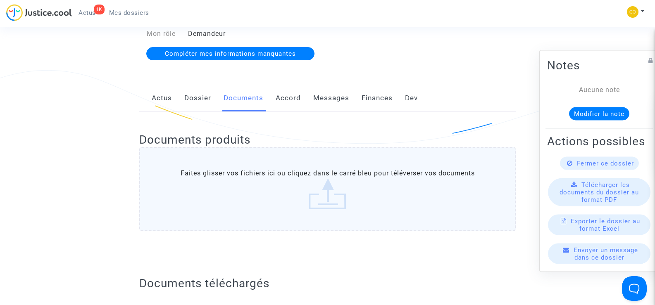
scroll to position [0, 0]
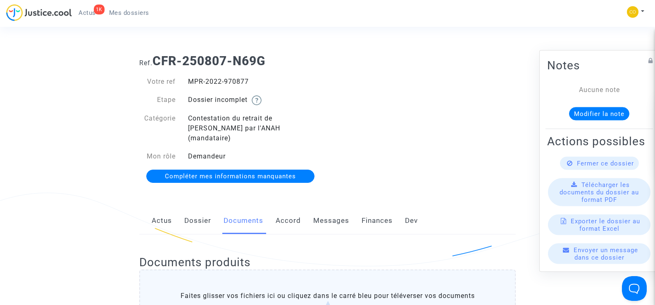
click at [136, 8] on link "Mes dossiers" at bounding box center [129, 13] width 53 height 12
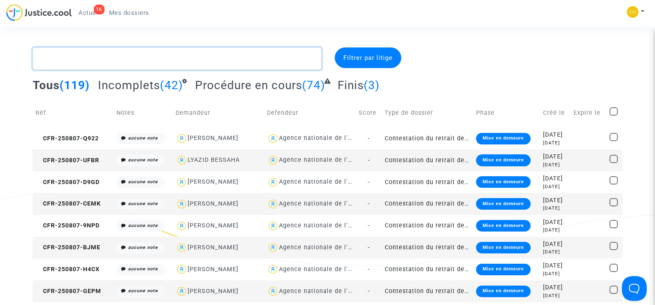
click at [83, 60] on textarea at bounding box center [177, 59] width 289 height 22
paste textarea "MAJDANAC"
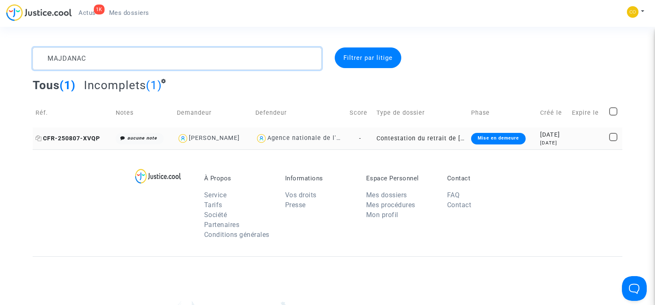
type textarea "MAJDANAC"
click at [77, 136] on span "CFR-250807-XVQP" at bounding box center [68, 138] width 64 height 7
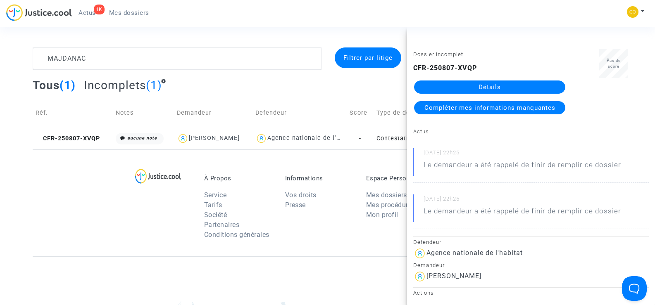
click at [487, 86] on link "Détails" at bounding box center [489, 87] width 151 height 13
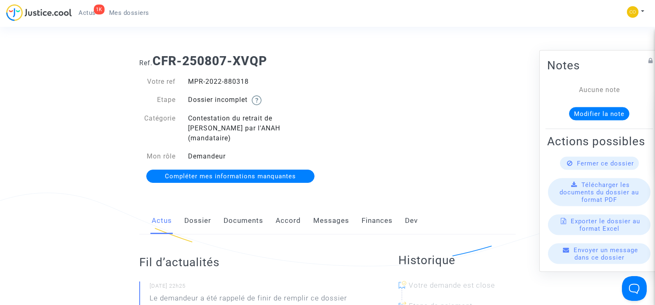
click at [244, 210] on link "Documents" at bounding box center [244, 221] width 40 height 27
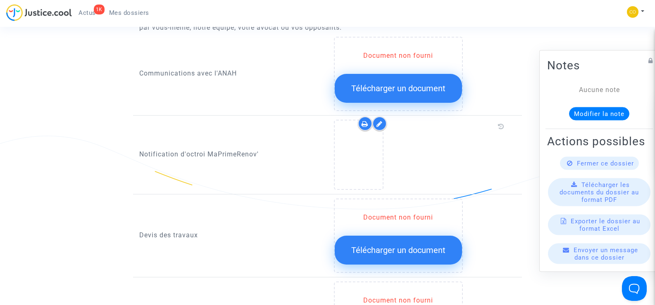
scroll to position [413, 0]
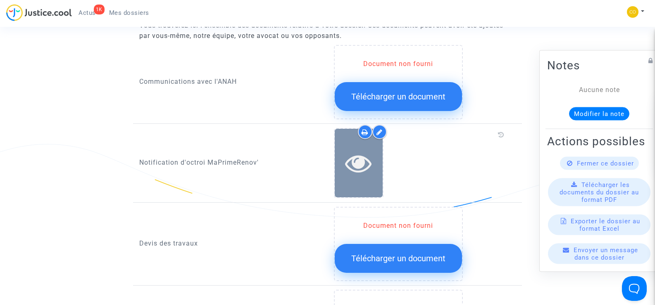
click at [373, 159] on div at bounding box center [359, 163] width 48 height 26
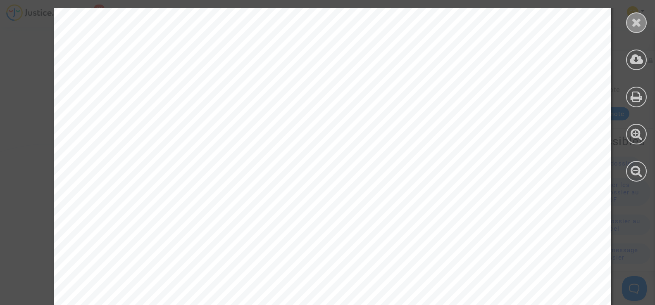
click at [636, 16] on icon at bounding box center [637, 22] width 10 height 12
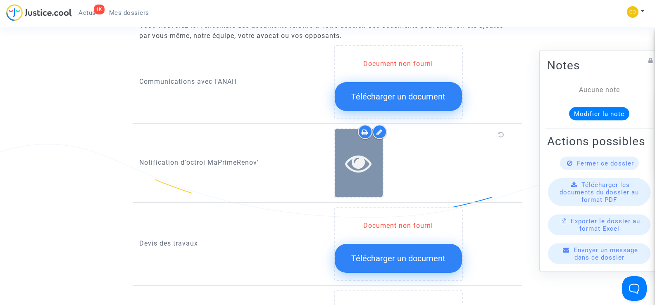
drag, startPoint x: 377, startPoint y: 122, endPoint x: 362, endPoint y: 158, distance: 38.9
click at [362, 158] on icon at bounding box center [358, 163] width 27 height 26
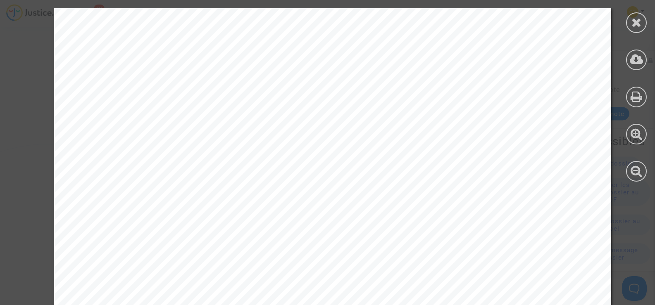
drag, startPoint x: 512, startPoint y: 107, endPoint x: 456, endPoint y: 123, distance: 58.0
click at [642, 21] on icon at bounding box center [637, 22] width 10 height 12
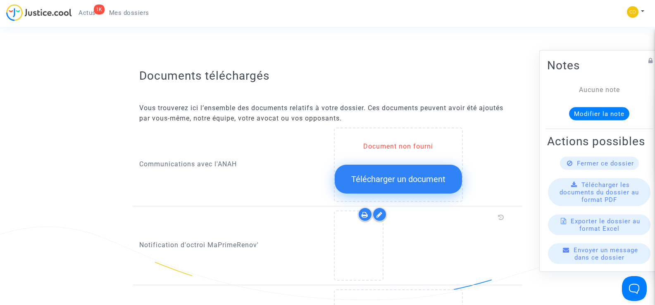
scroll to position [0, 0]
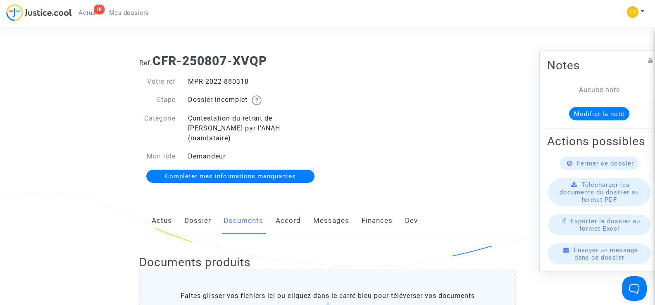
click at [131, 14] on span "Mes dossiers" at bounding box center [129, 12] width 40 height 7
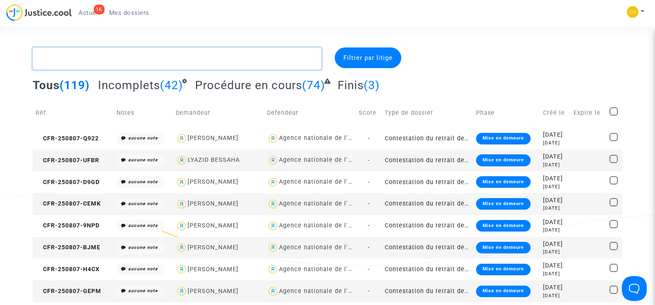
click at [79, 59] on textarea at bounding box center [177, 59] width 289 height 22
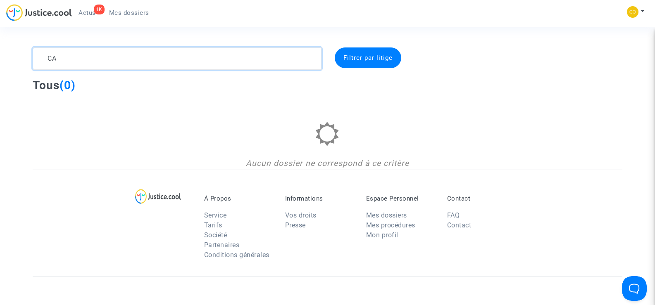
type textarea "C"
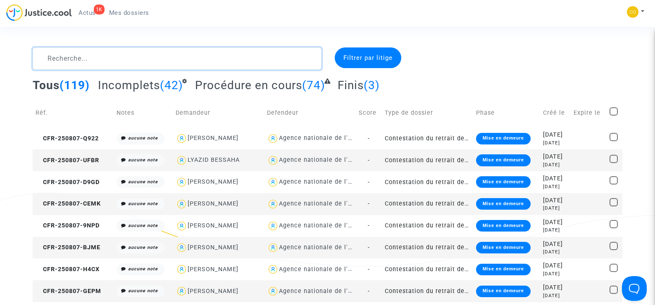
click at [61, 58] on textarea at bounding box center [177, 59] width 289 height 22
paste textarea "[PERSON_NAME]"
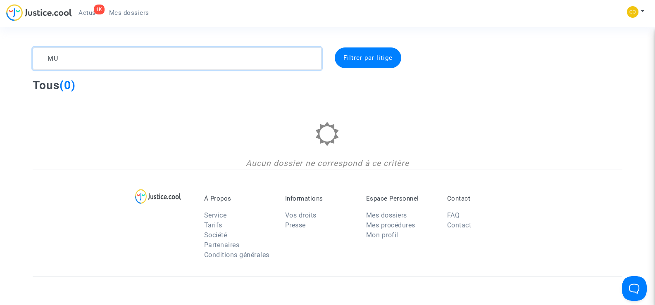
type textarea "M"
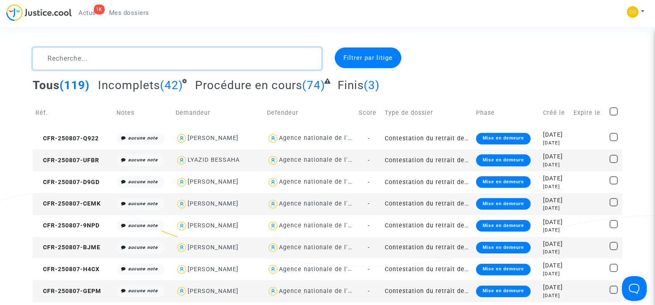
click at [72, 59] on textarea at bounding box center [177, 59] width 289 height 22
paste textarea "VILARET"
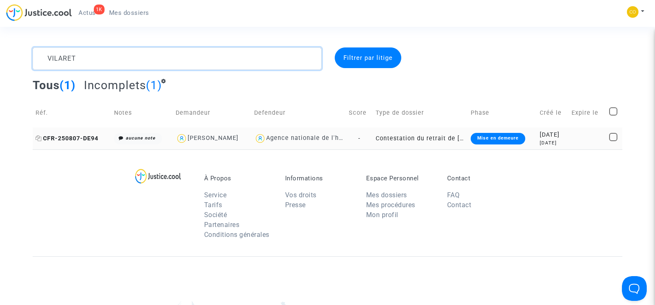
type textarea "VILARET"
click at [67, 138] on span "CFR-250807-DE94" at bounding box center [67, 138] width 63 height 7
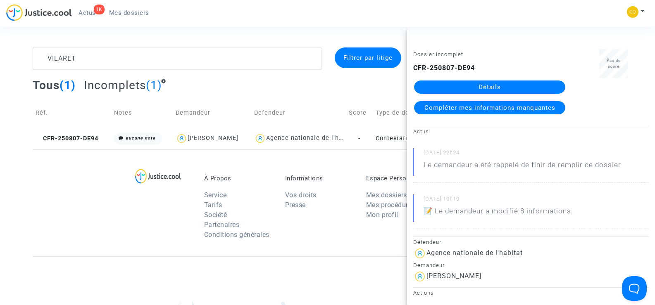
click at [487, 83] on link "Détails" at bounding box center [489, 87] width 151 height 13
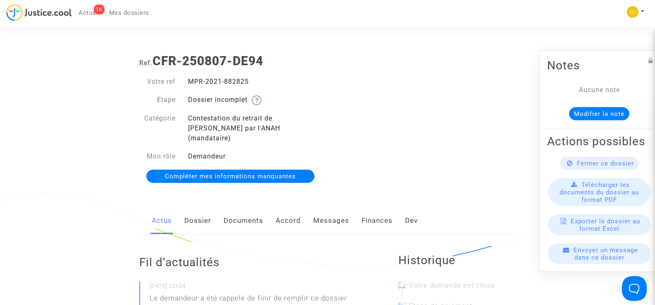
click at [241, 208] on link "Documents" at bounding box center [244, 221] width 40 height 27
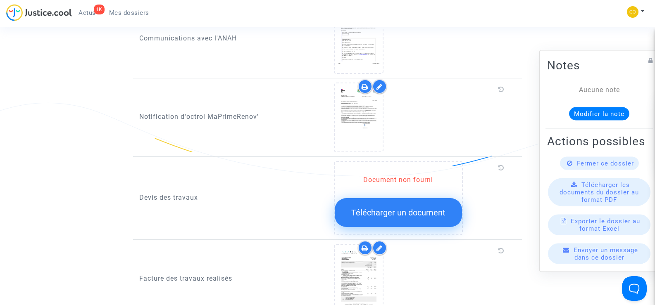
scroll to position [496, 0]
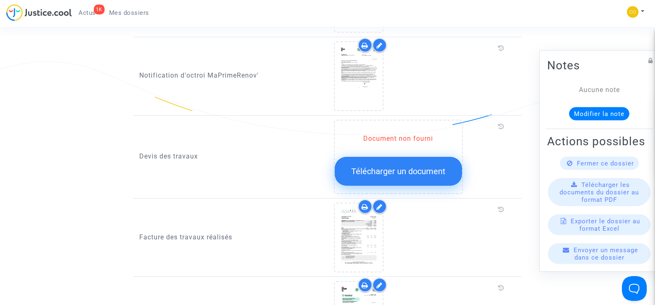
click at [391, 171] on button "Télécharger un document" at bounding box center [398, 171] width 127 height 29
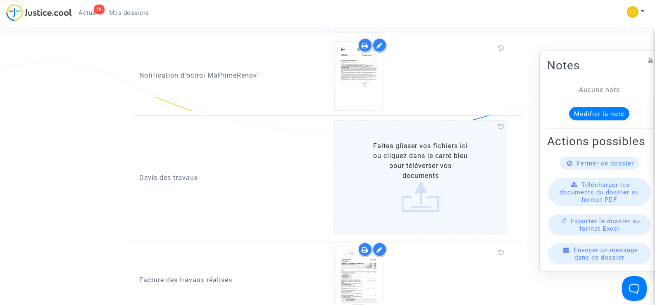
click at [409, 167] on label "Faites glisser vos fichiers ici ou cliquez dans le carré bleu pour téléverser v…" at bounding box center [421, 177] width 174 height 114
click at [0, 0] on input "Faites glisser vos fichiers ici ou cliquez dans le carré bleu pour téléverser v…" at bounding box center [0, 0] width 0 height 0
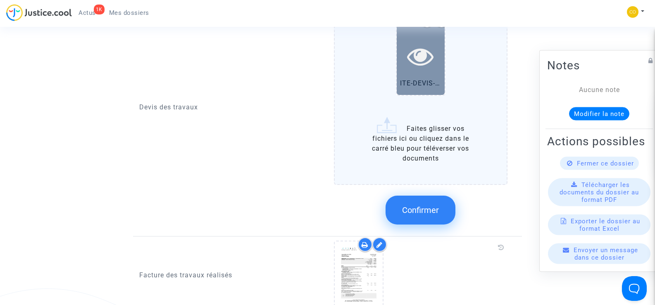
scroll to position [661, 0]
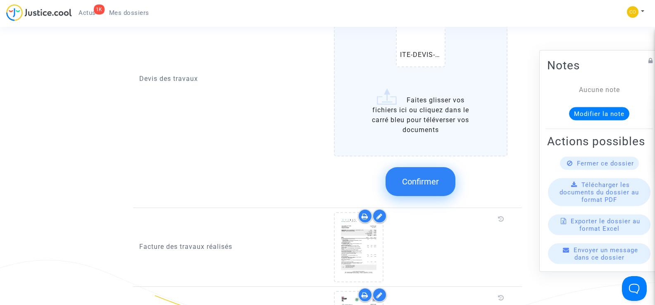
click at [432, 179] on button "Confirmer" at bounding box center [421, 181] width 70 height 29
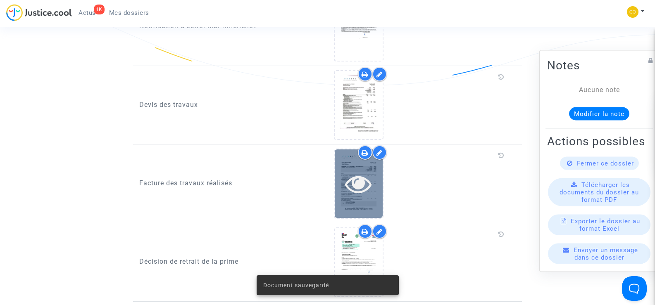
scroll to position [537, 0]
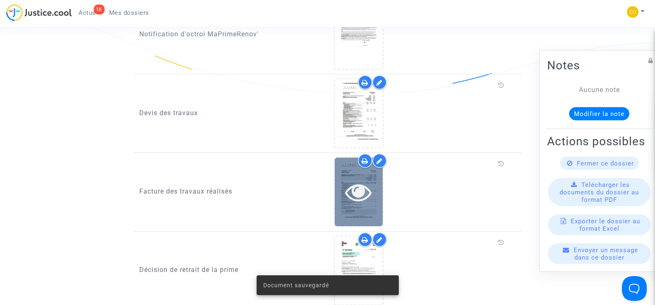
click at [360, 188] on icon at bounding box center [358, 192] width 27 height 26
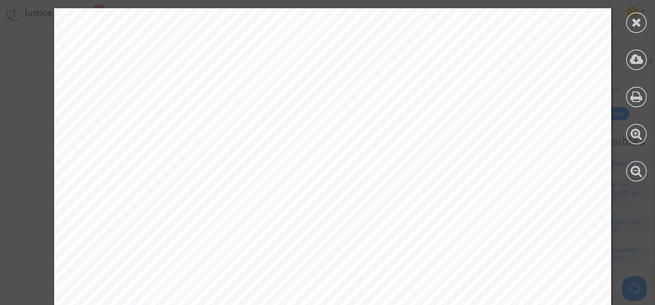
scroll to position [1294, 0]
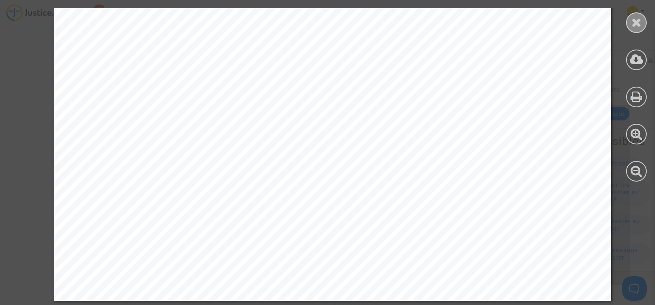
click at [642, 24] on div at bounding box center [636, 22] width 21 height 21
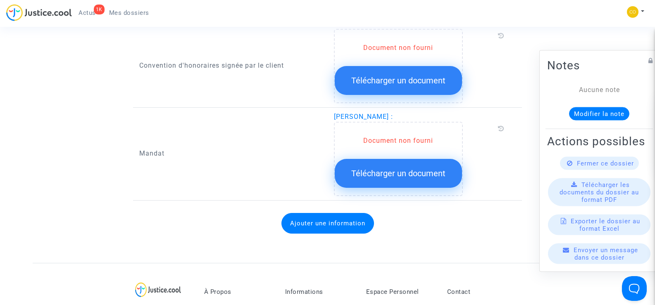
scroll to position [992, 0]
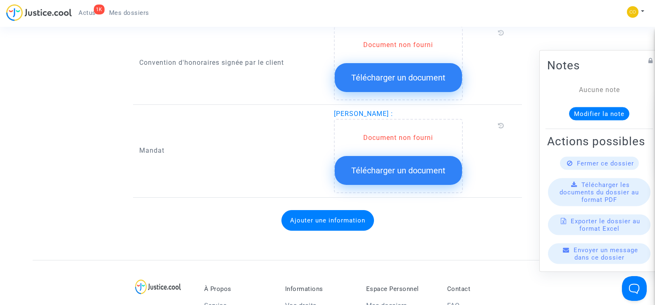
click at [398, 166] on span "Télécharger un document" at bounding box center [398, 171] width 94 height 10
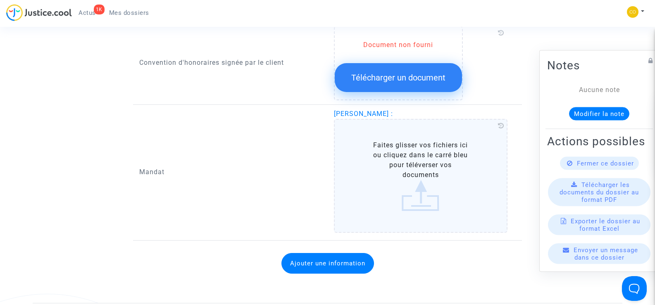
click at [416, 161] on label "Faites glisser vos fichiers ici ou cliquez dans le carré bleu pour téléverser v…" at bounding box center [421, 176] width 174 height 114
click at [0, 0] on input "Faites glisser vos fichiers ici ou cliquez dans le carré bleu pour téléverser v…" at bounding box center [0, 0] width 0 height 0
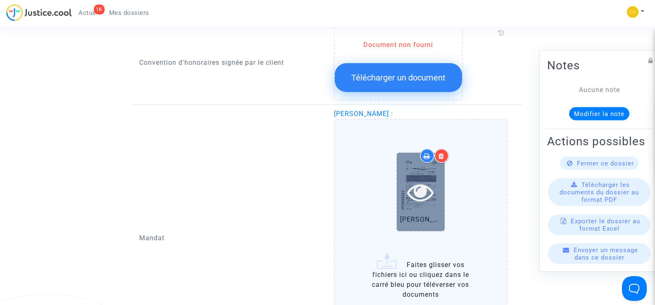
click at [402, 185] on div at bounding box center [421, 192] width 48 height 26
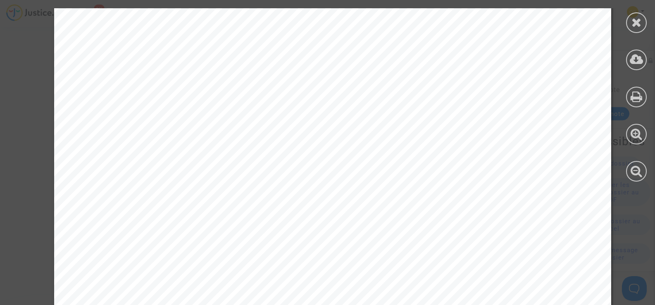
scroll to position [1295, 0]
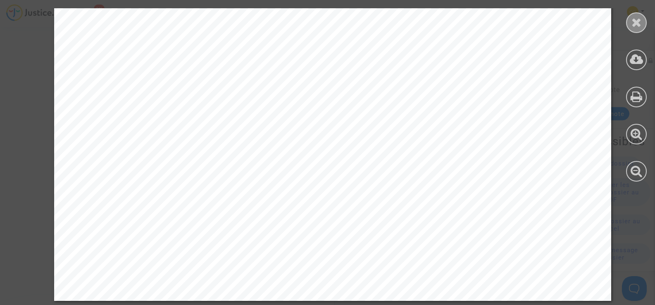
click at [631, 21] on div at bounding box center [636, 22] width 21 height 21
